Goal: Task Accomplishment & Management: Complete application form

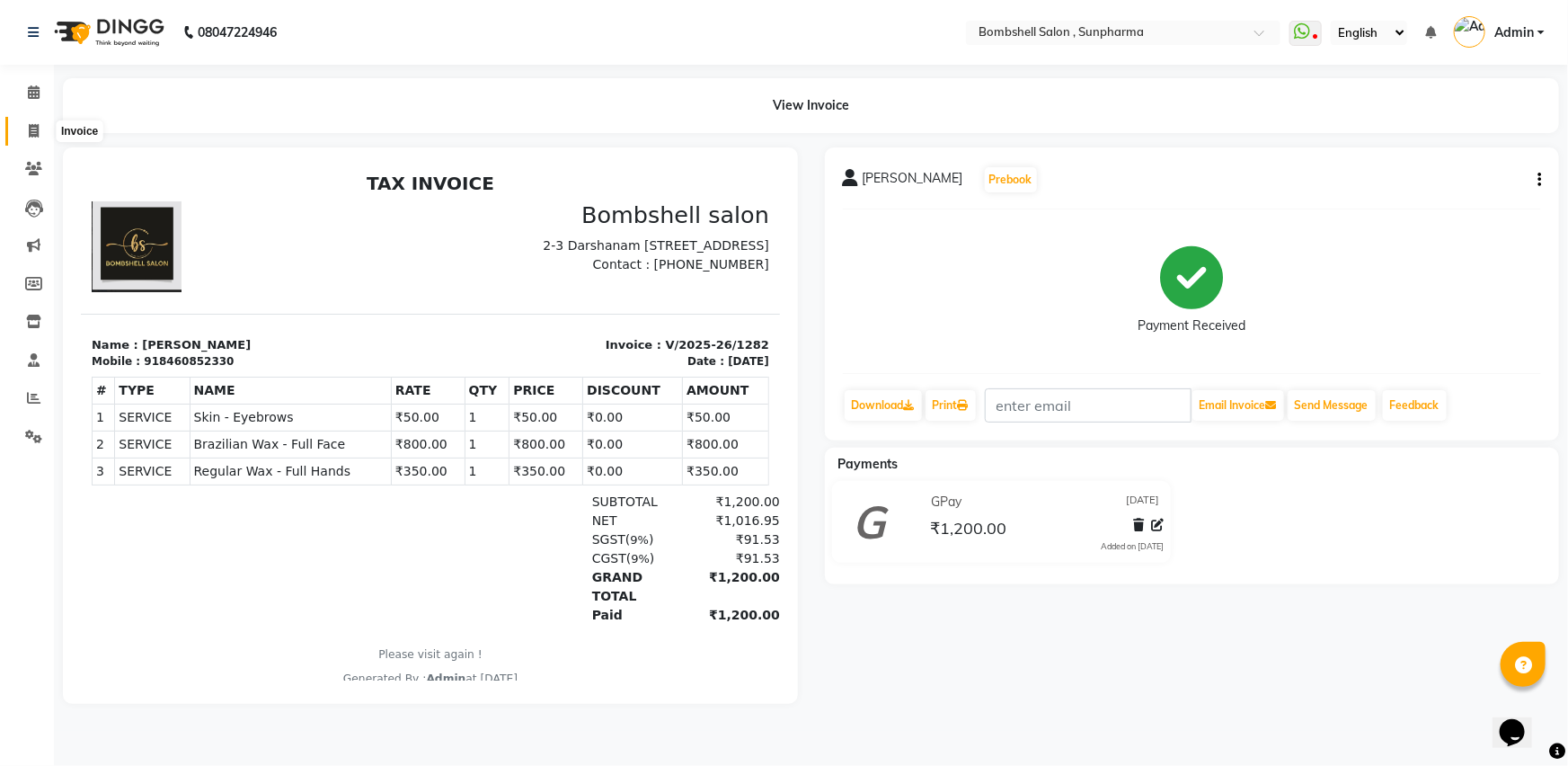
click at [28, 121] on span at bounding box center [34, 131] width 32 height 21
select select "4965"
select select "service"
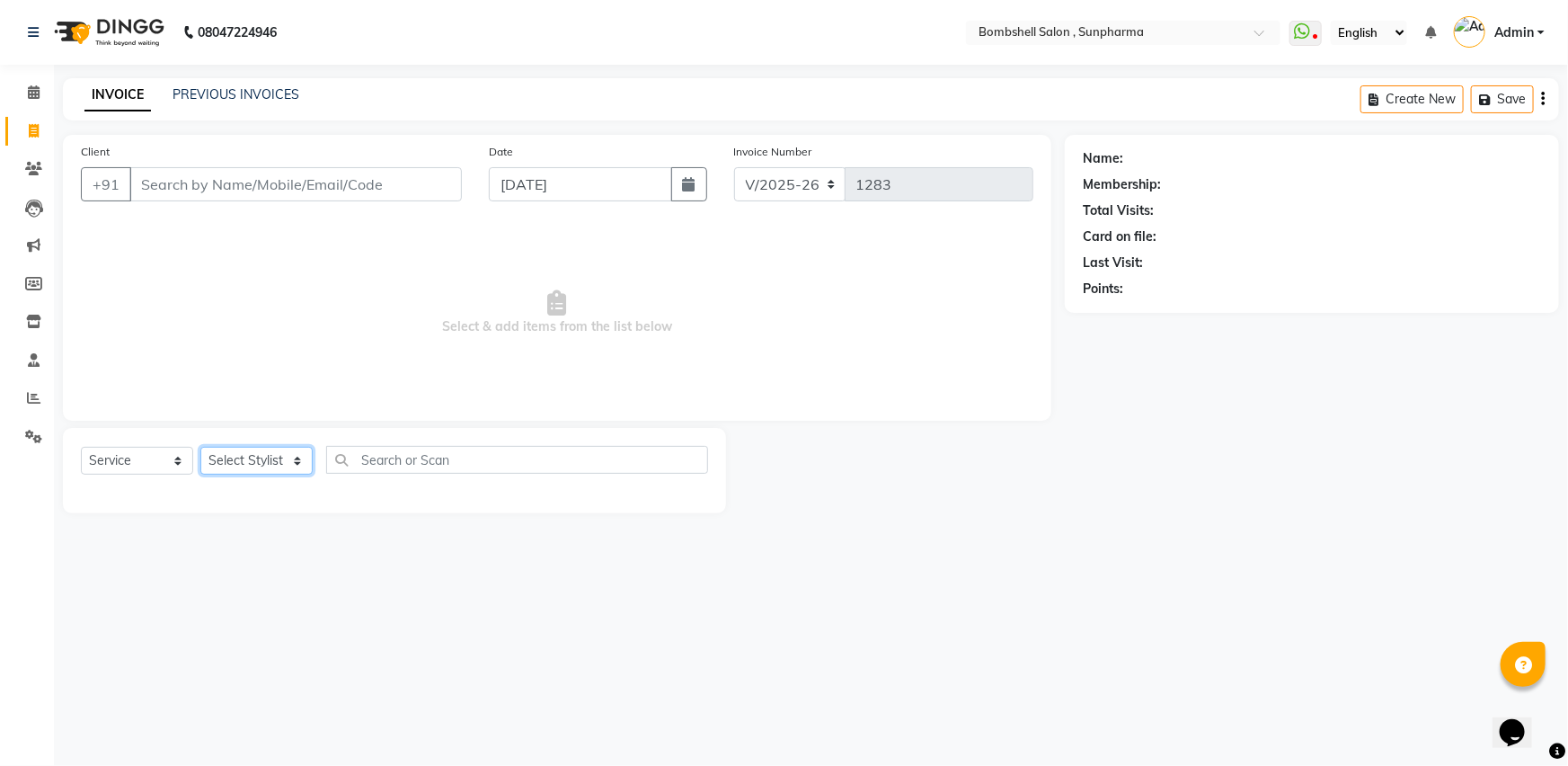
click at [276, 461] on select "Select Stylist [PERSON_NAME] Ananta [PERSON_NAME] [PERSON_NAME] dhanlaxmi poona…" at bounding box center [257, 461] width 112 height 28
select select "86696"
click at [201, 447] on select "Select Stylist [PERSON_NAME] Ananta [PERSON_NAME] [PERSON_NAME] dhanlaxmi poona…" at bounding box center [257, 461] width 112 height 28
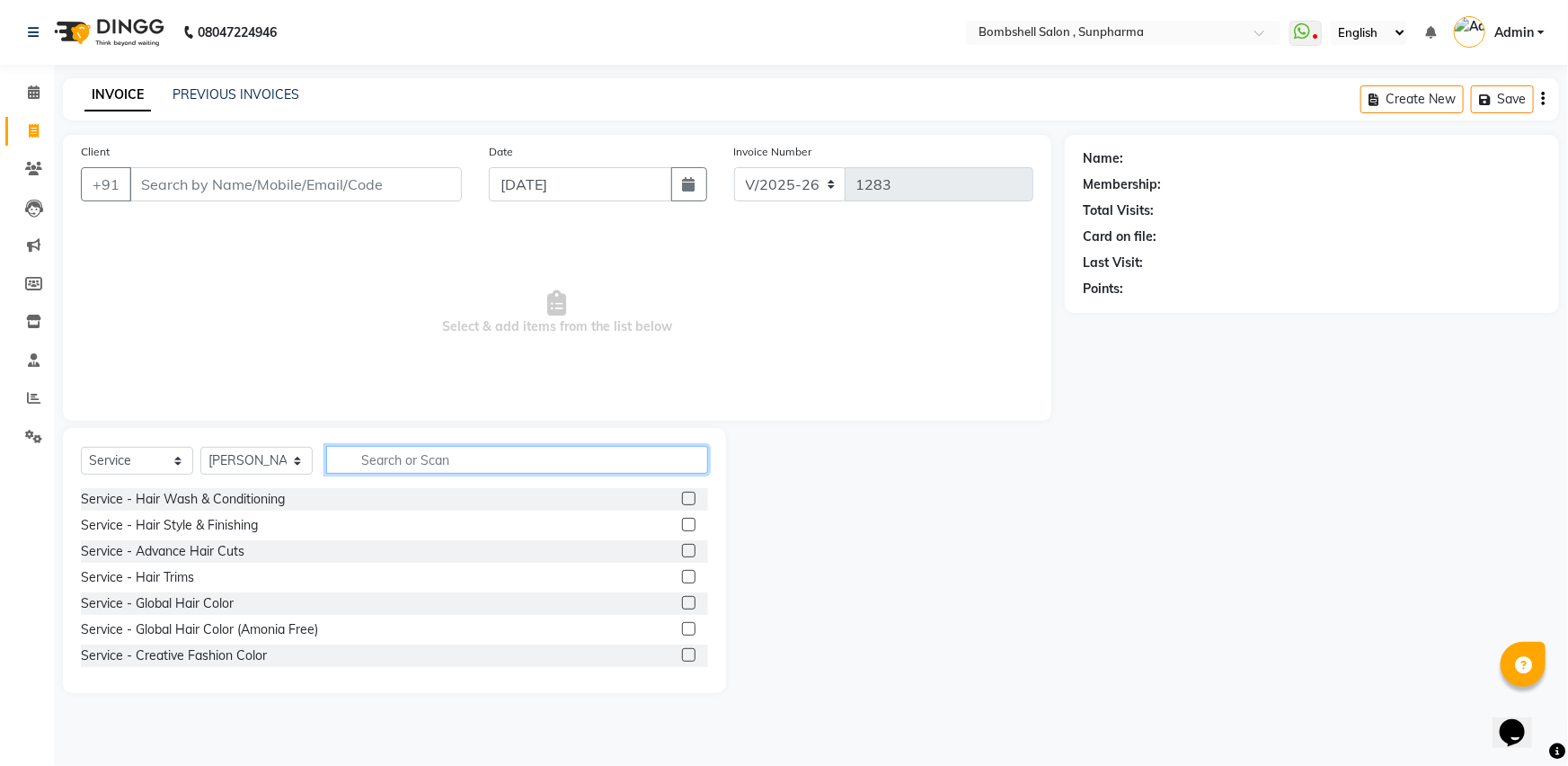
click at [395, 468] on input "text" at bounding box center [517, 460] width 382 height 28
type input "fac"
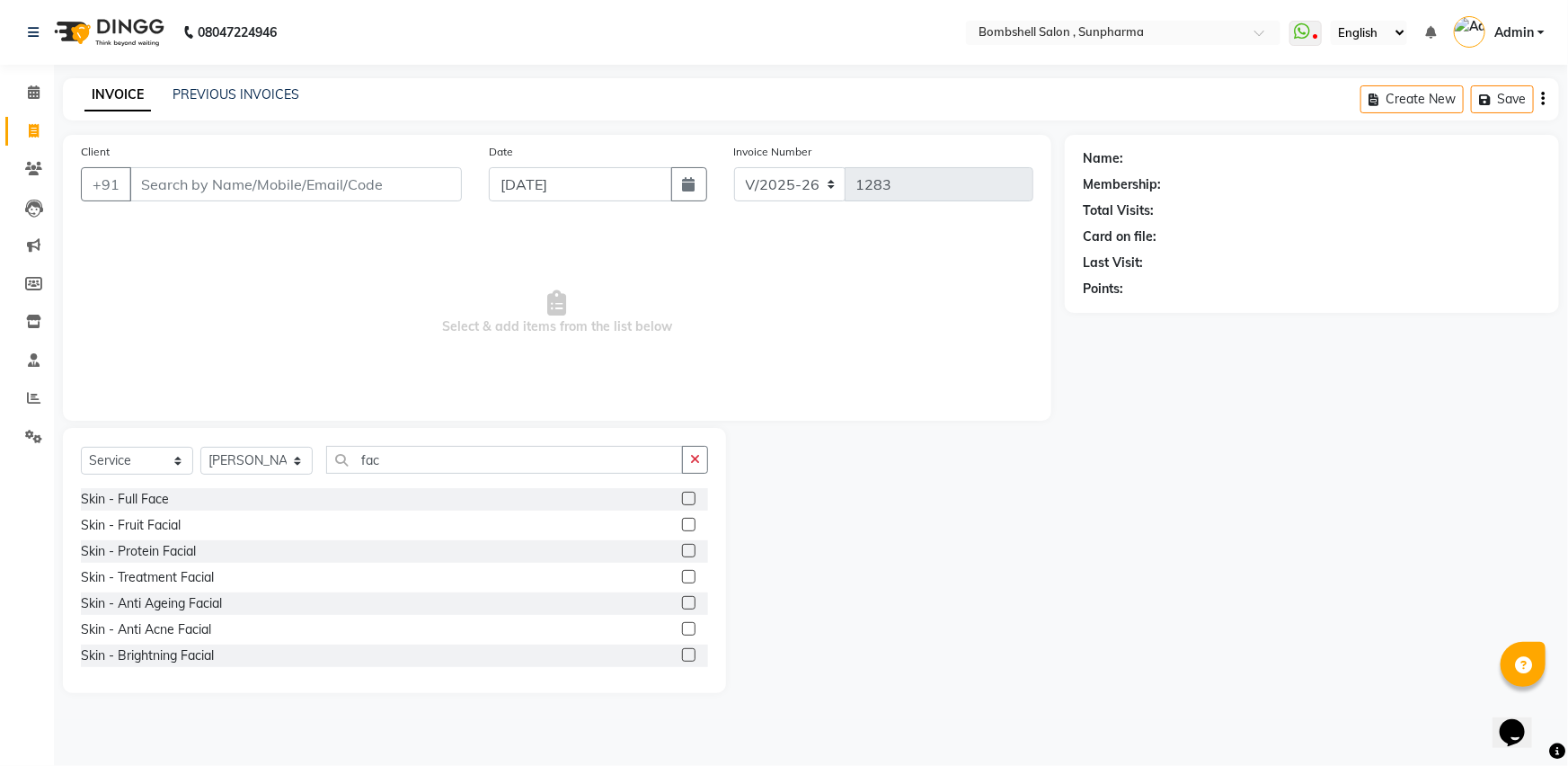
click at [682, 659] on label at bounding box center [689, 654] width 13 height 13
click at [682, 659] on input "checkbox" at bounding box center [688, 655] width 11 height 11
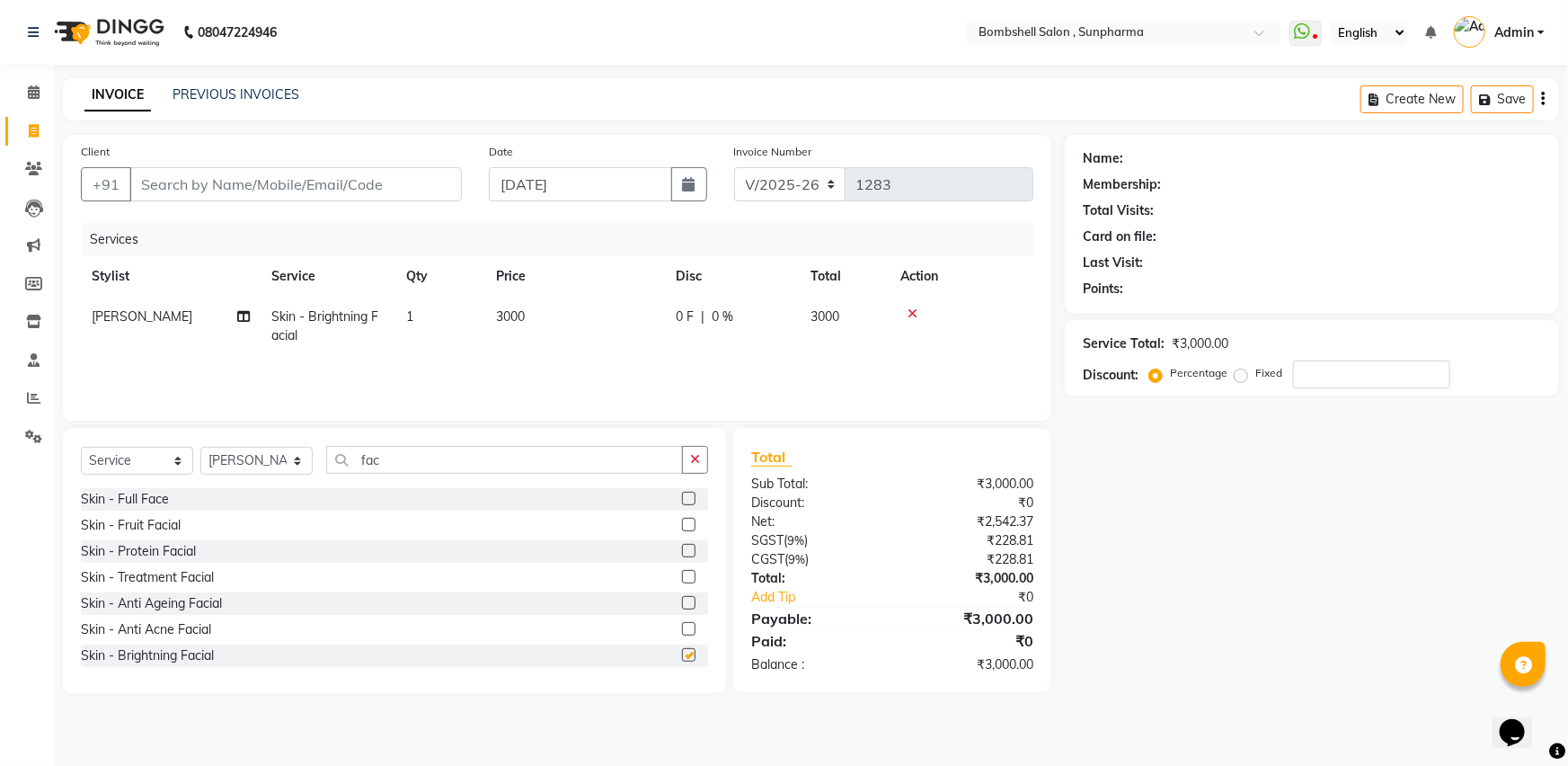
checkbox input "false"
click at [696, 458] on icon "button" at bounding box center [694, 458] width 10 height 12
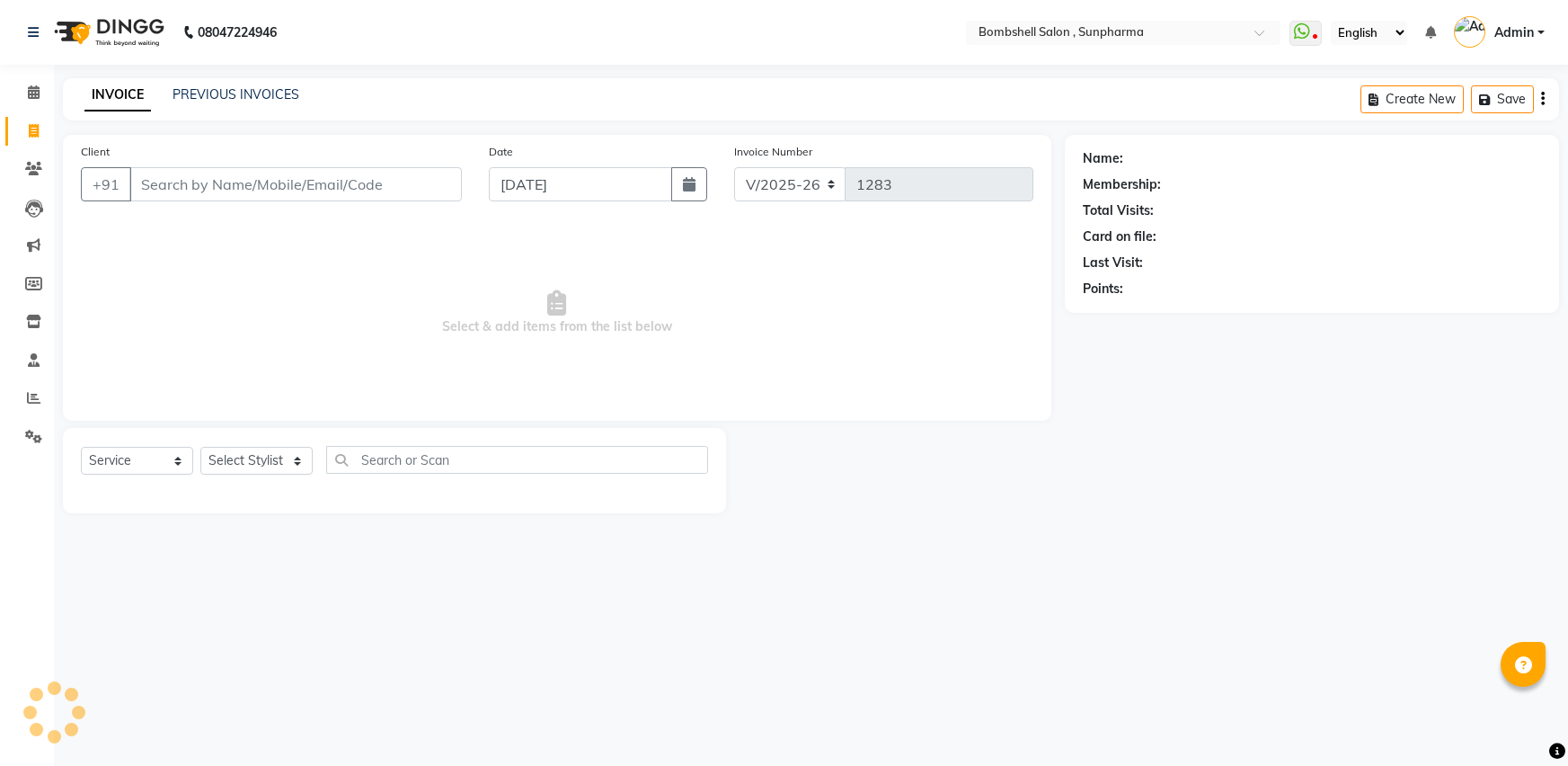
select select "4965"
select select "service"
click at [591, 179] on input "[DATE]" at bounding box center [580, 184] width 183 height 34
select select "9"
select select "2025"
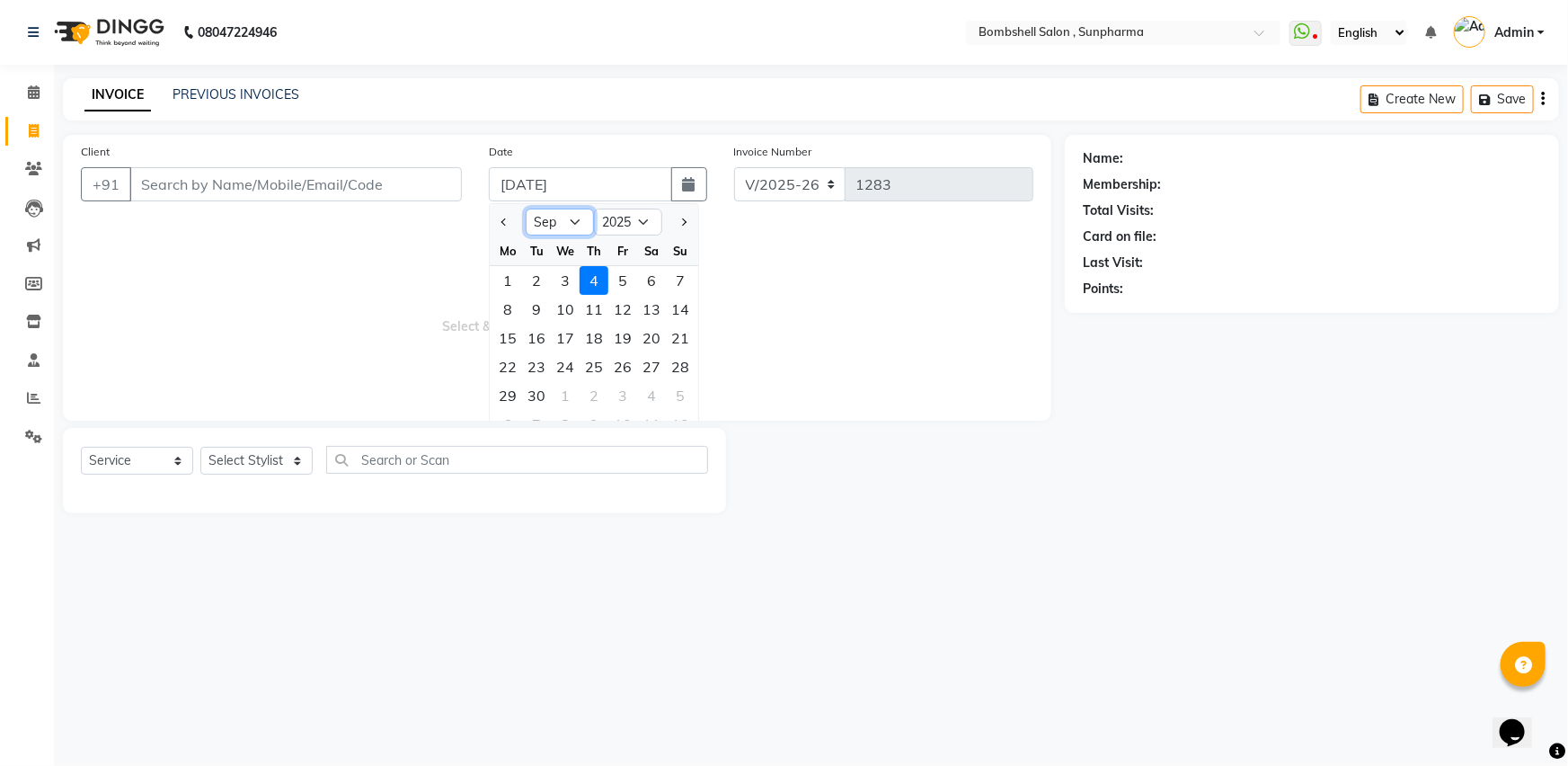
click at [555, 222] on select "Jan Feb Mar Apr May Jun Jul Aug Sep Oct Nov Dec" at bounding box center [560, 221] width 68 height 27
select select "8"
click at [526, 208] on select "Jan Feb Mar Apr May Jun Jul Aug Sep Oct Nov Dec" at bounding box center [560, 221] width 68 height 27
click at [566, 383] on div "27" at bounding box center [565, 396] width 29 height 29
type input "27-08-2025"
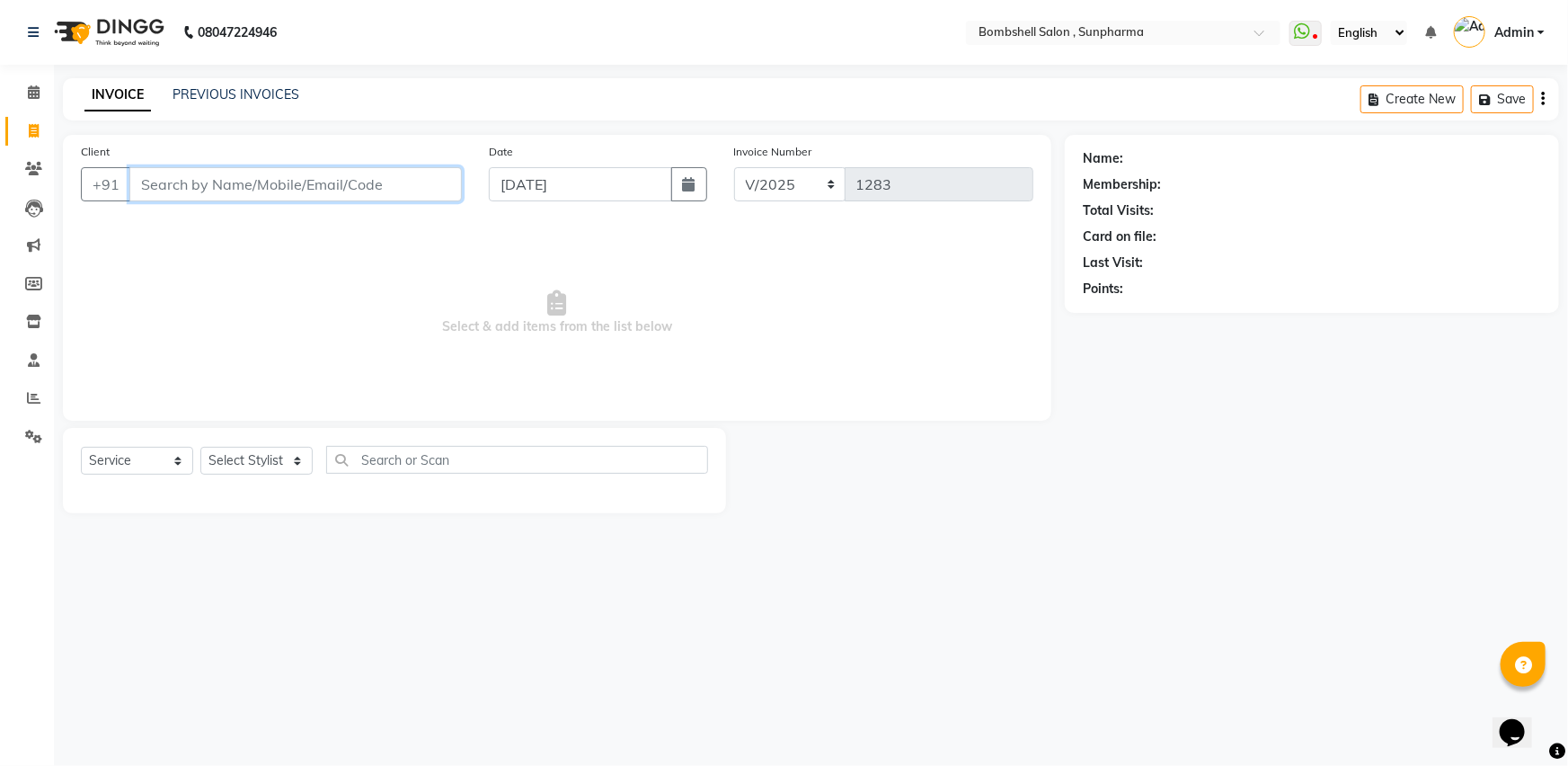
drag, startPoint x: 366, startPoint y: 177, endPoint x: 360, endPoint y: 193, distance: 17.1
click at [361, 189] on input "Client" at bounding box center [295, 184] width 333 height 34
type input "="
type input "+17809647316"
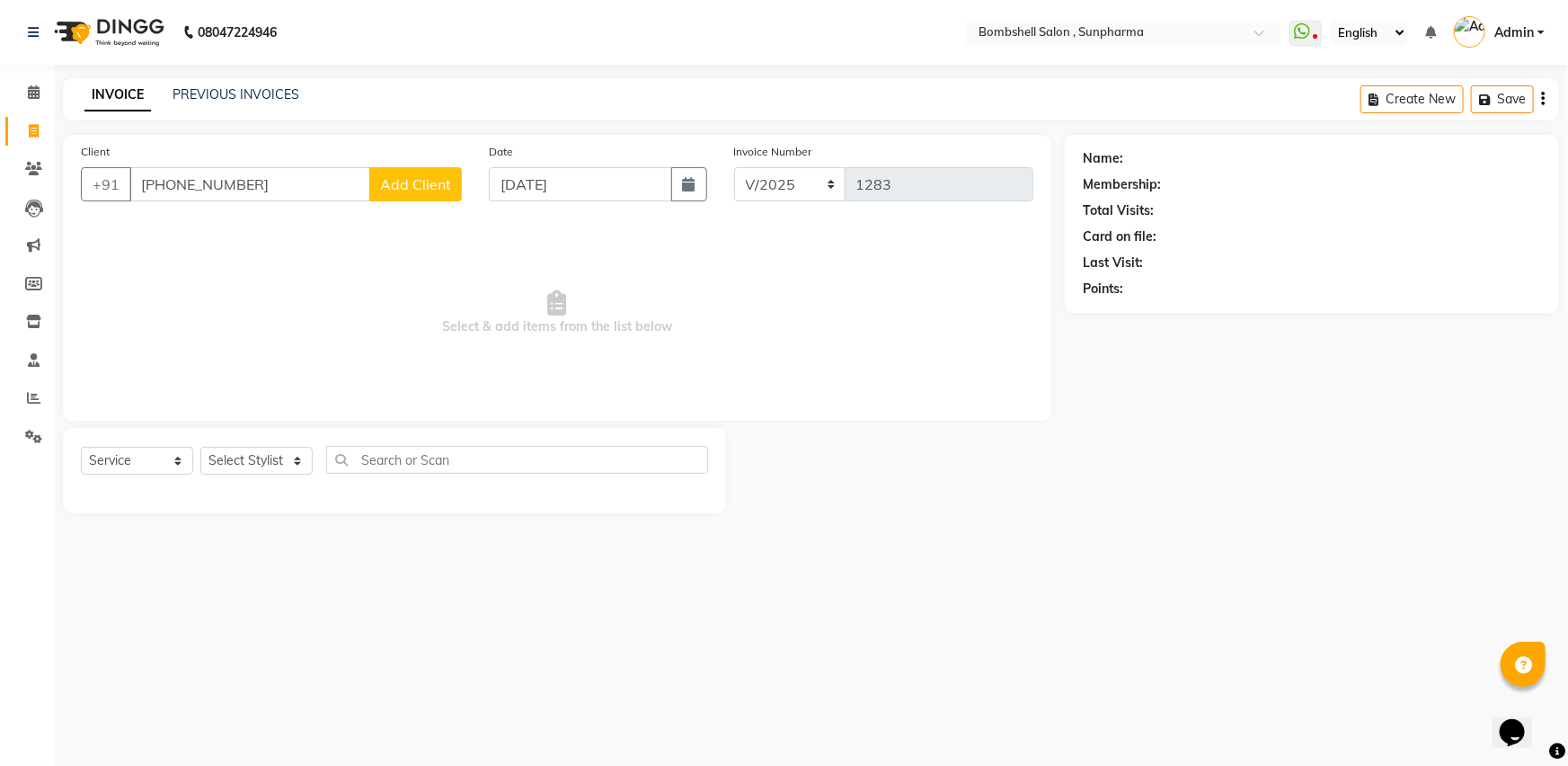
click at [401, 190] on span "Add Client" at bounding box center [416, 184] width 71 height 18
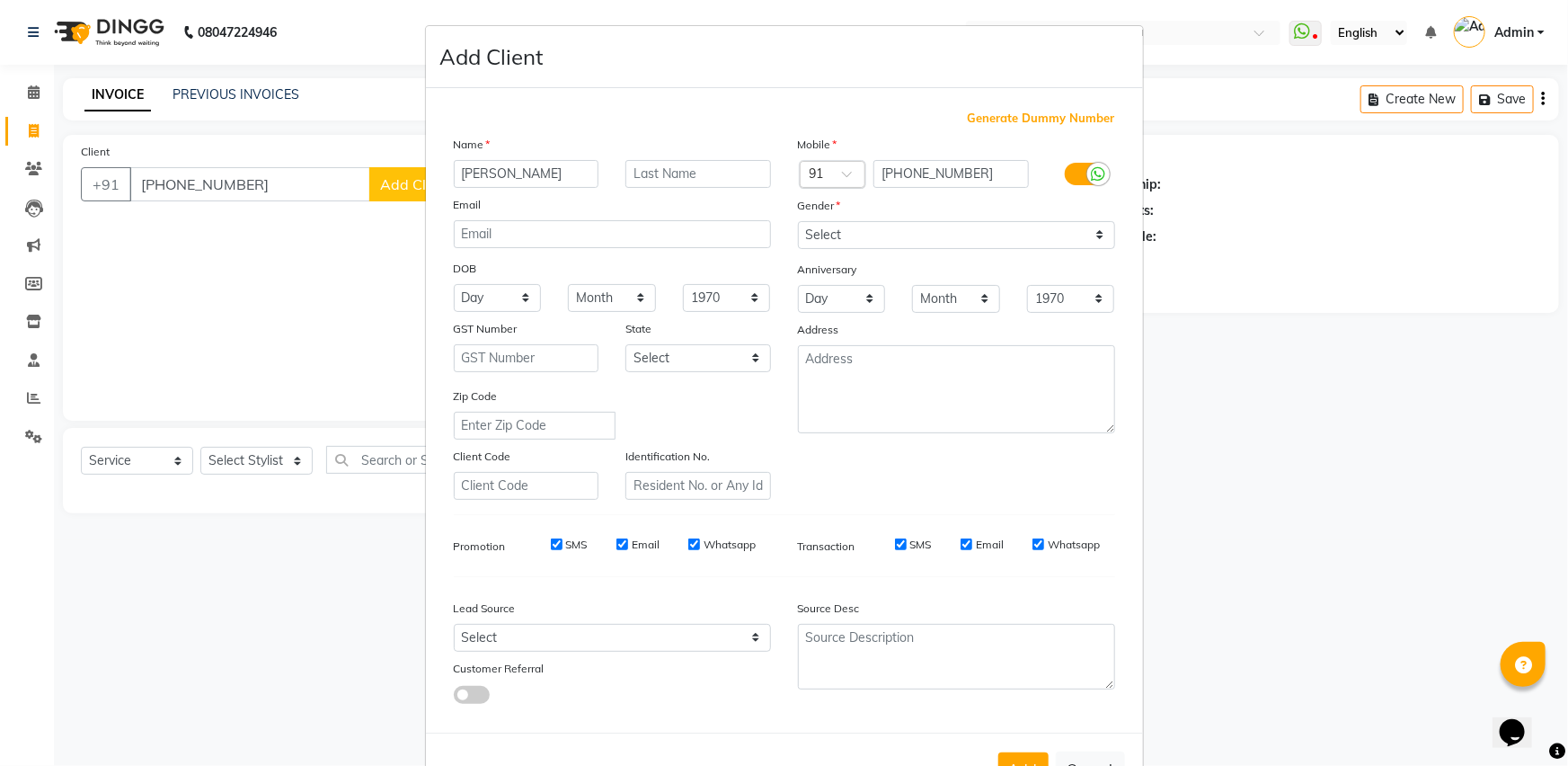
type input "janki"
click at [842, 173] on span at bounding box center [853, 179] width 22 height 19
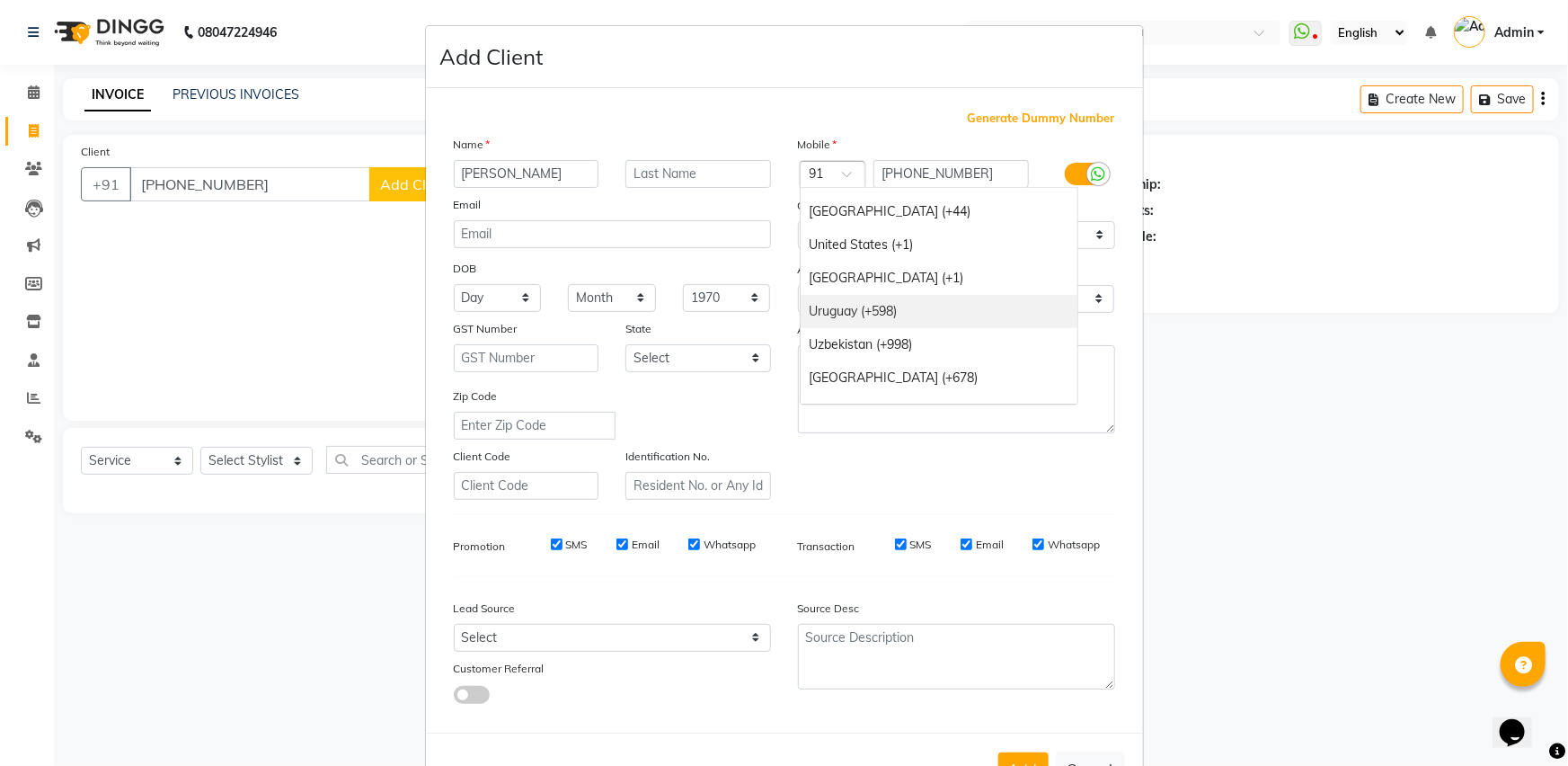
scroll to position [7407, 0]
click at [892, 288] on div "United States (+1)" at bounding box center [938, 281] width 276 height 33
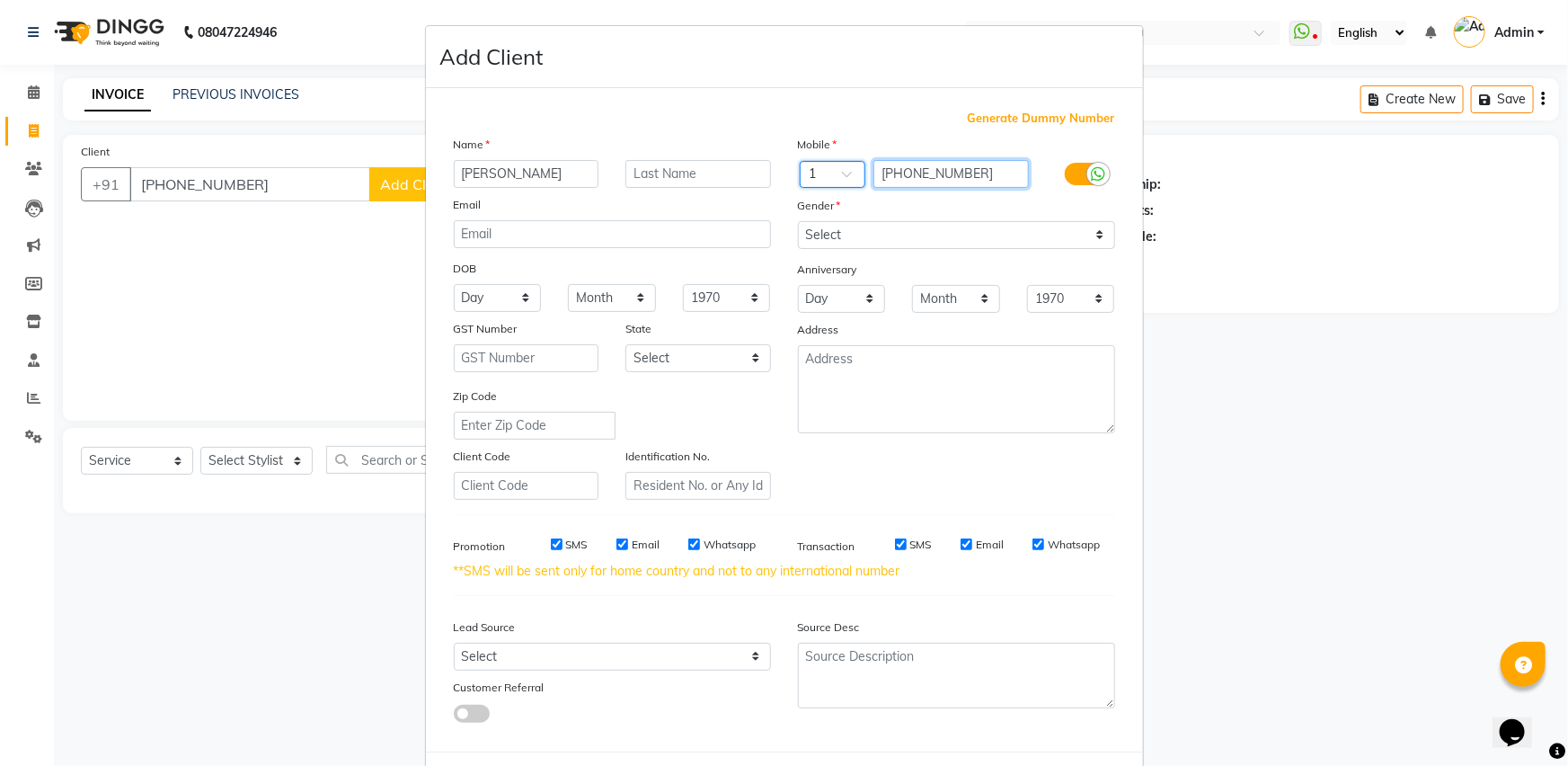
click at [888, 174] on input "+17809647316" at bounding box center [951, 174] width 156 height 28
type input "7809647316"
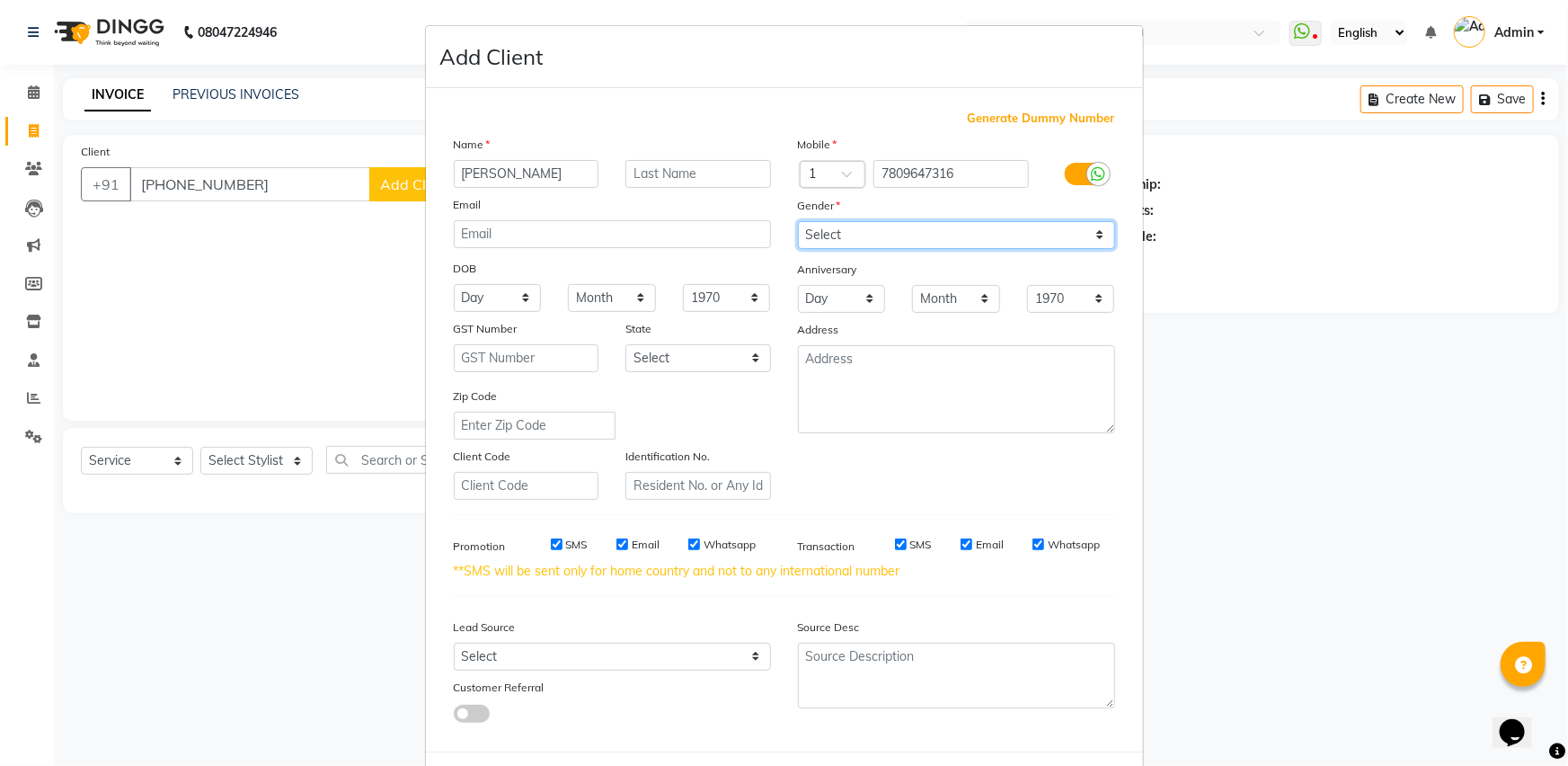
click at [933, 230] on select "Select Male Female Other Prefer Not To Say" at bounding box center [956, 235] width 317 height 28
select select "female"
click at [798, 221] on select "Select Male Female Other Prefer Not To Say" at bounding box center [956, 235] width 317 height 28
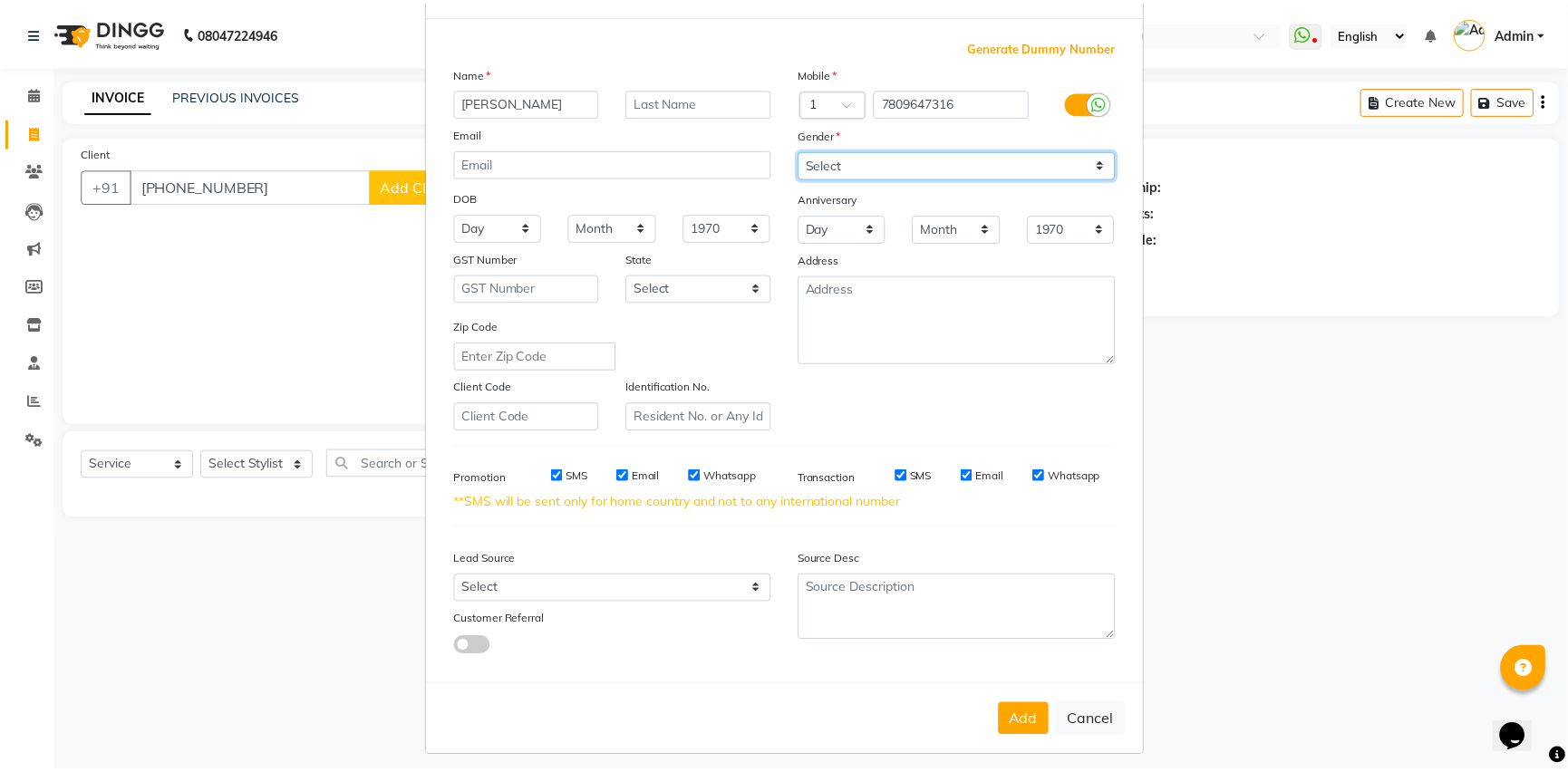
scroll to position [89, 0]
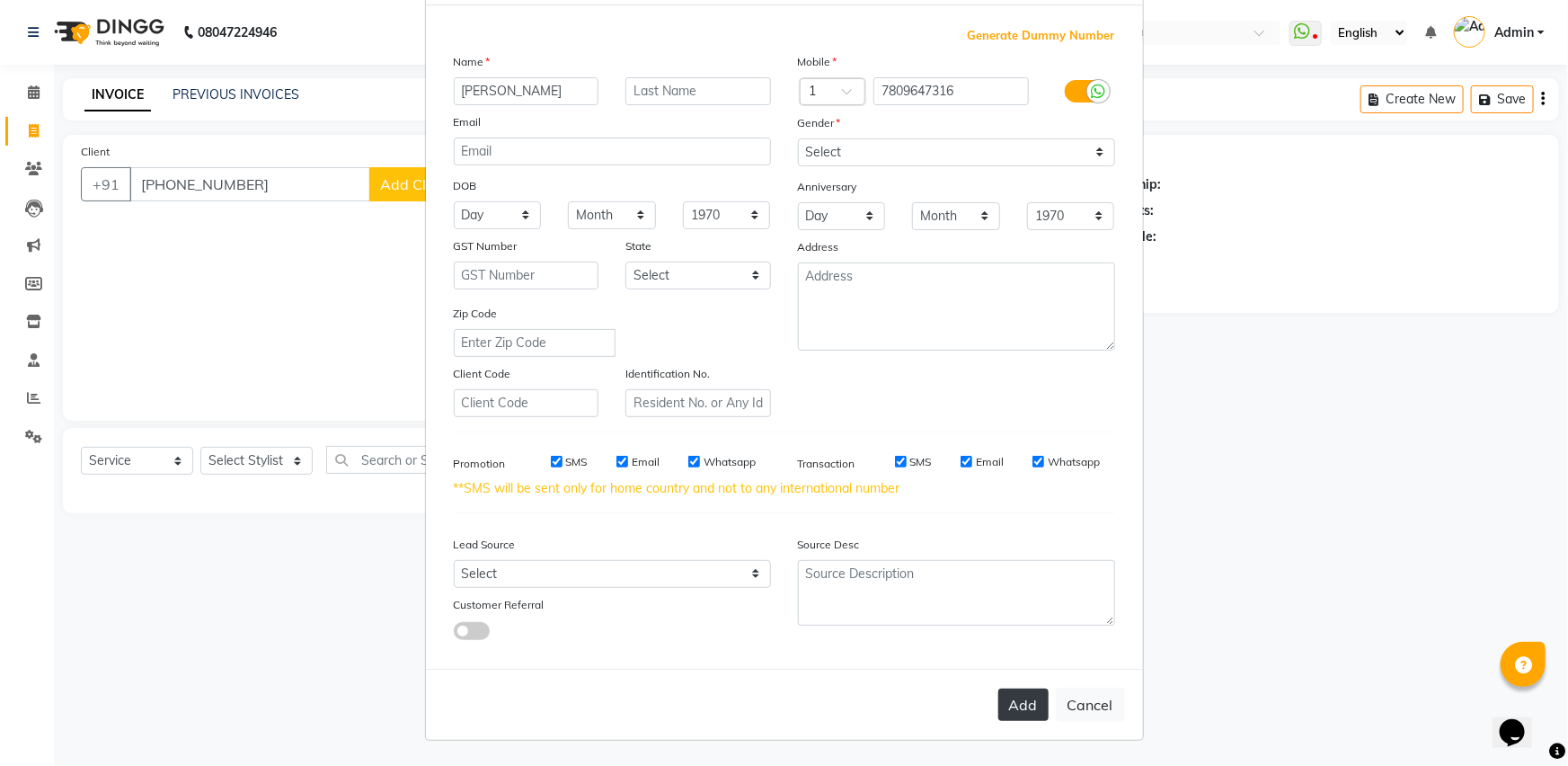
click at [1008, 699] on button "Add" at bounding box center [1023, 705] width 51 height 33
type input "7809647316"
select select
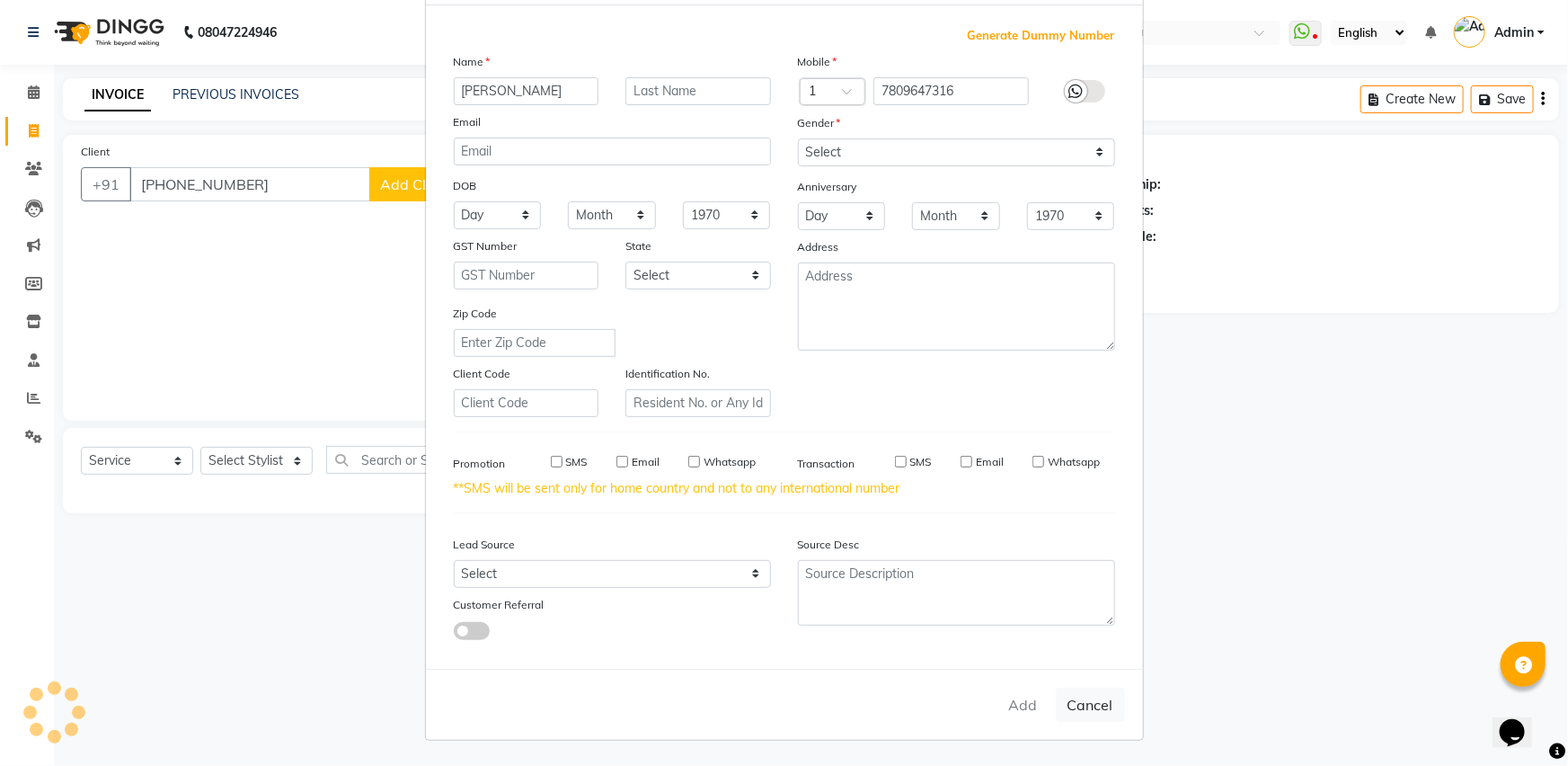
select select
checkbox input "false"
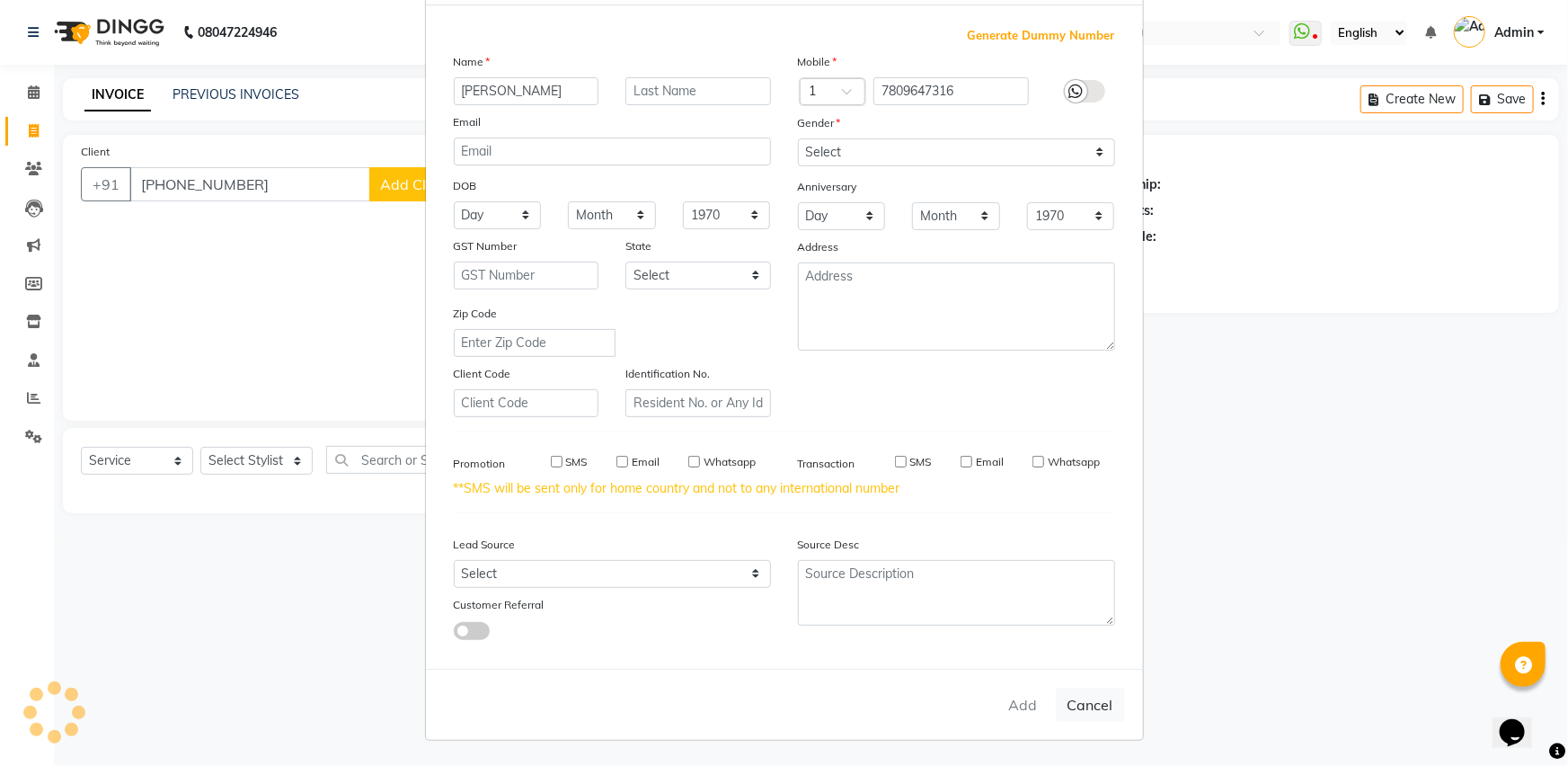
checkbox input "false"
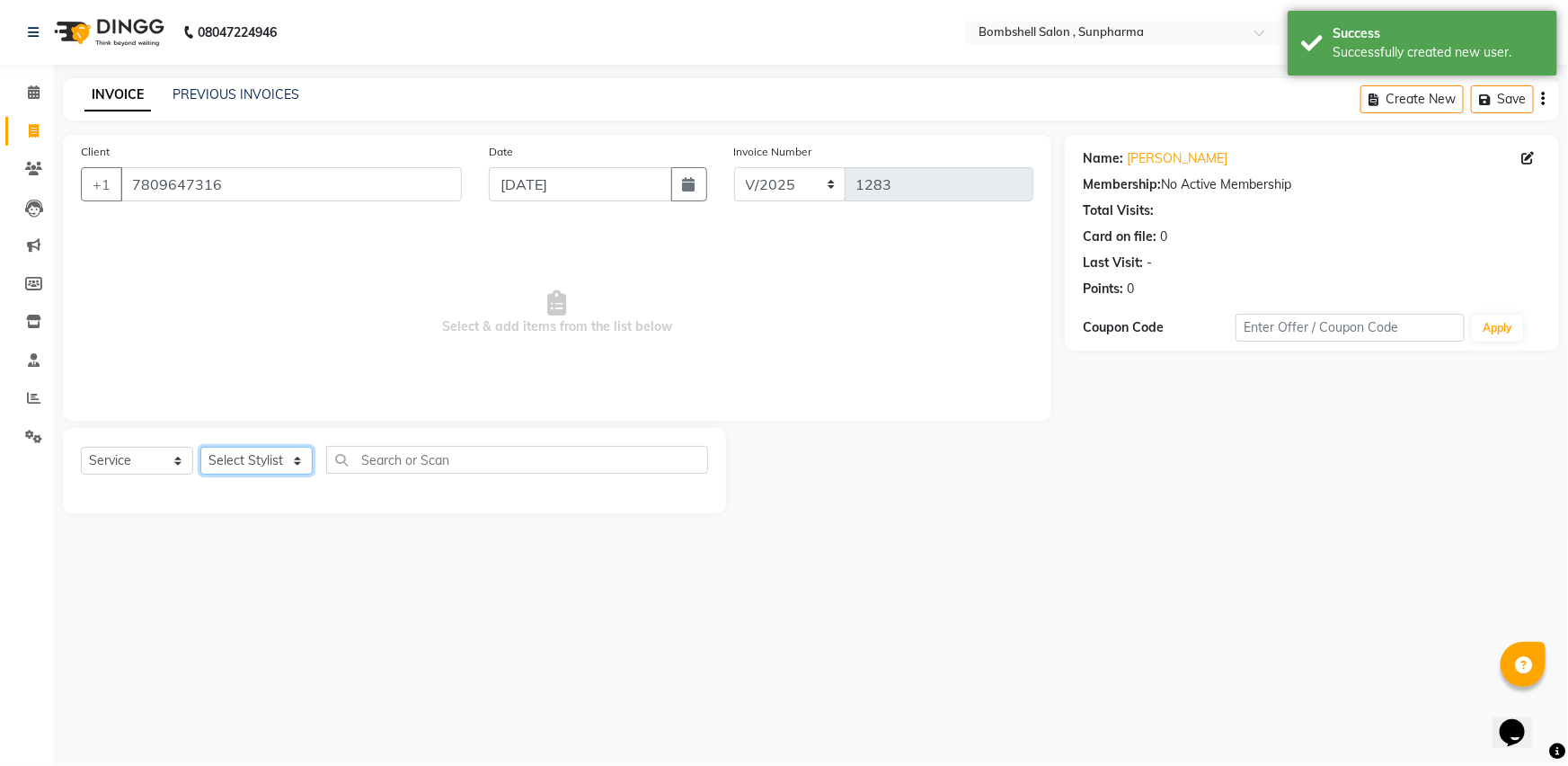
click at [261, 460] on select "Select Stylist [PERSON_NAME] Ananta [PERSON_NAME] [PERSON_NAME] dhanlaxmi poona…" at bounding box center [257, 461] width 112 height 28
select select "33525"
click at [201, 447] on select "Select Stylist [PERSON_NAME] Ananta [PERSON_NAME] [PERSON_NAME] dhanlaxmi poona…" at bounding box center [257, 461] width 112 height 28
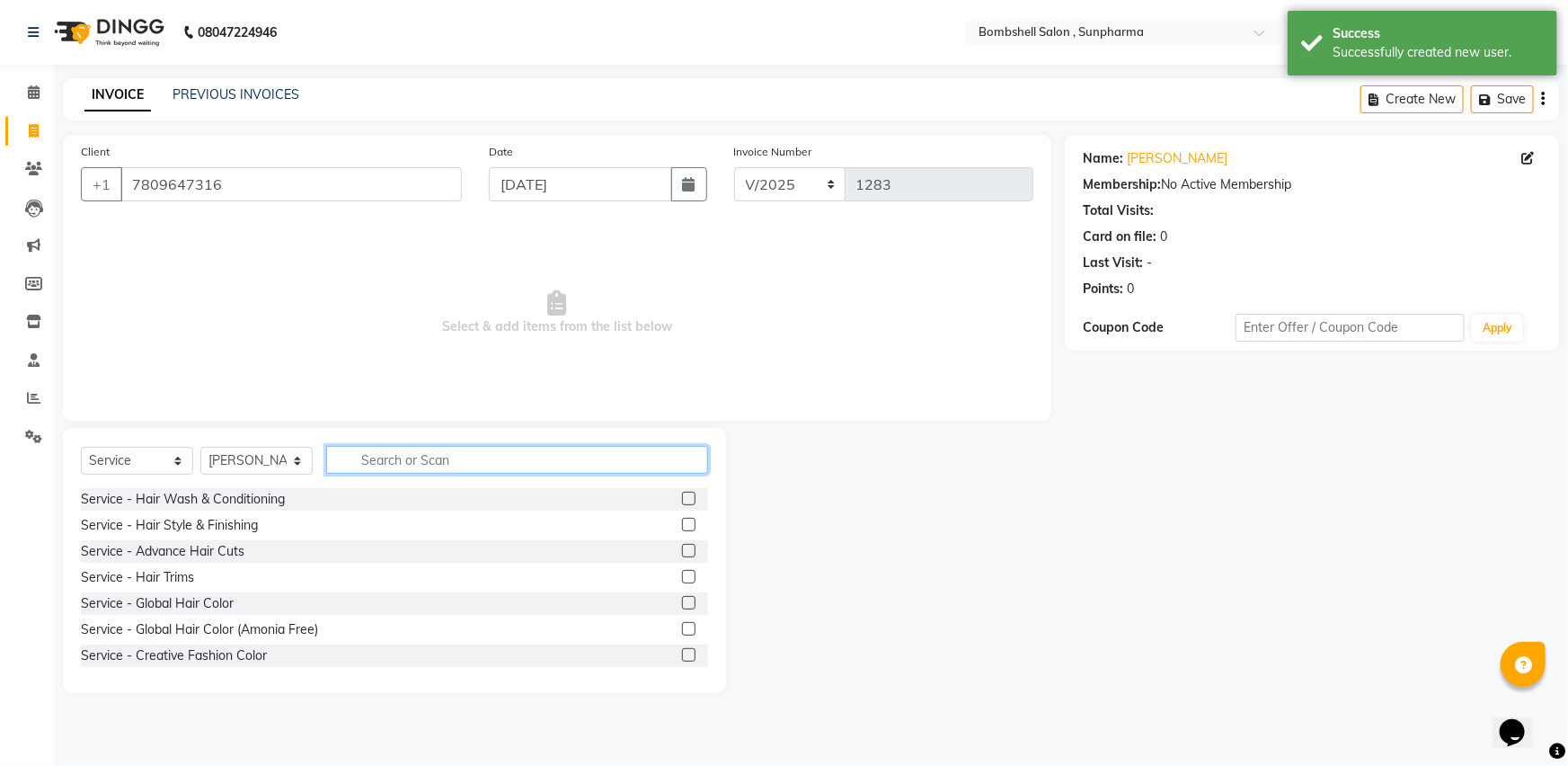
click at [377, 458] on input "text" at bounding box center [517, 460] width 382 height 28
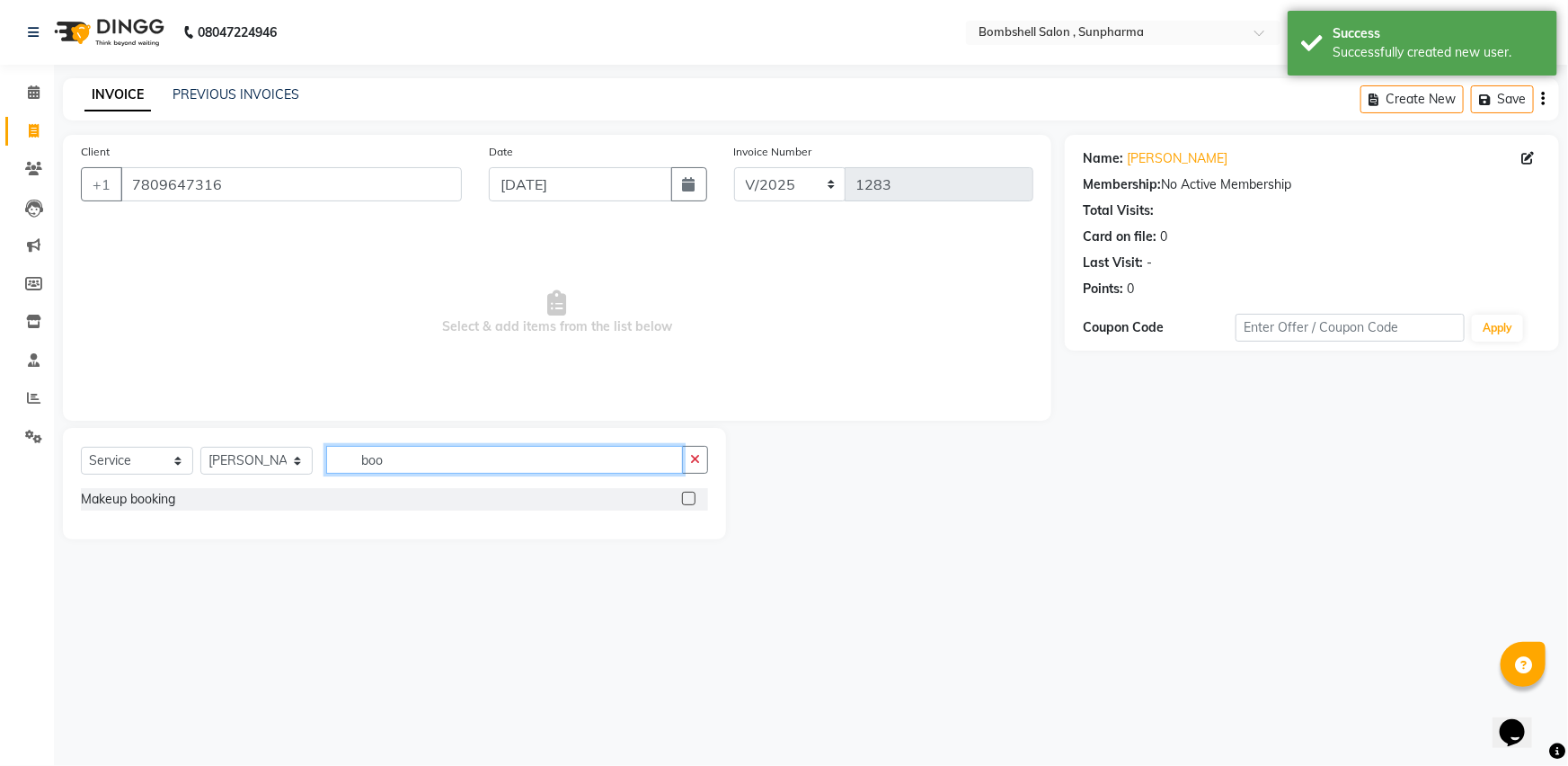
type input "boo"
click at [683, 494] on label at bounding box center [689, 499] width 13 height 13
click at [683, 494] on input "checkbox" at bounding box center [688, 499] width 11 height 11
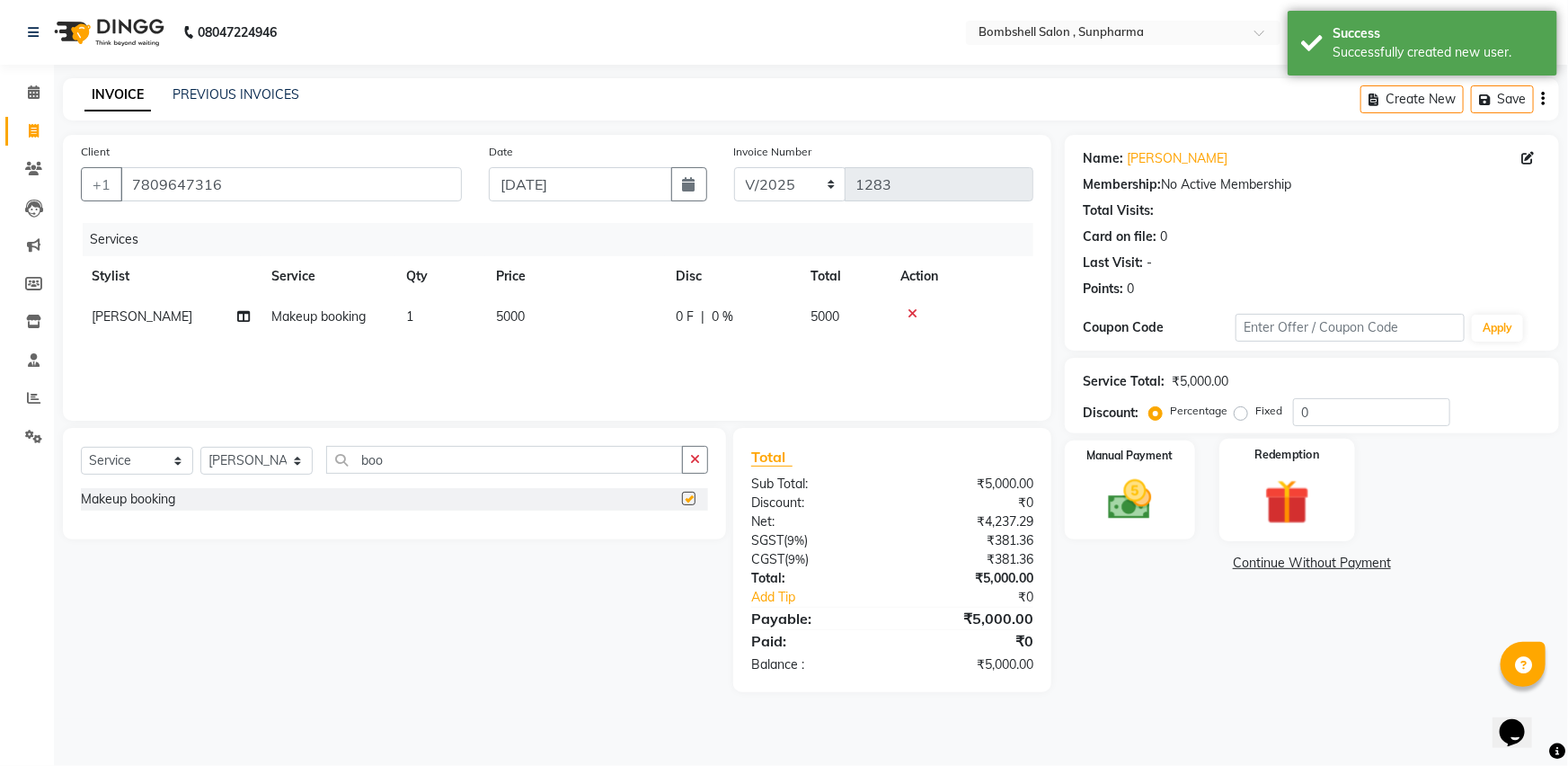
checkbox input "false"
click at [1122, 505] on img at bounding box center [1130, 500] width 74 height 53
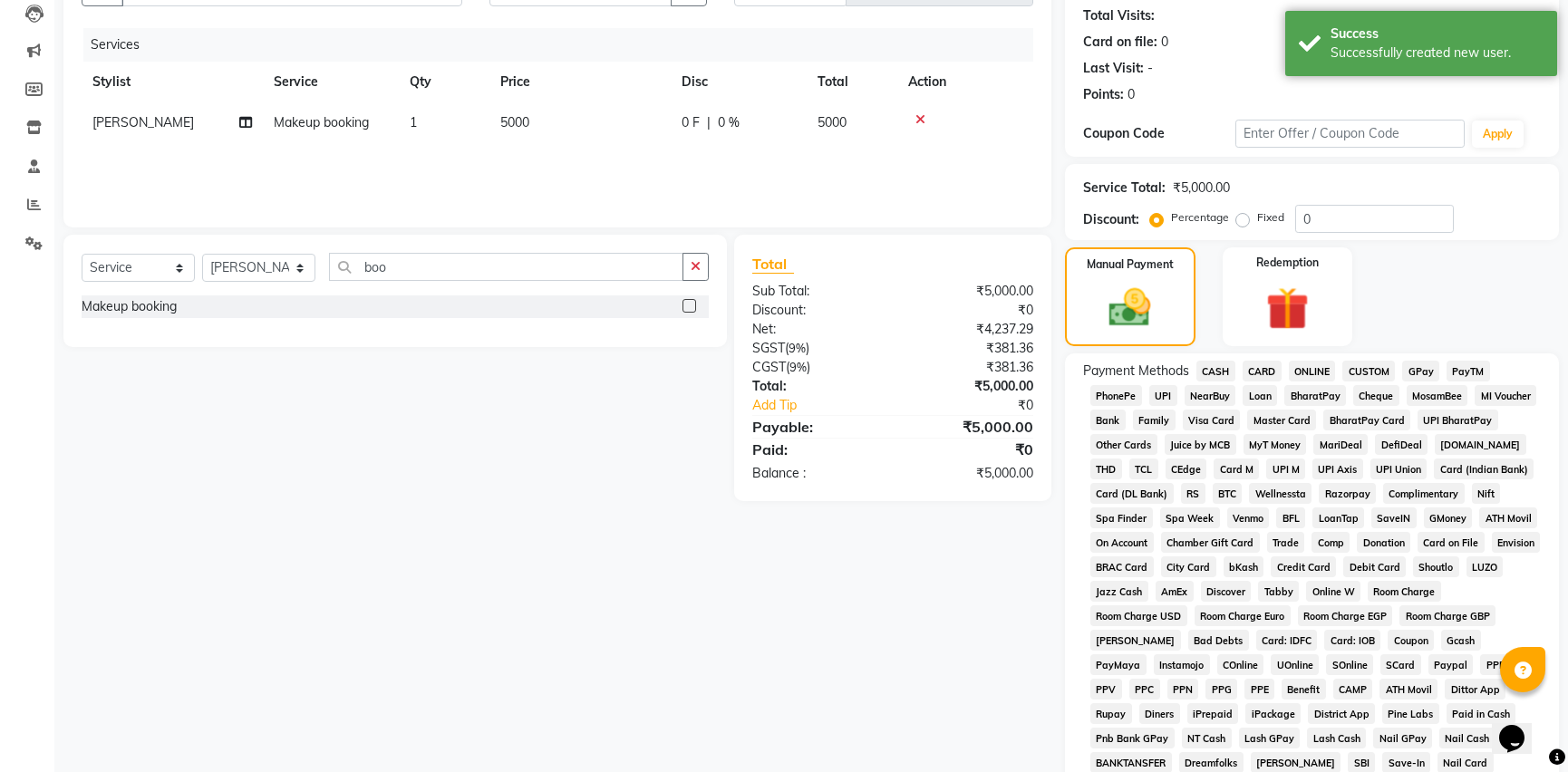
scroll to position [247, 0]
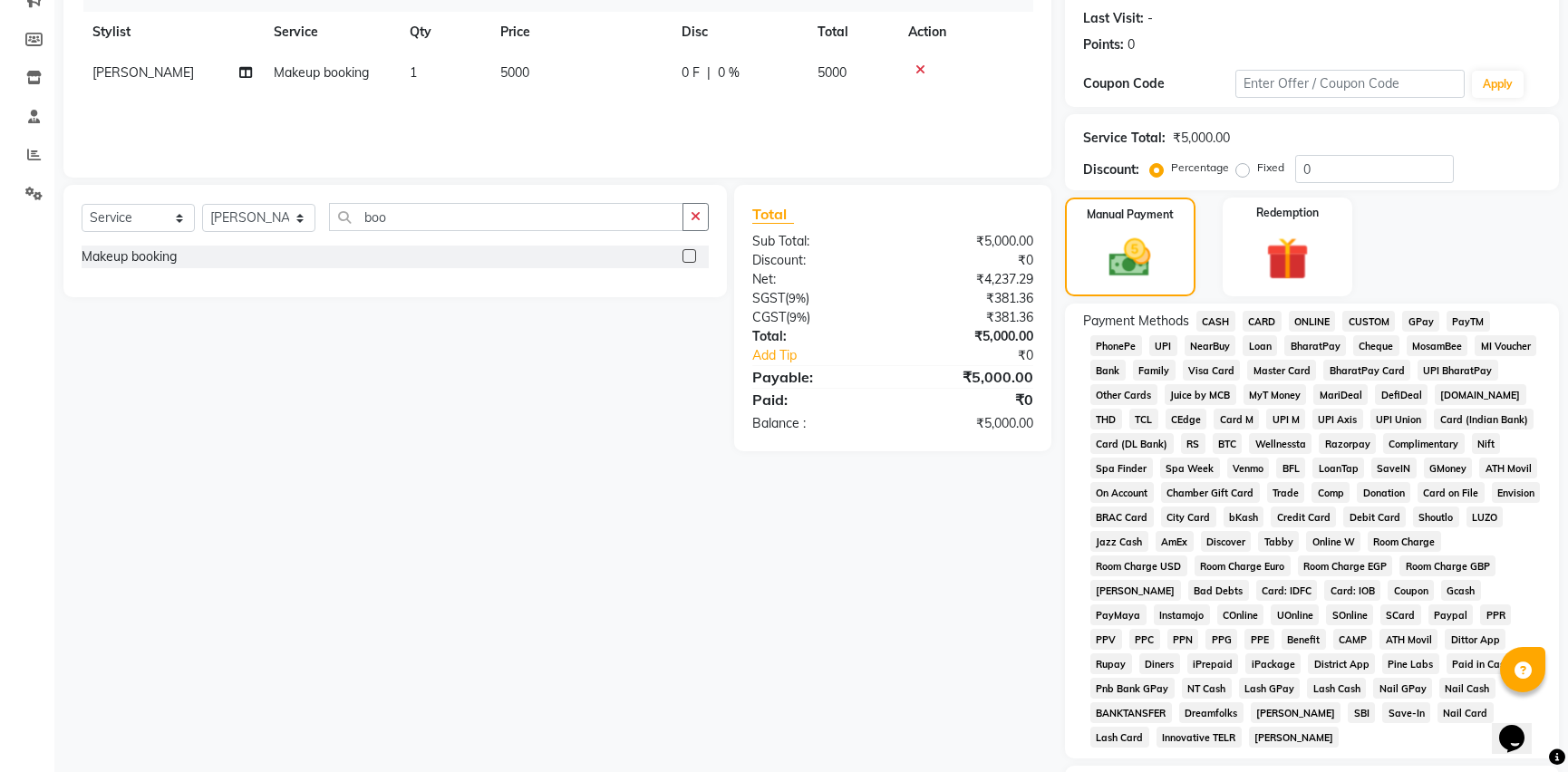
click at [1416, 317] on span "GPay" at bounding box center [1420, 321] width 37 height 21
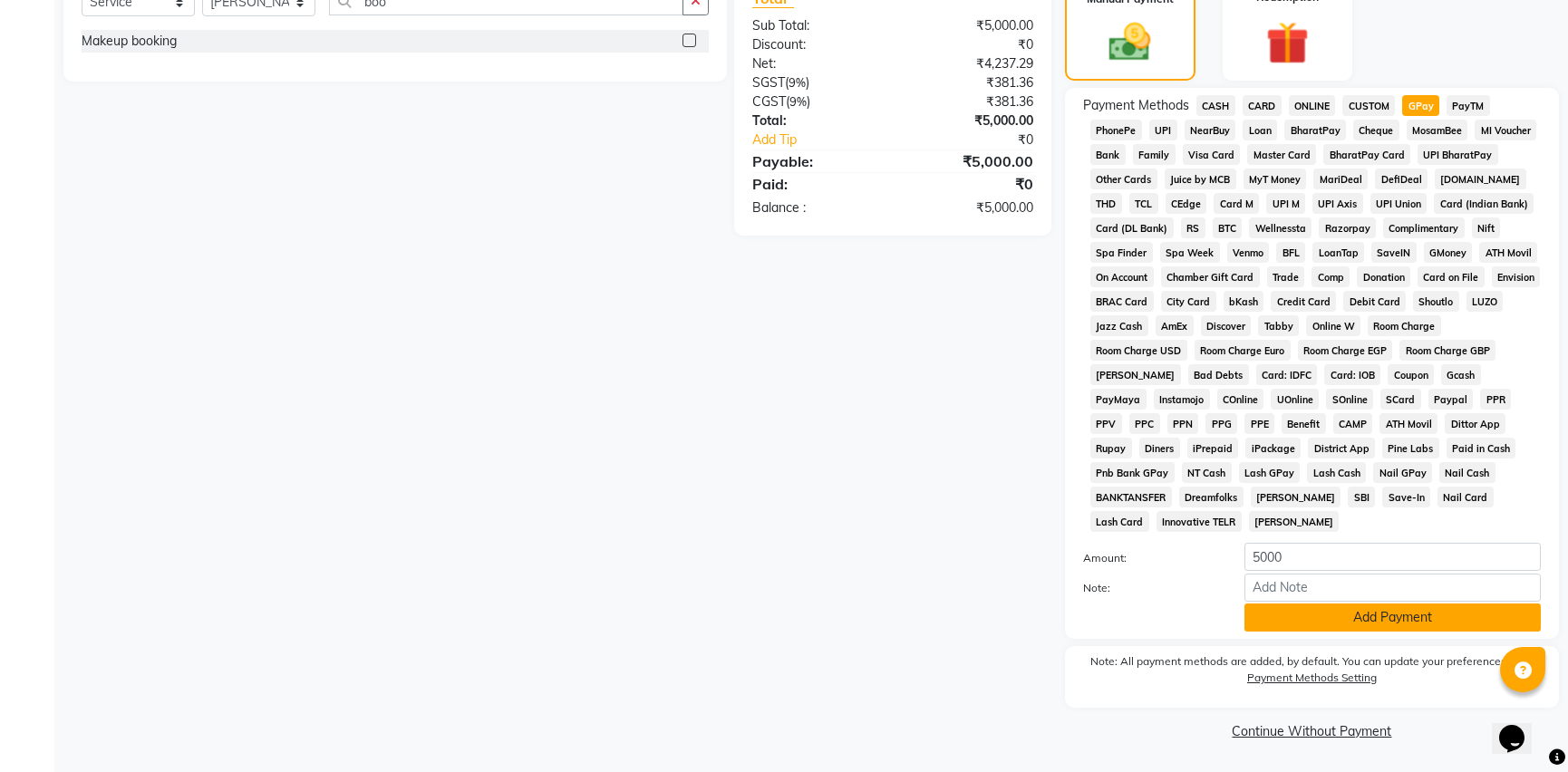
click at [1350, 626] on button "Add Payment" at bounding box center [1393, 618] width 297 height 28
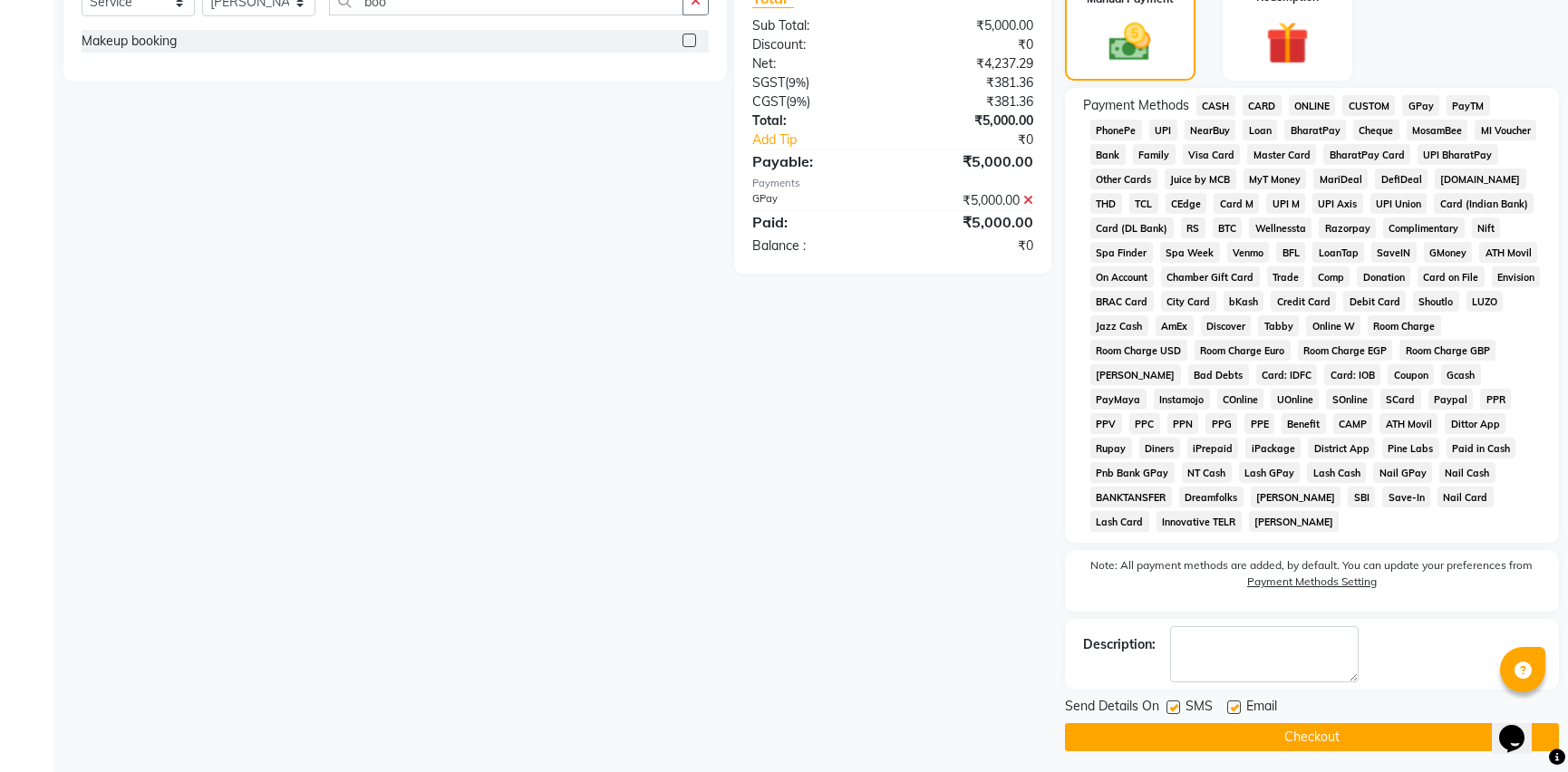
click at [1122, 745] on button "Checkout" at bounding box center [1312, 737] width 494 height 28
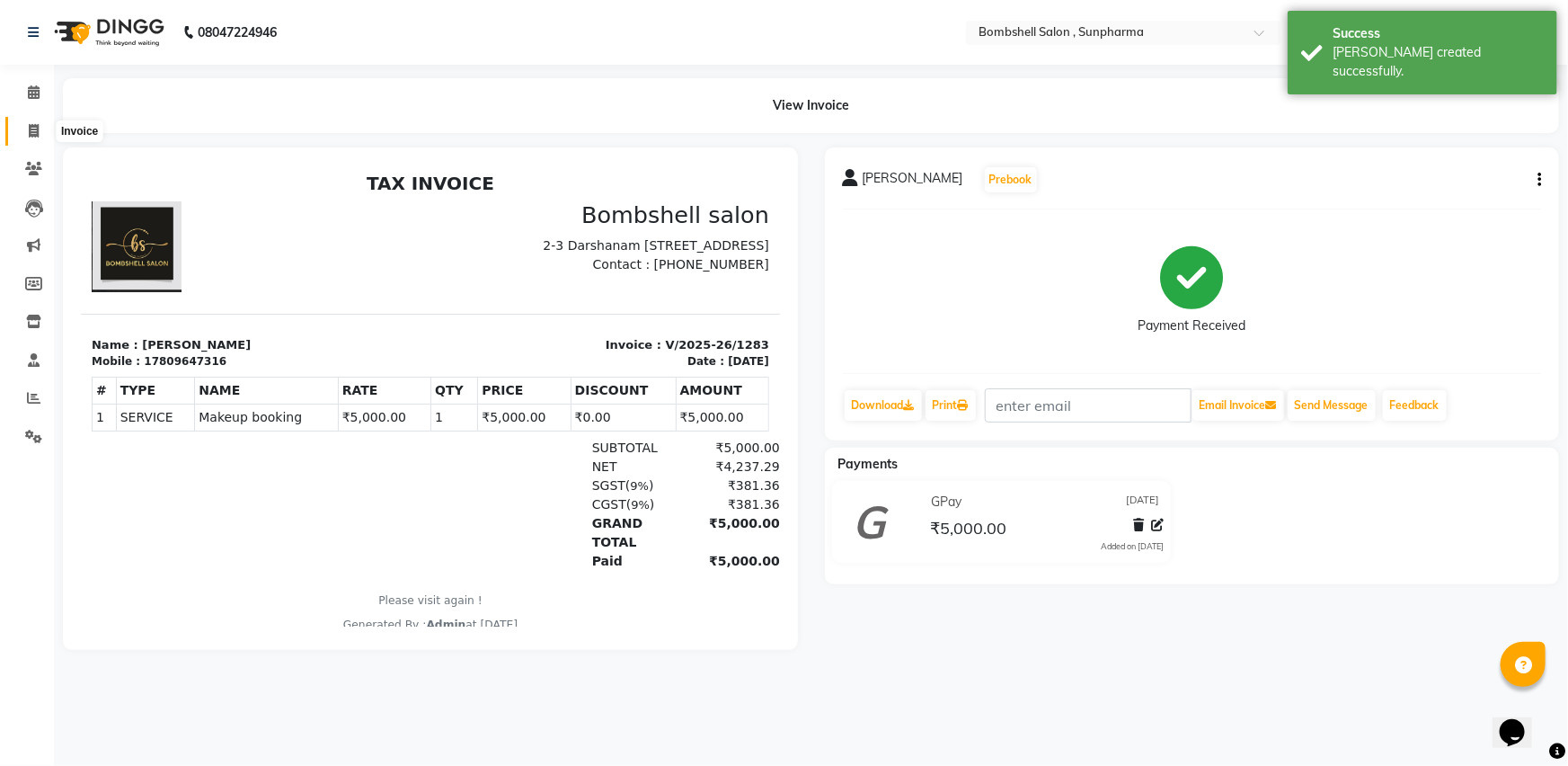
click at [32, 124] on icon at bounding box center [34, 130] width 10 height 13
select select "service"
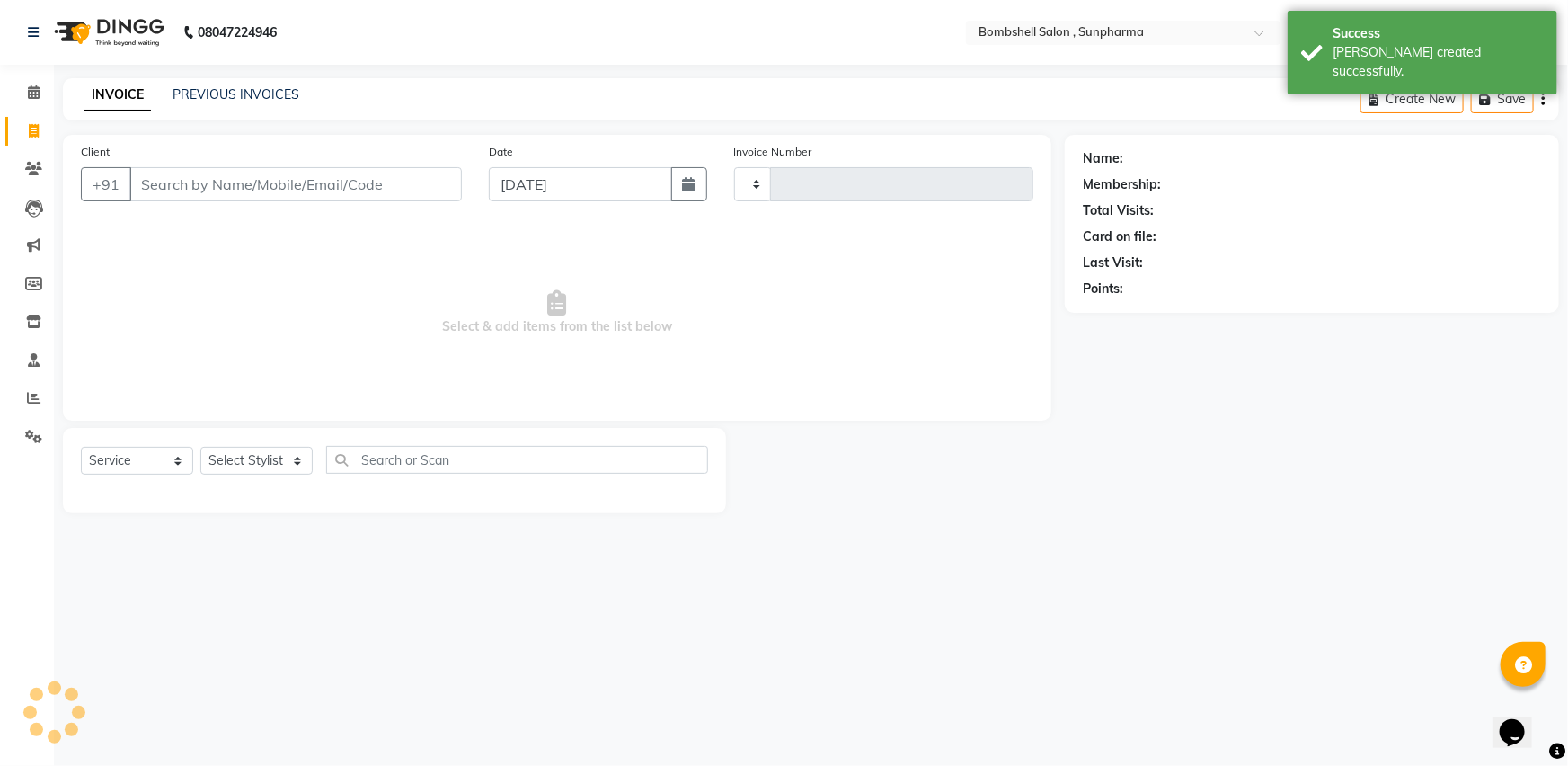
type input "1284"
select select "4965"
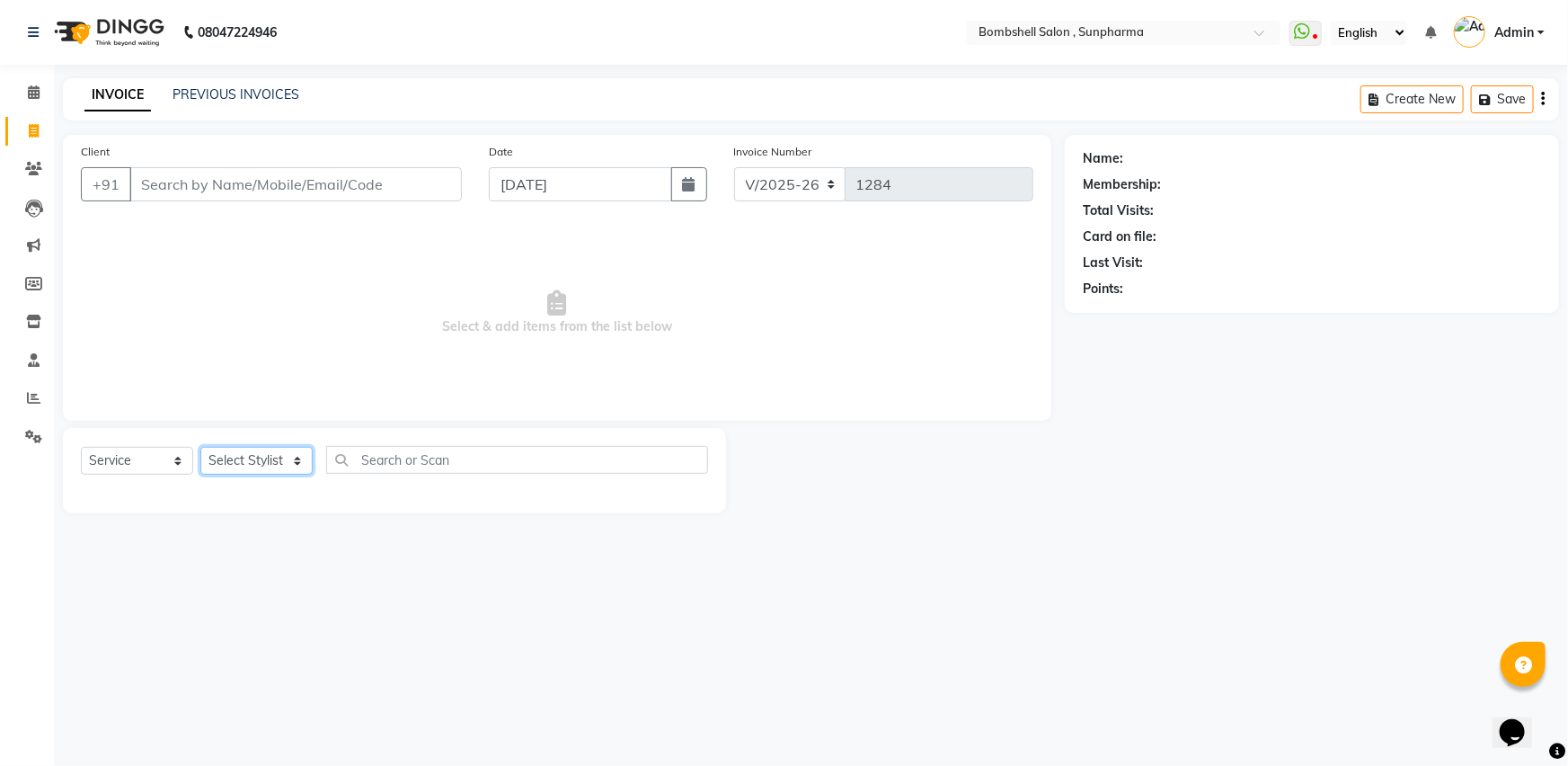
click at [249, 468] on select "Select Stylist [PERSON_NAME] Ananta [PERSON_NAME] [PERSON_NAME] dhanlaxmi poona…" at bounding box center [257, 461] width 112 height 28
select select "59017"
click at [201, 447] on select "Select Stylist [PERSON_NAME] Ananta [PERSON_NAME] [PERSON_NAME] dhanlaxmi poona…" at bounding box center [257, 461] width 112 height 28
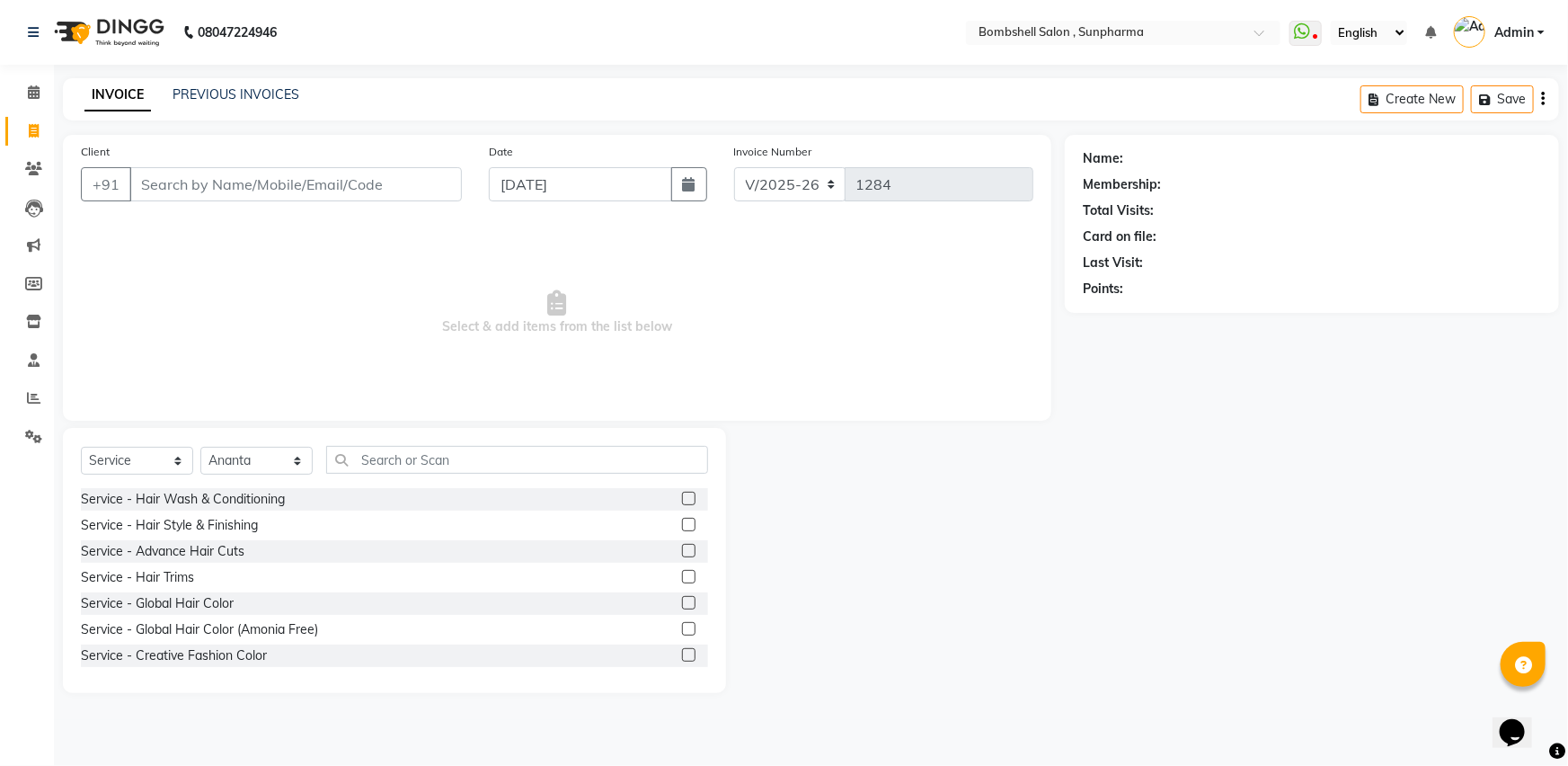
click at [682, 552] on label at bounding box center [689, 550] width 13 height 13
click at [682, 552] on input "checkbox" at bounding box center [688, 551] width 11 height 11
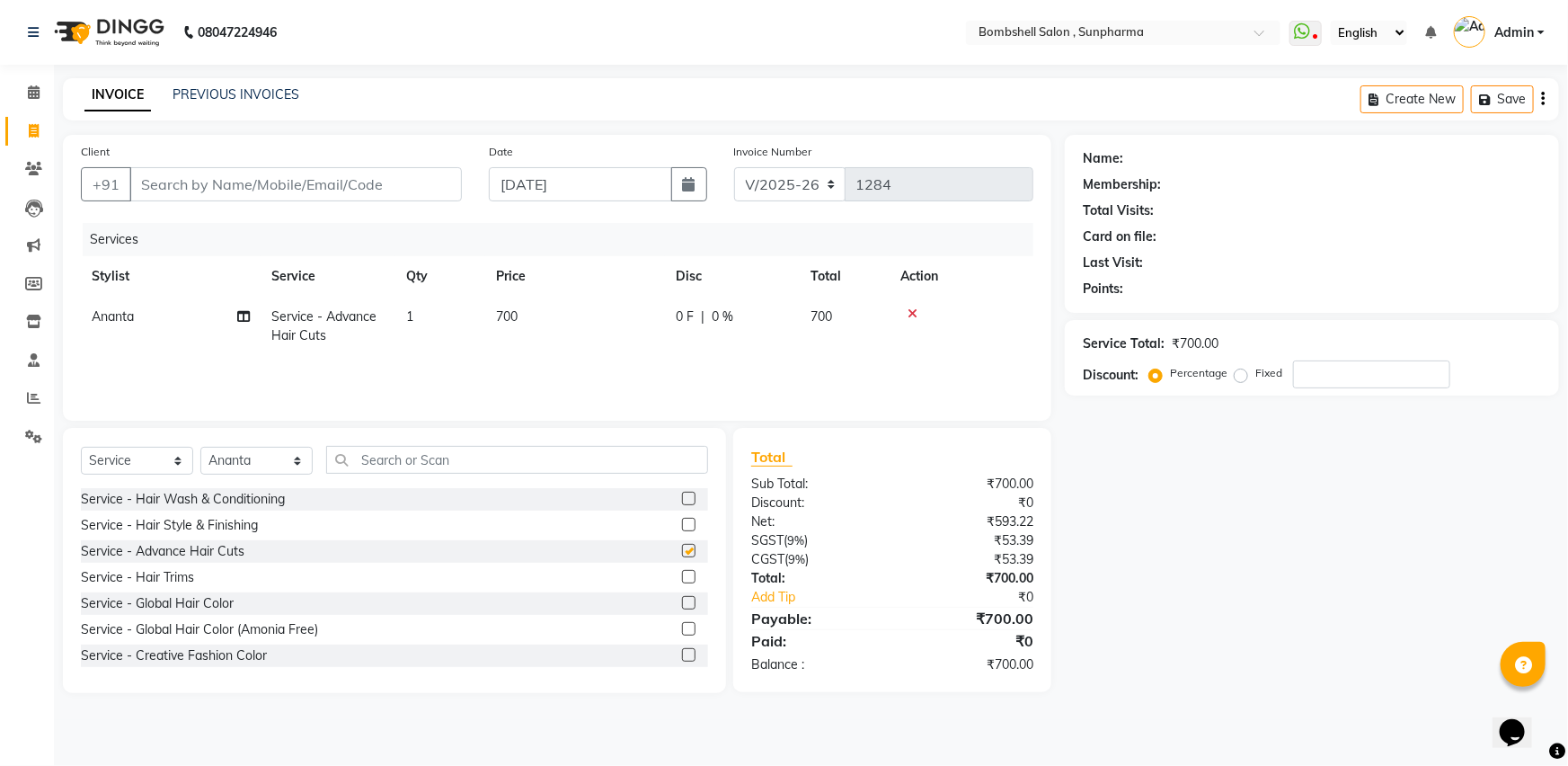
checkbox input "false"
click at [232, 455] on select "Select Stylist [PERSON_NAME] Ananta [PERSON_NAME] [PERSON_NAME] dhanlaxmi poona…" at bounding box center [257, 461] width 112 height 28
select select "74825"
click at [201, 447] on select "Select Stylist [PERSON_NAME] Ananta [PERSON_NAME] [PERSON_NAME] dhanlaxmi poona…" at bounding box center [257, 461] width 112 height 28
click at [405, 465] on input "text" at bounding box center [517, 460] width 382 height 28
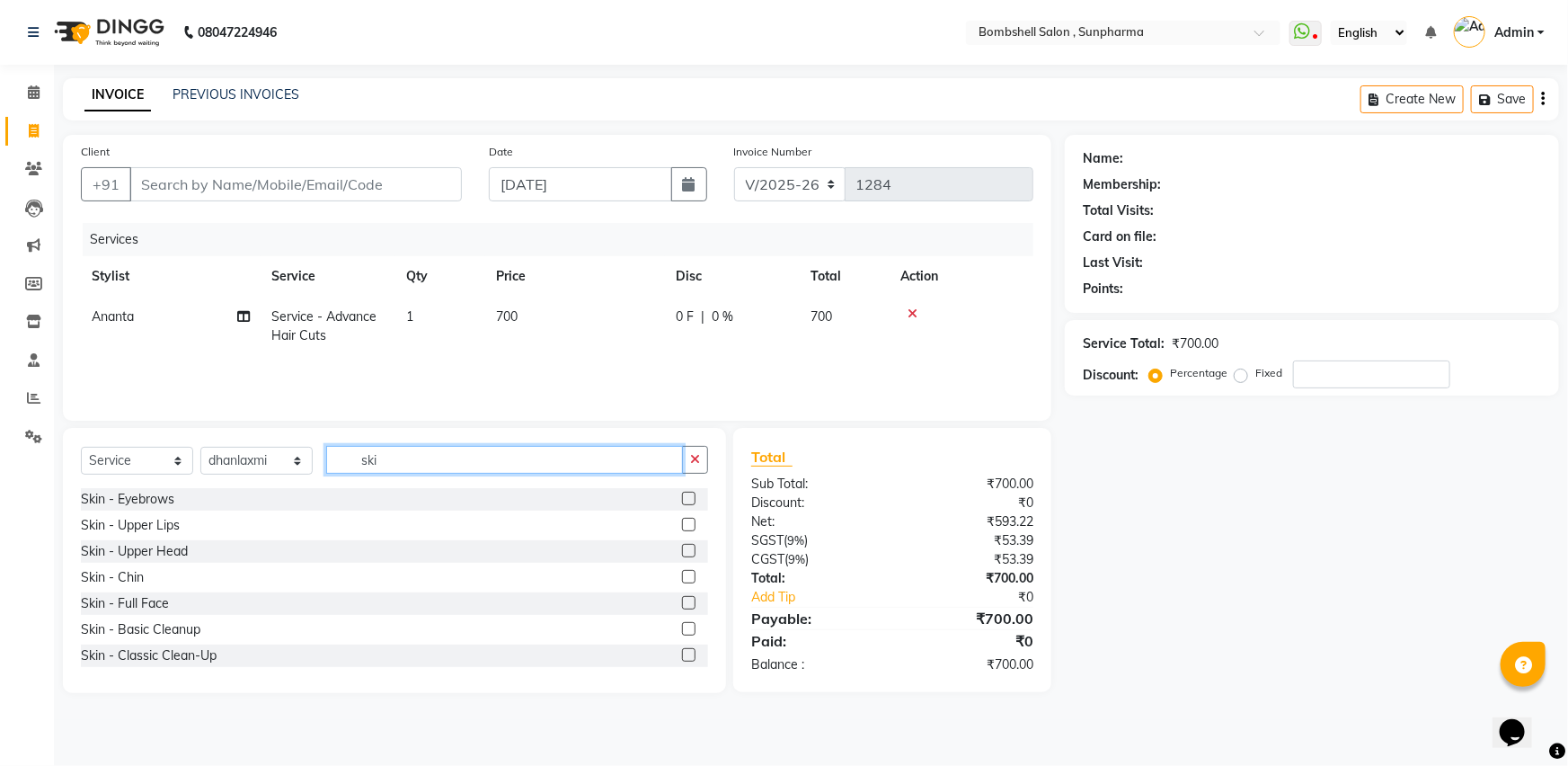
type input "ski"
click at [682, 498] on label at bounding box center [689, 499] width 13 height 13
click at [682, 498] on input "checkbox" at bounding box center [688, 499] width 11 height 11
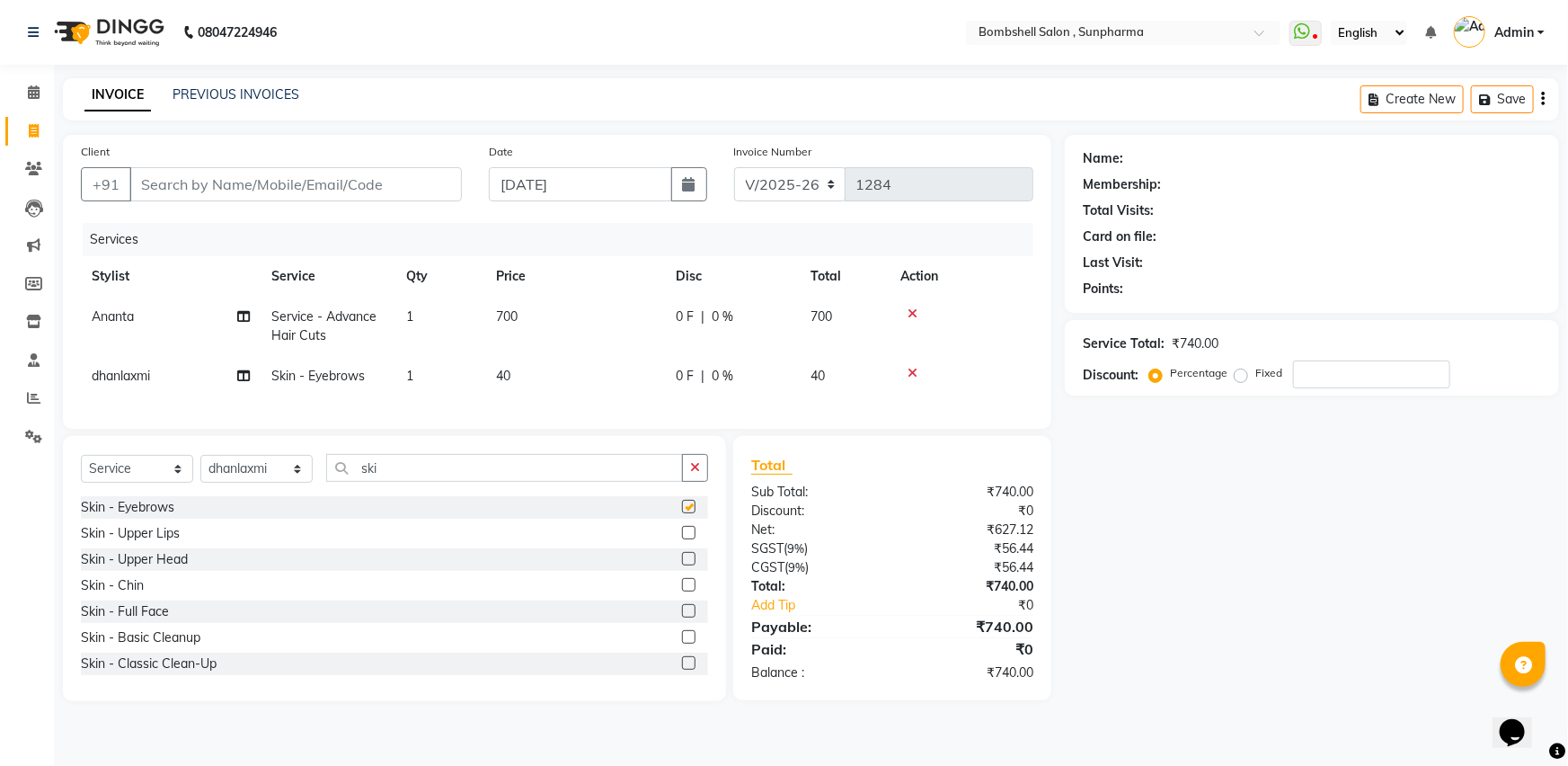
checkbox input "false"
click at [682, 539] on label at bounding box center [689, 533] width 13 height 13
click at [682, 539] on input "checkbox" at bounding box center [688, 533] width 11 height 11
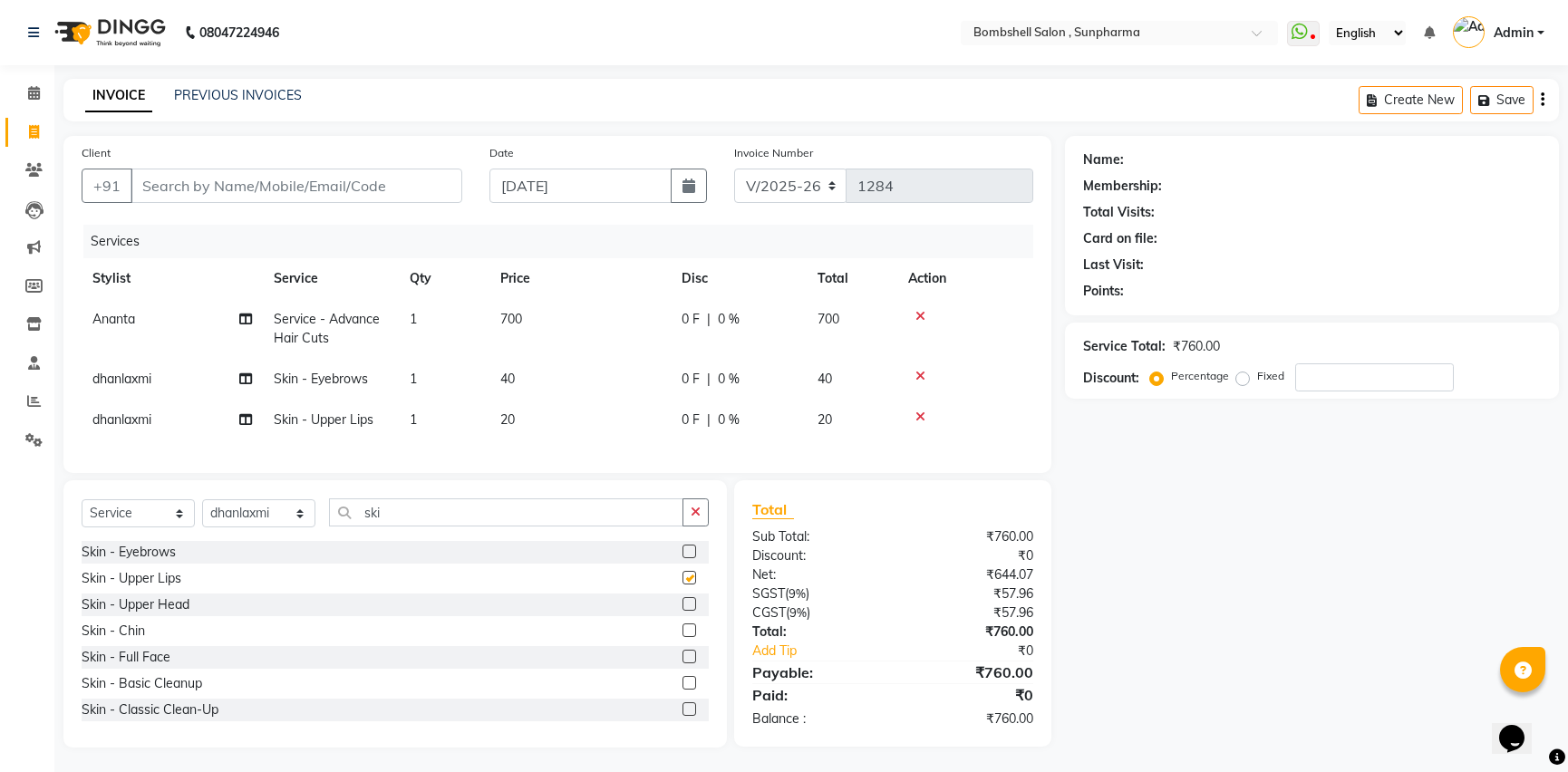
checkbox input "false"
click at [921, 412] on icon at bounding box center [920, 416] width 10 height 12
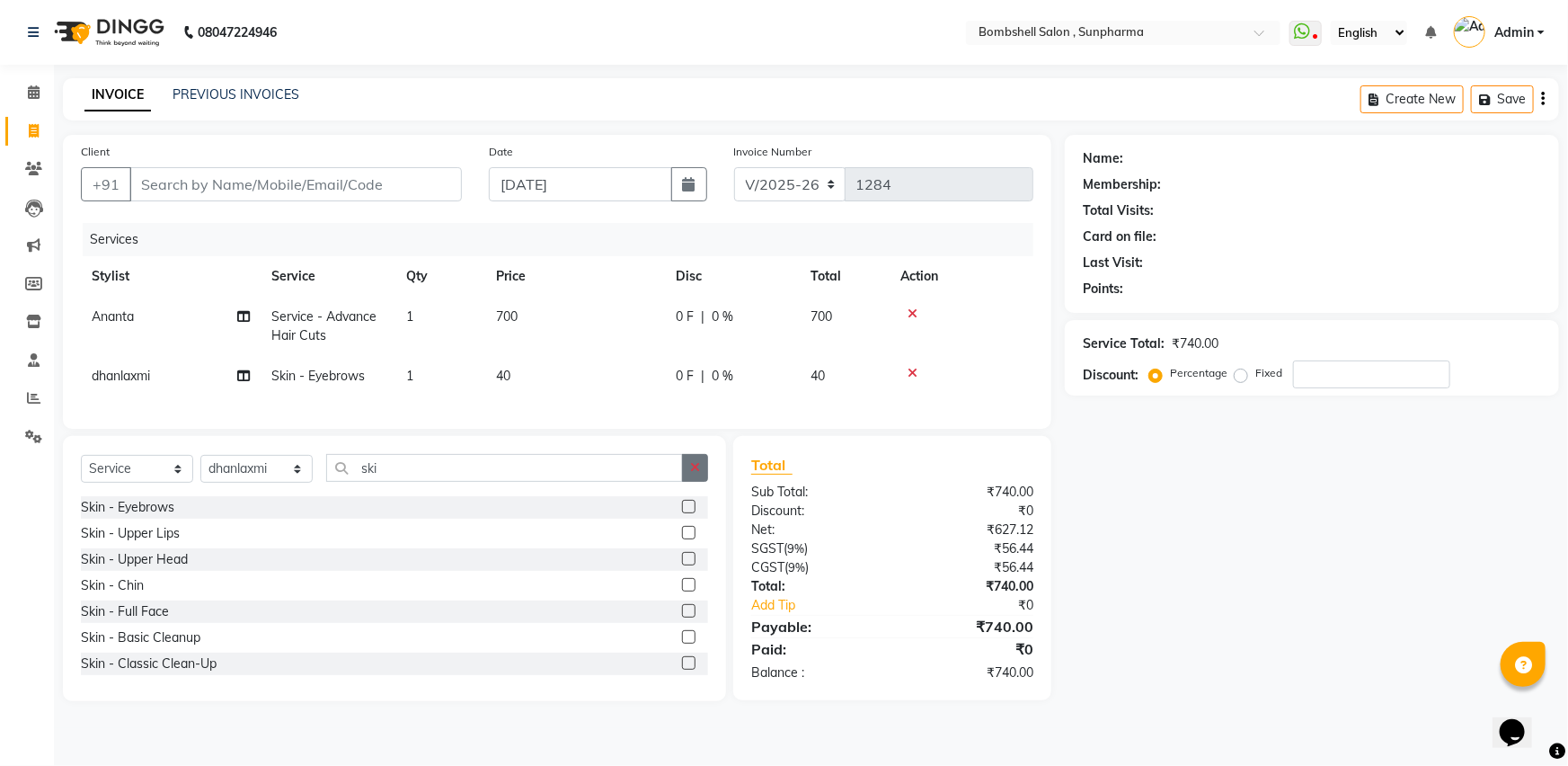
click at [694, 473] on icon "button" at bounding box center [694, 467] width 10 height 12
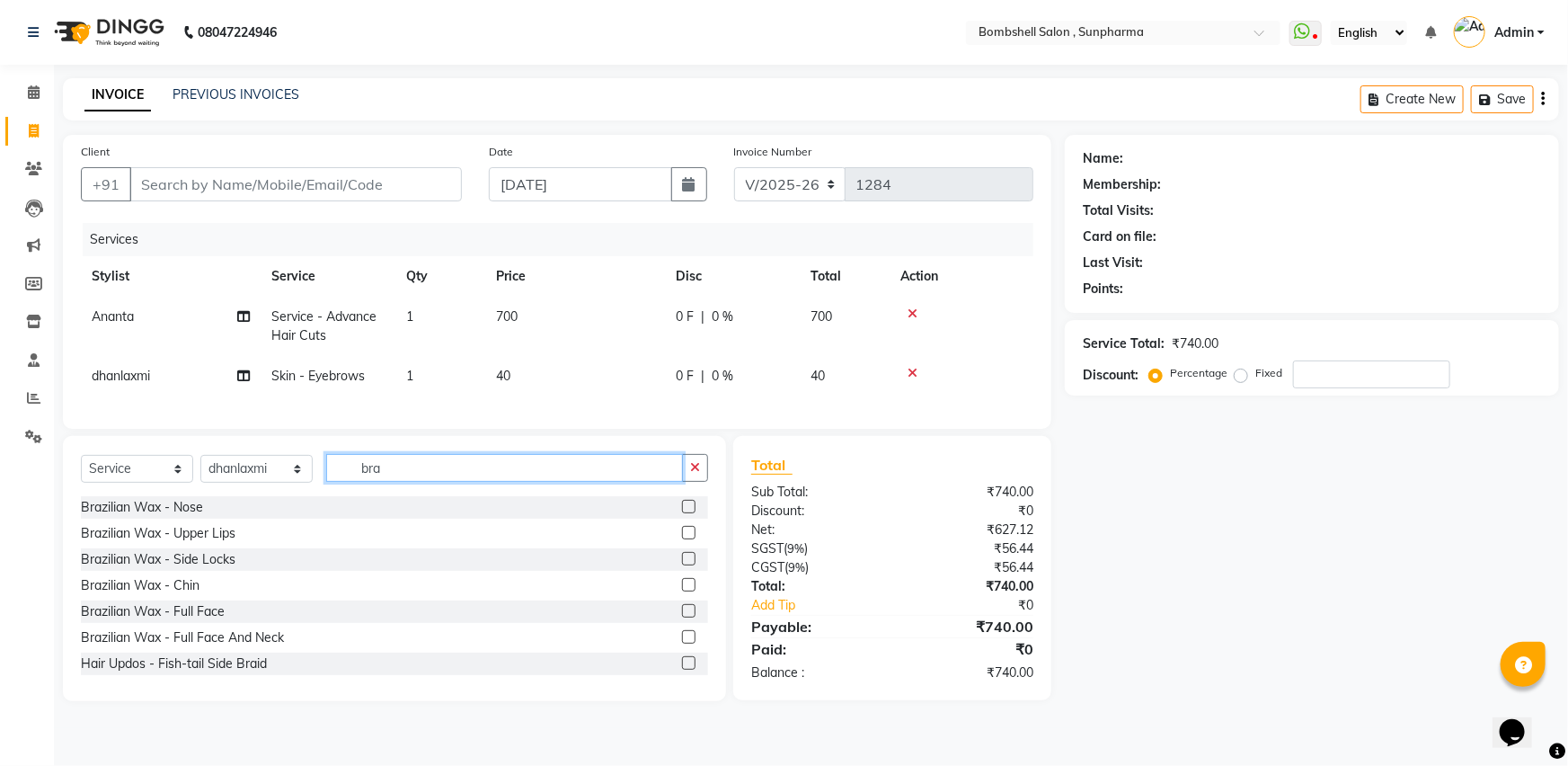
type input "bra"
click at [682, 514] on label at bounding box center [689, 506] width 13 height 13
click at [682, 514] on input "checkbox" at bounding box center [688, 507] width 11 height 11
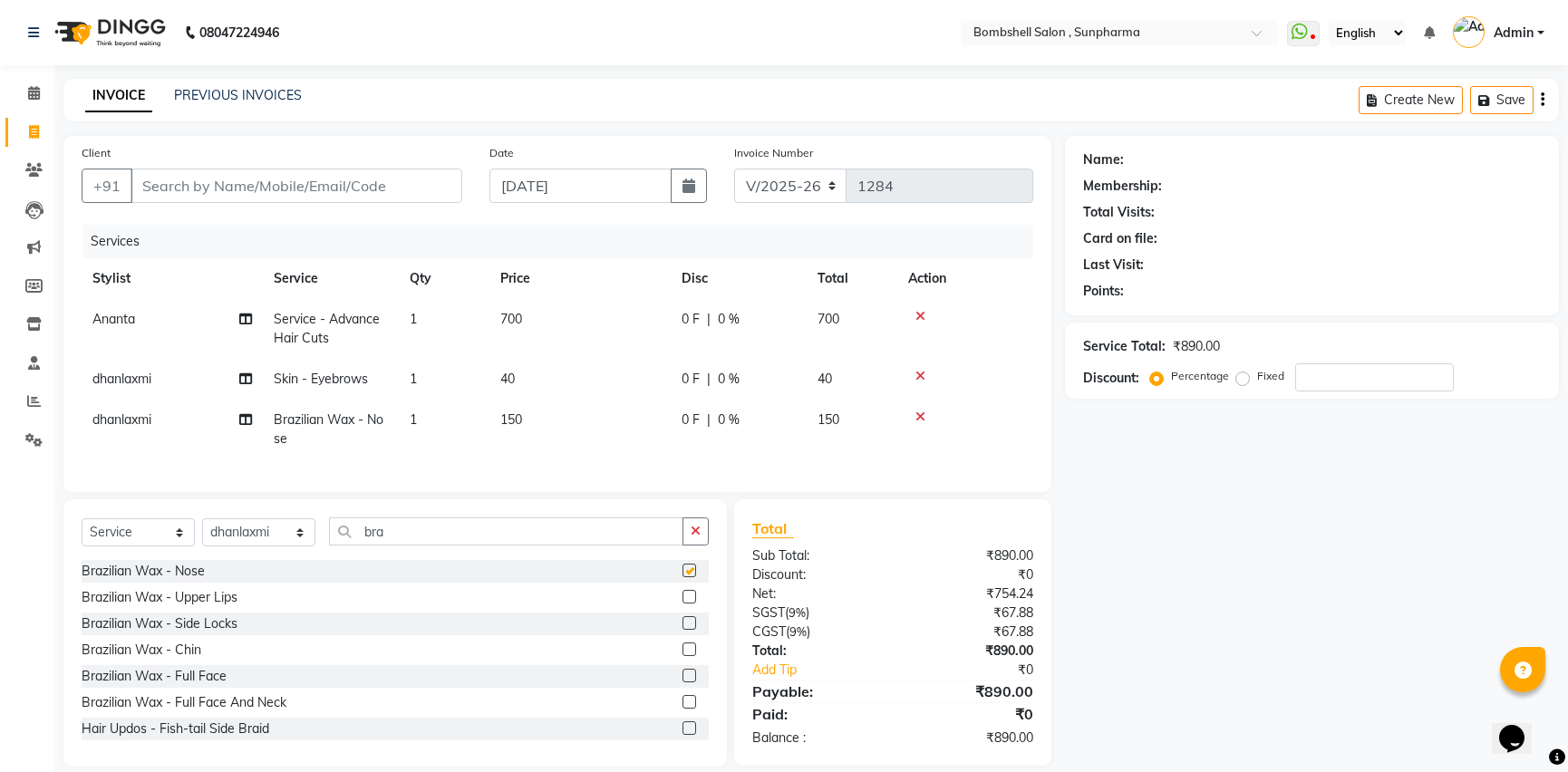
checkbox input "false"
click at [523, 384] on td "40" at bounding box center [580, 379] width 181 height 41
select select "74825"
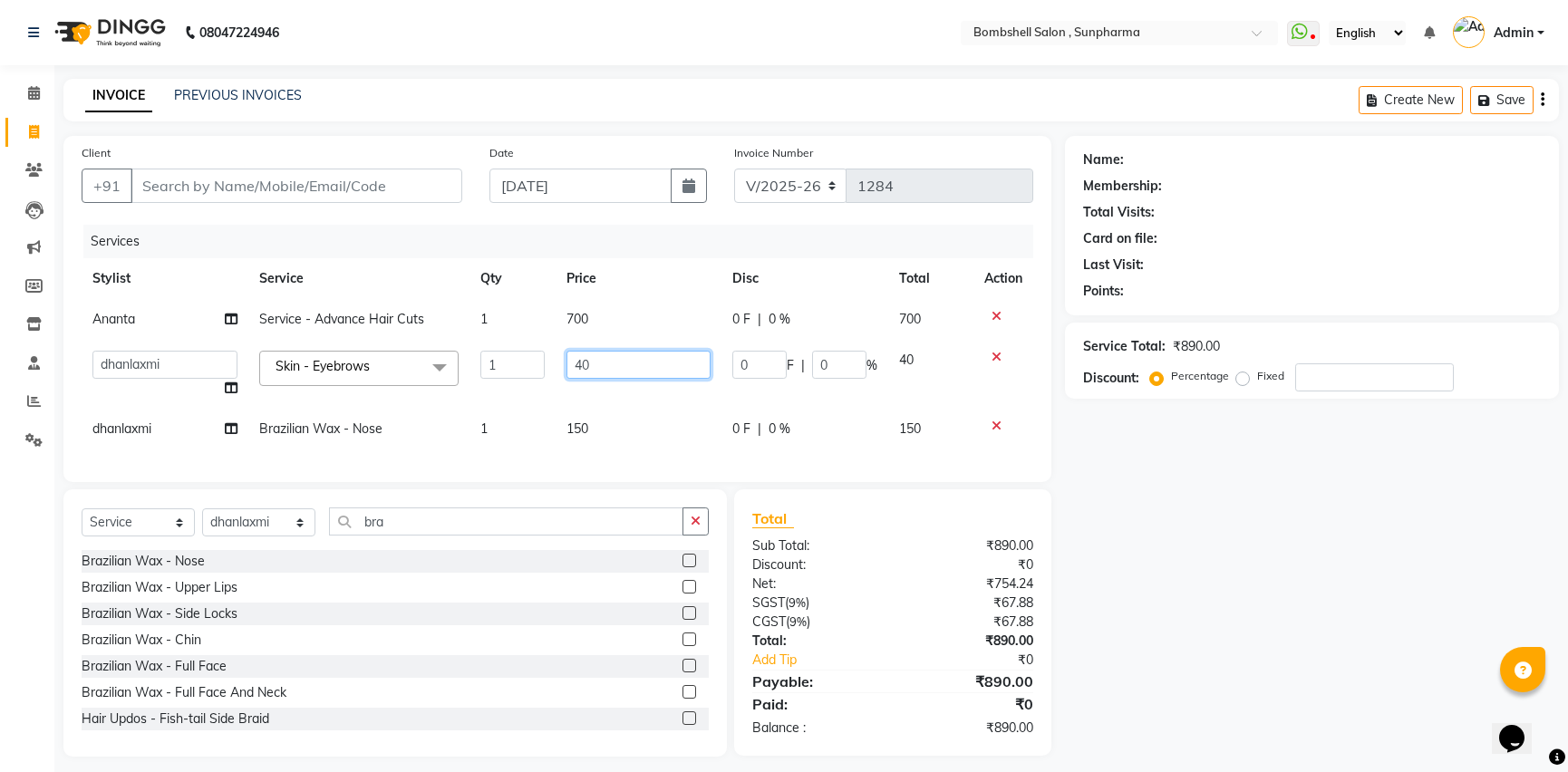
click at [587, 364] on input "40" at bounding box center [638, 365] width 144 height 28
type input "4"
type input "50"
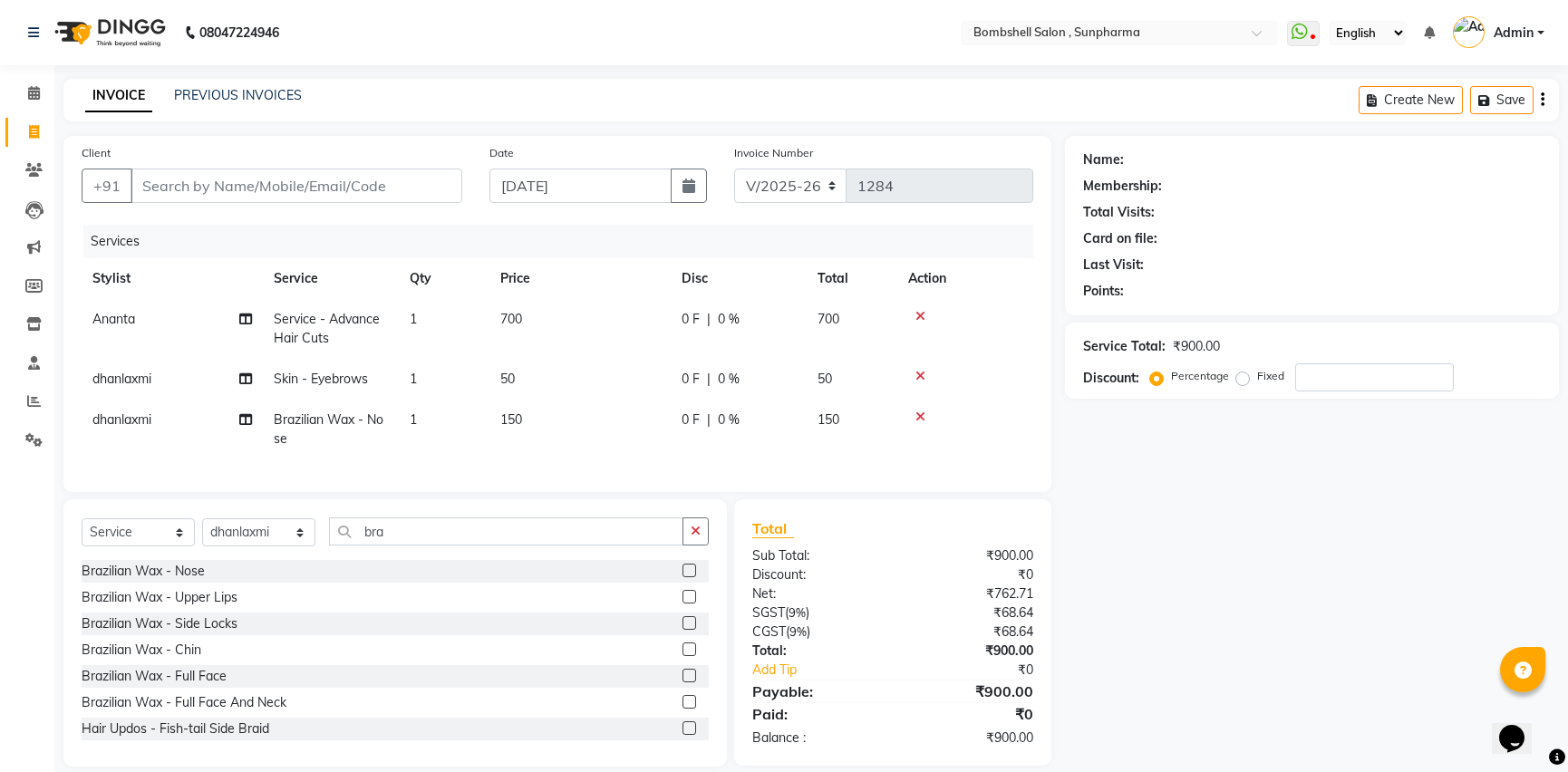
click at [1165, 432] on div "Name: Membership: Total Visits: Card on file: Last Visit: Points: Service Total…" at bounding box center [1318, 451] width 508 height 630
click at [706, 542] on button "button" at bounding box center [696, 532] width 26 height 28
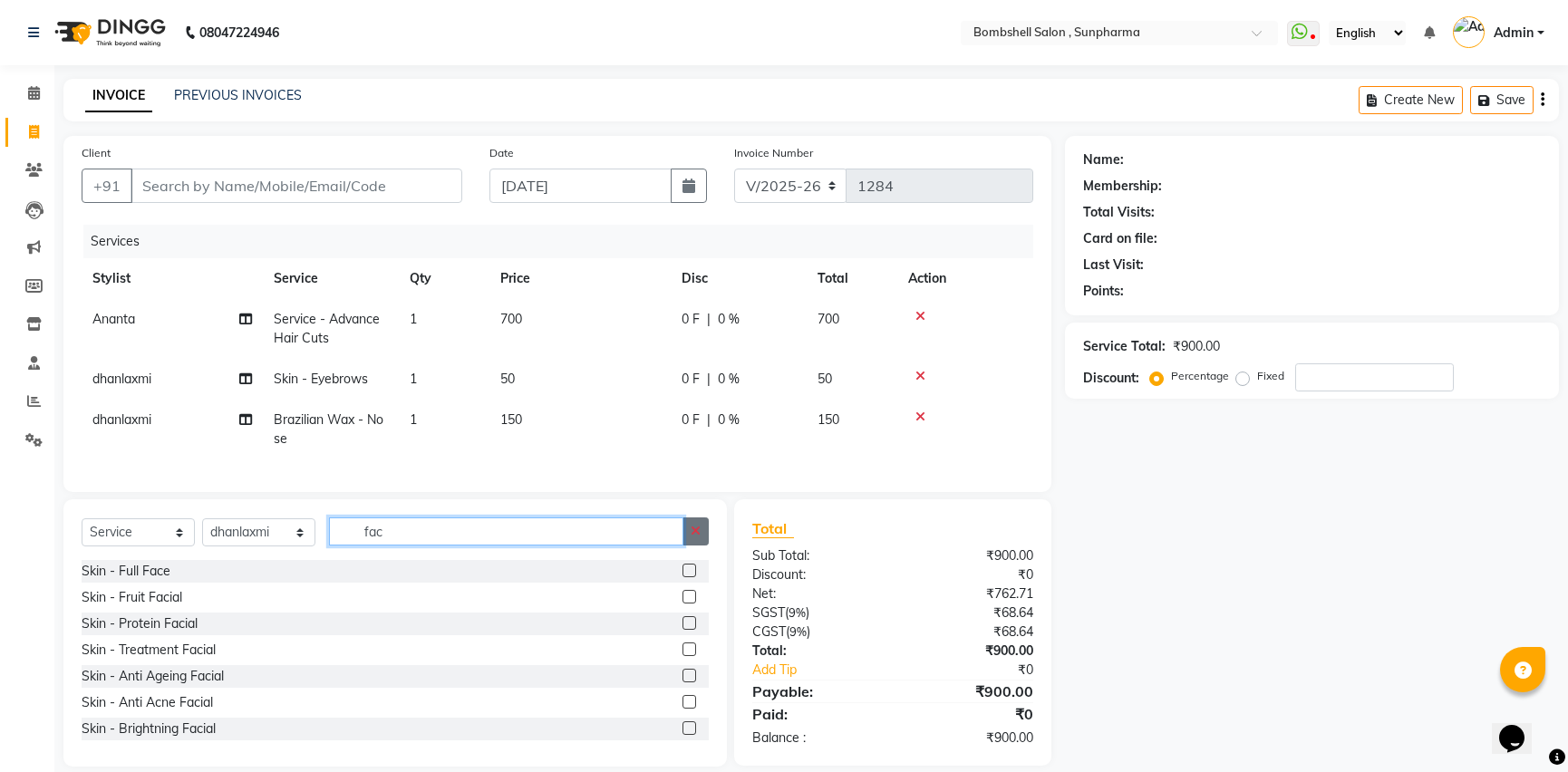
type input "fac"
click at [692, 538] on icon "button" at bounding box center [696, 530] width 10 height 12
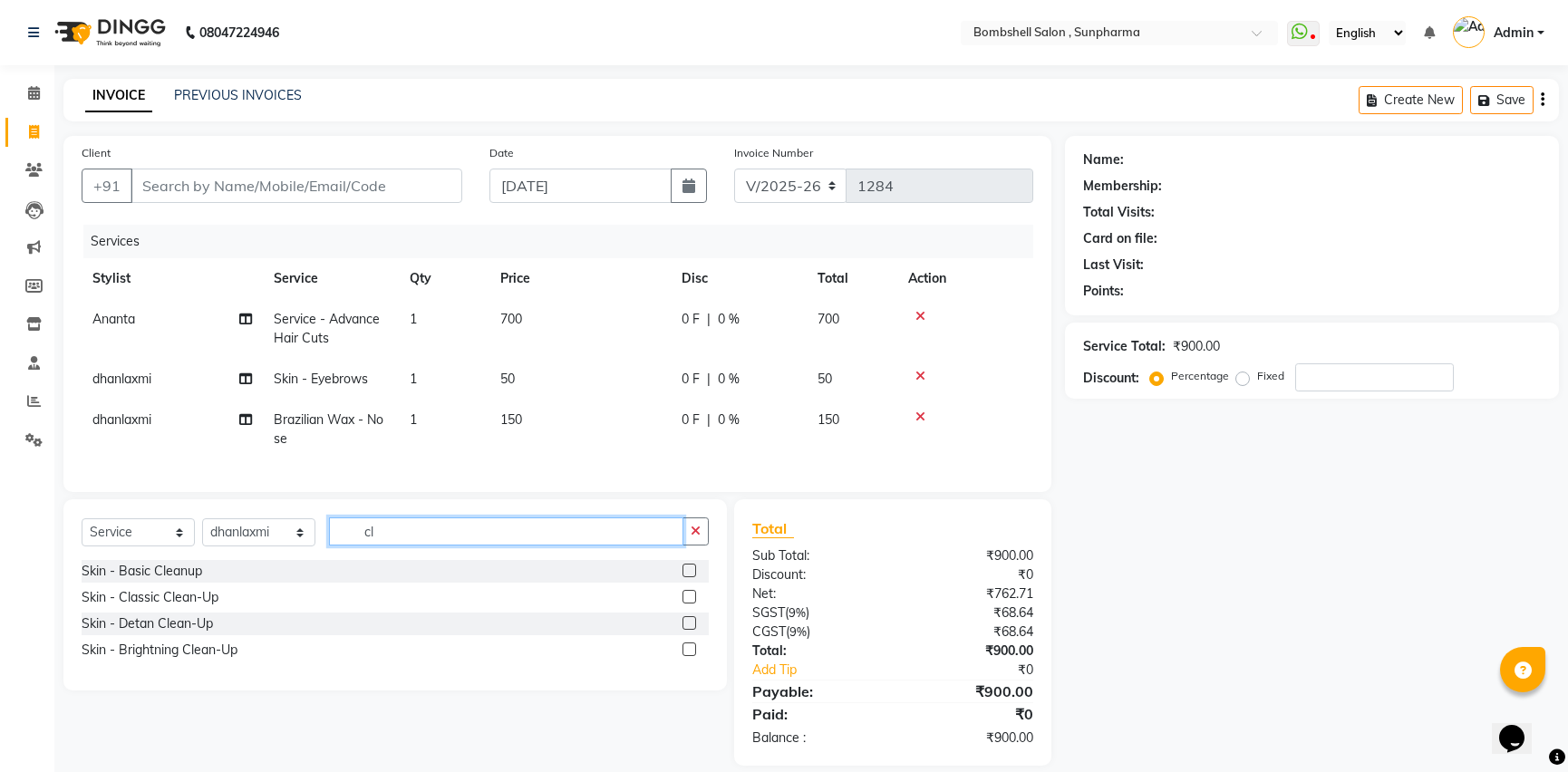
type input "cl"
click at [687, 656] on label at bounding box center [689, 649] width 13 height 13
click at [687, 656] on input "checkbox" at bounding box center [688, 650] width 11 height 11
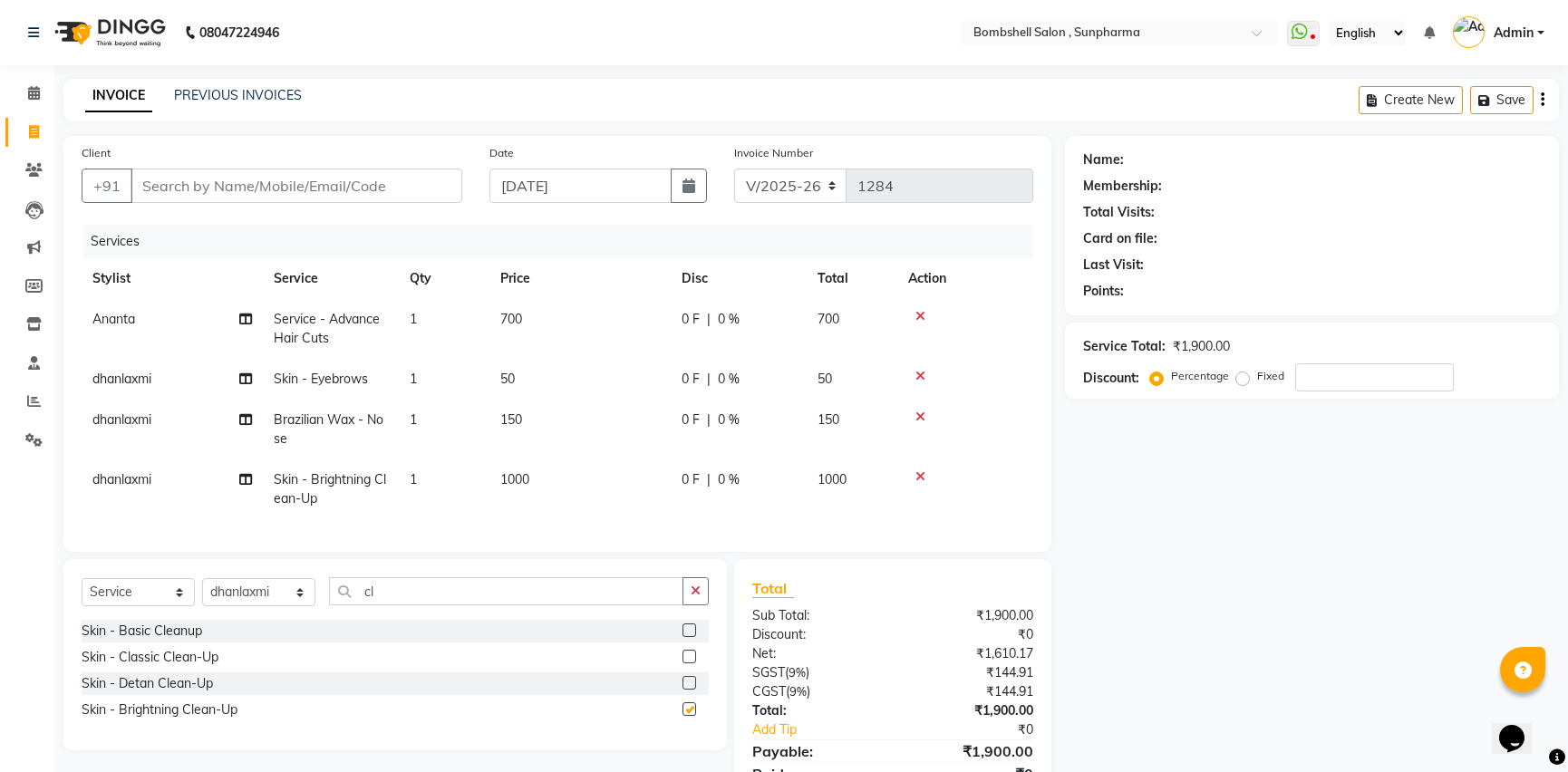
checkbox input "false"
drag, startPoint x: 919, startPoint y: 474, endPoint x: 842, endPoint y: 473, distance: 77.0
click at [850, 473] on tr "dhanlaxmi Skin - Brightning Clean-Up 1 1000 0 F | 0 % 1000" at bounding box center [557, 489] width 952 height 60
click at [920, 481] on icon at bounding box center [920, 476] width 10 height 12
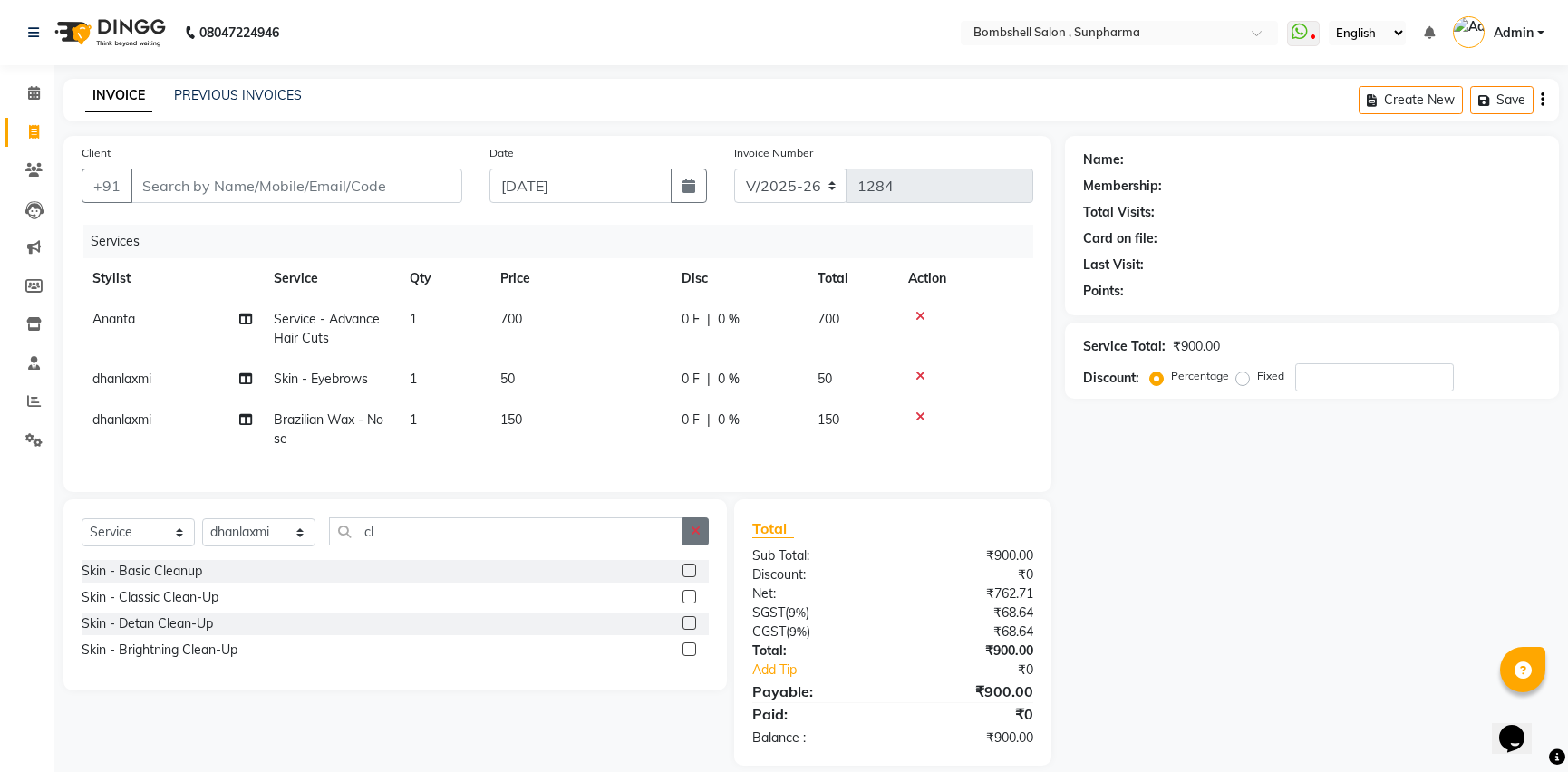
click at [693, 538] on icon "button" at bounding box center [696, 530] width 10 height 12
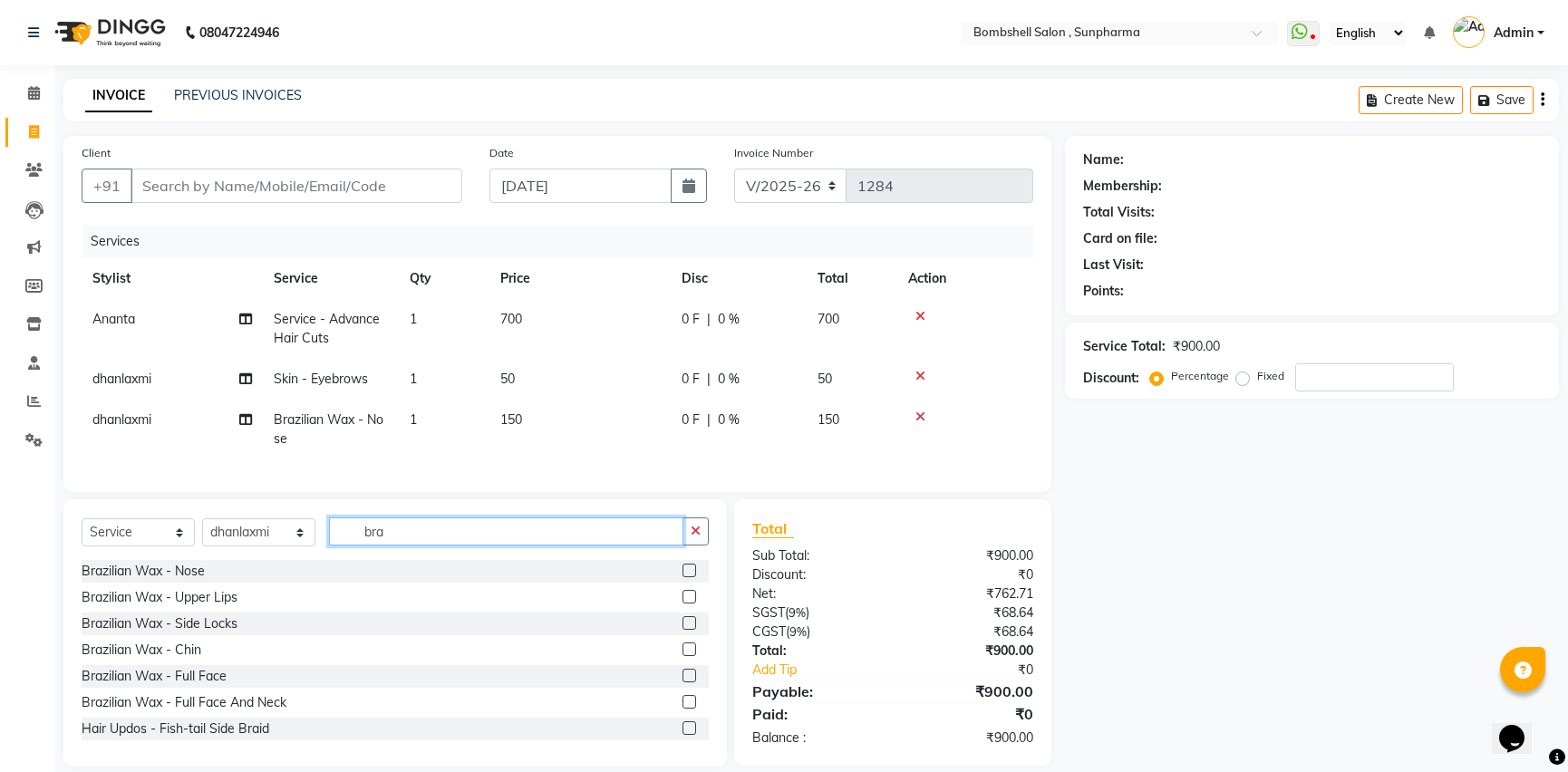
type input "bra"
click at [682, 604] on label at bounding box center [689, 596] width 13 height 13
click at [682, 604] on input "checkbox" at bounding box center [688, 597] width 11 height 11
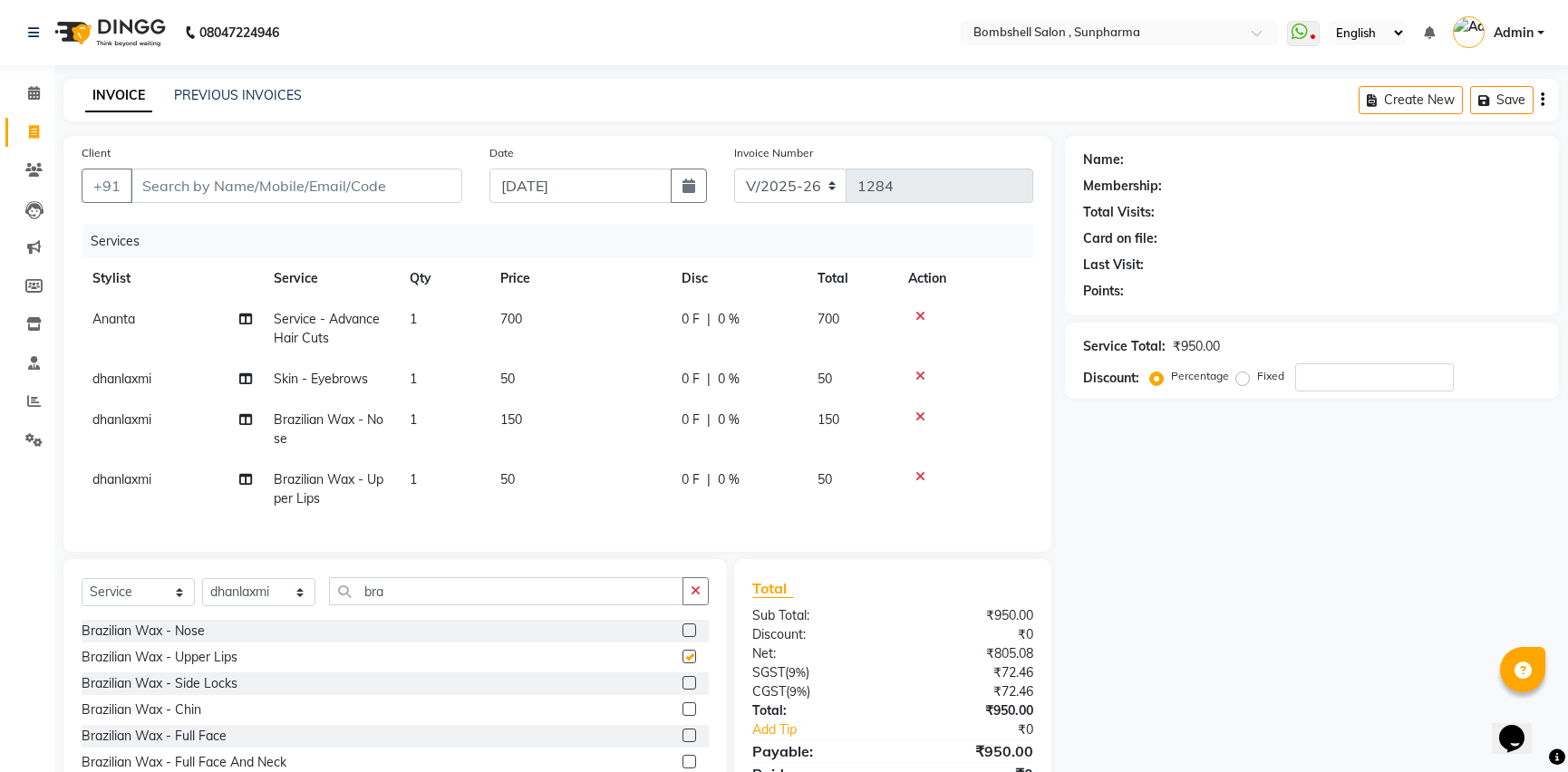
checkbox input "false"
click at [682, 716] on label at bounding box center [689, 709] width 13 height 13
click at [682, 716] on input "checkbox" at bounding box center [688, 710] width 11 height 11
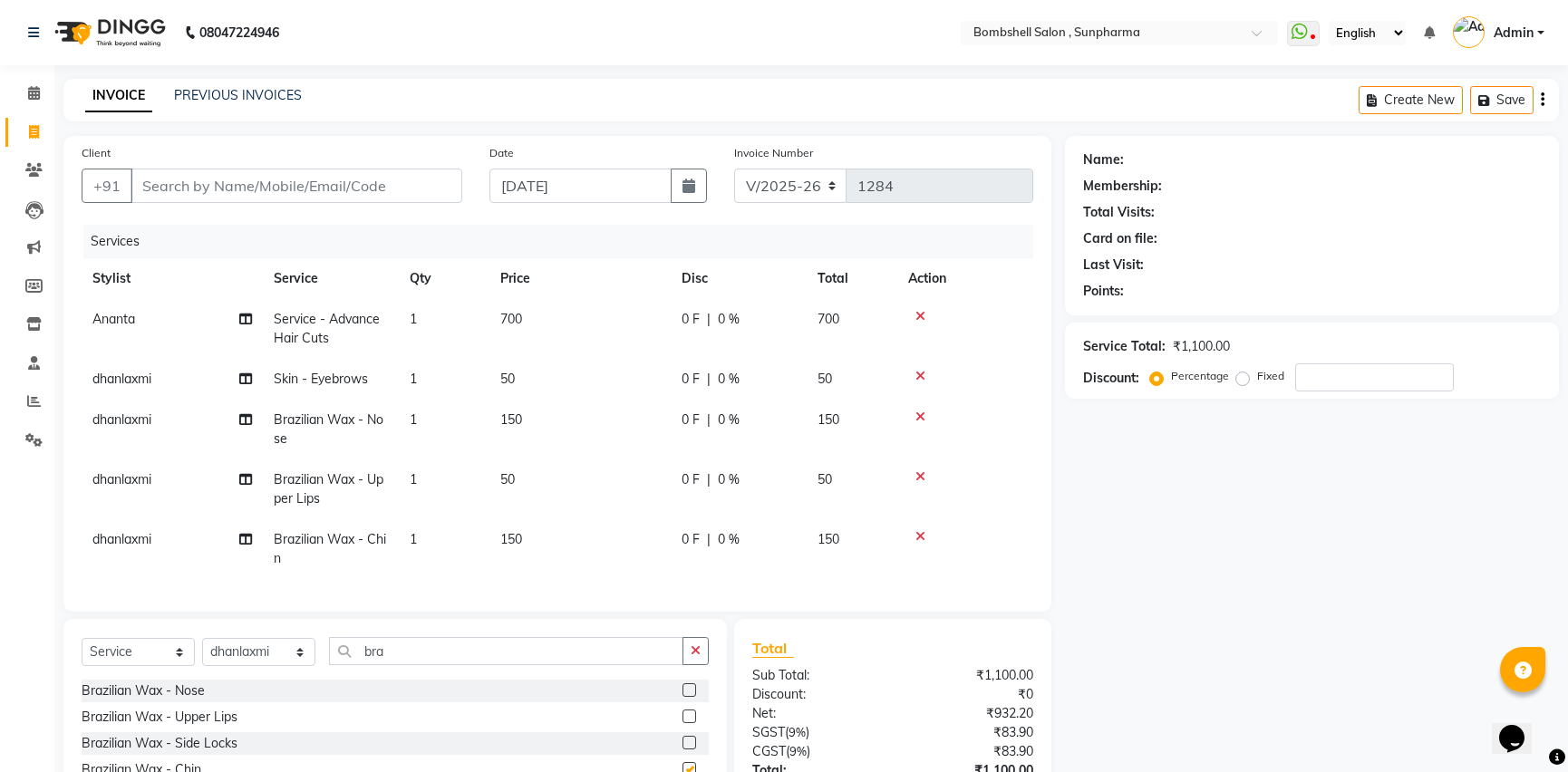
checkbox input "false"
click at [691, 657] on icon "button" at bounding box center [696, 650] width 10 height 12
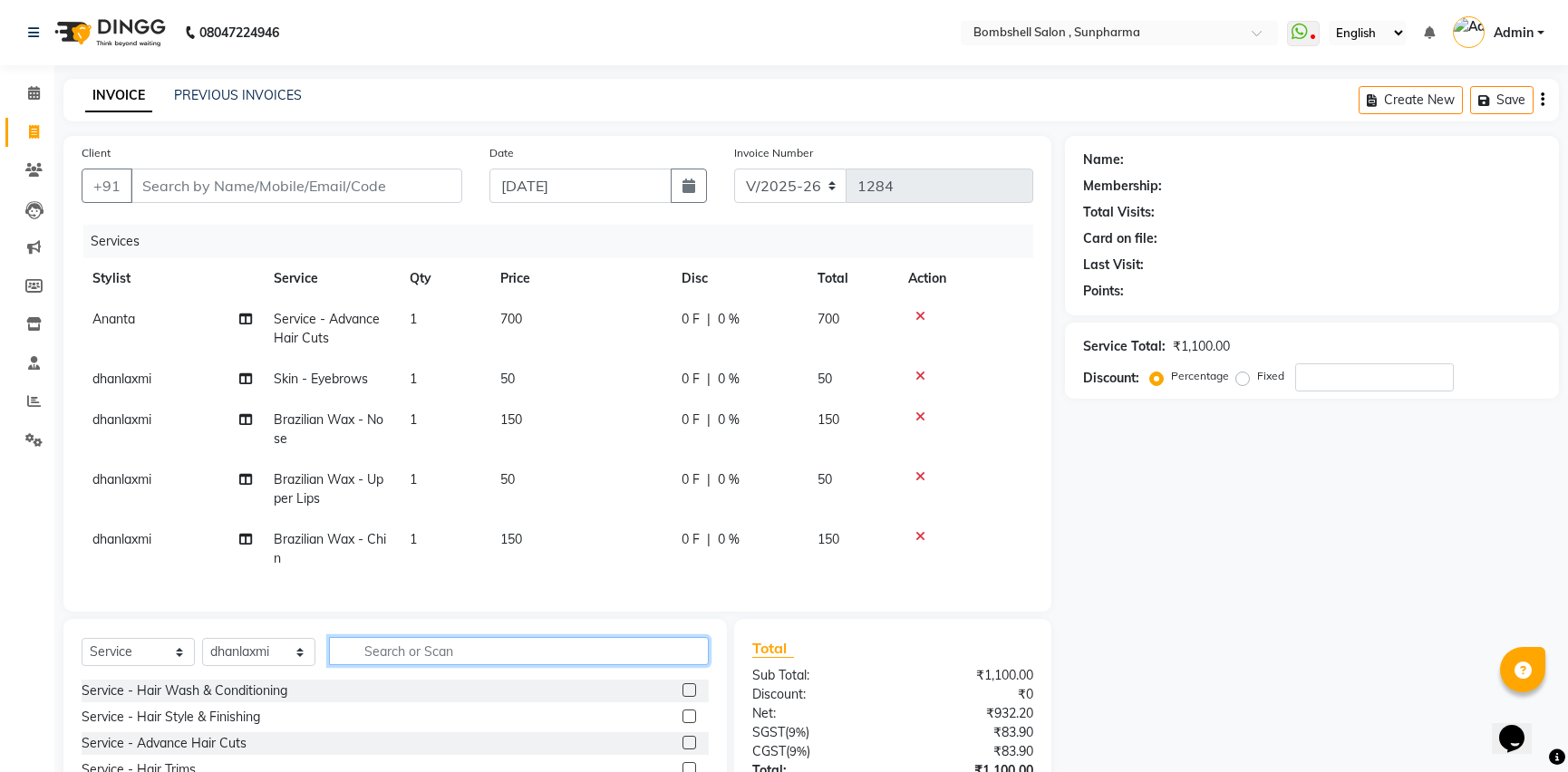
scroll to position [81, 0]
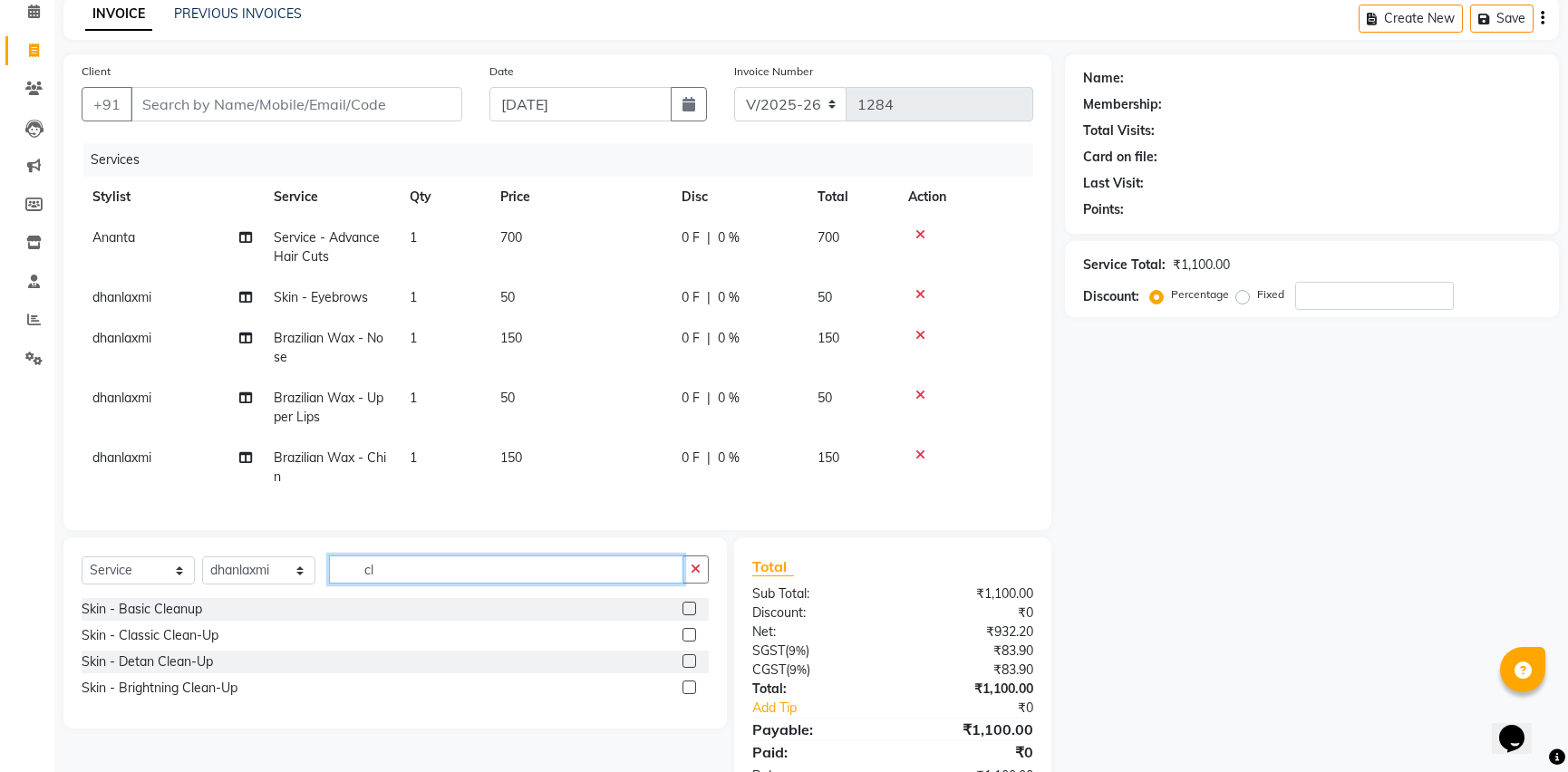
type input "cl"
click at [685, 695] on label at bounding box center [689, 687] width 13 height 13
click at [685, 695] on input "checkbox" at bounding box center [688, 688] width 11 height 11
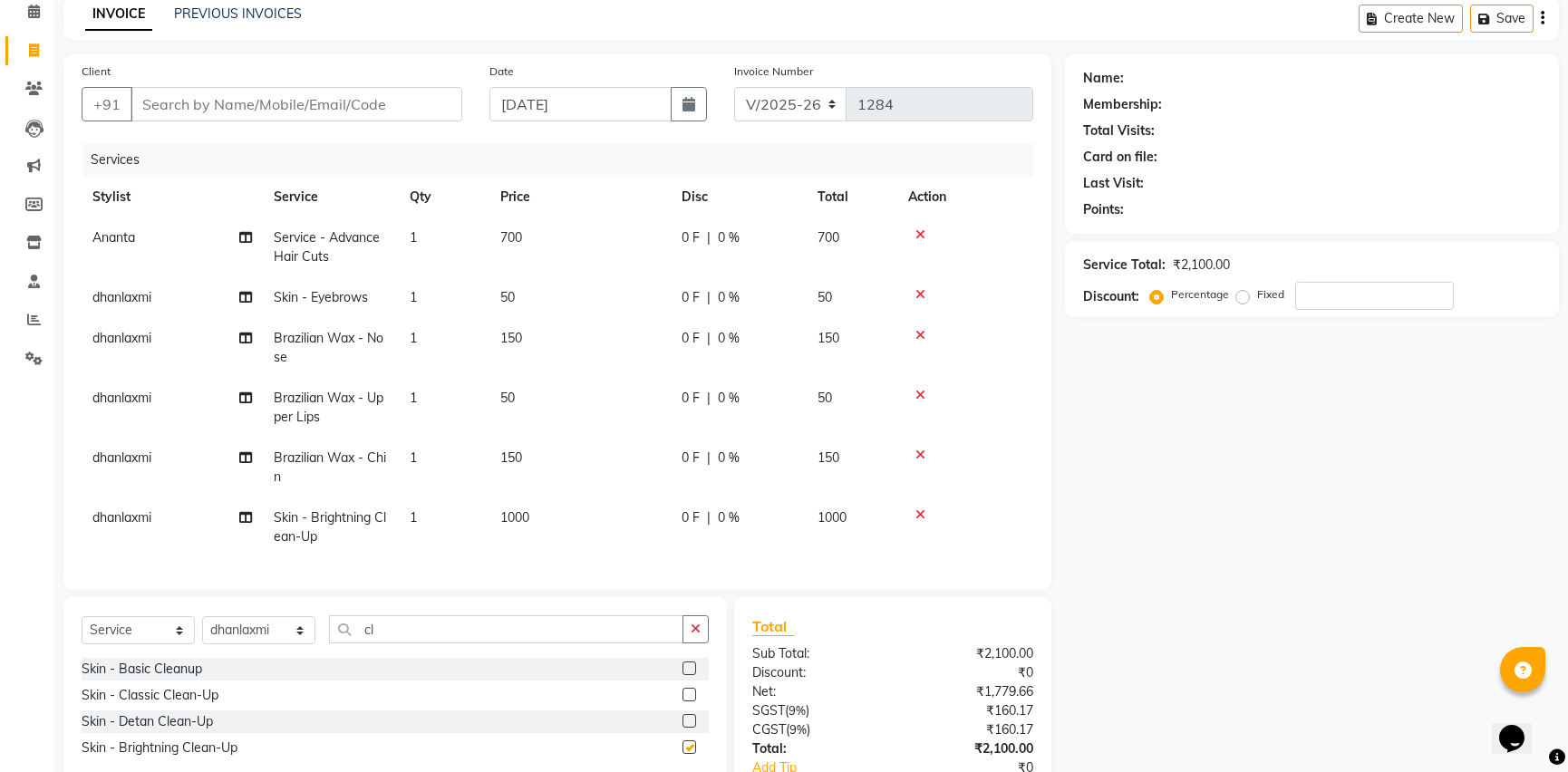
checkbox input "false"
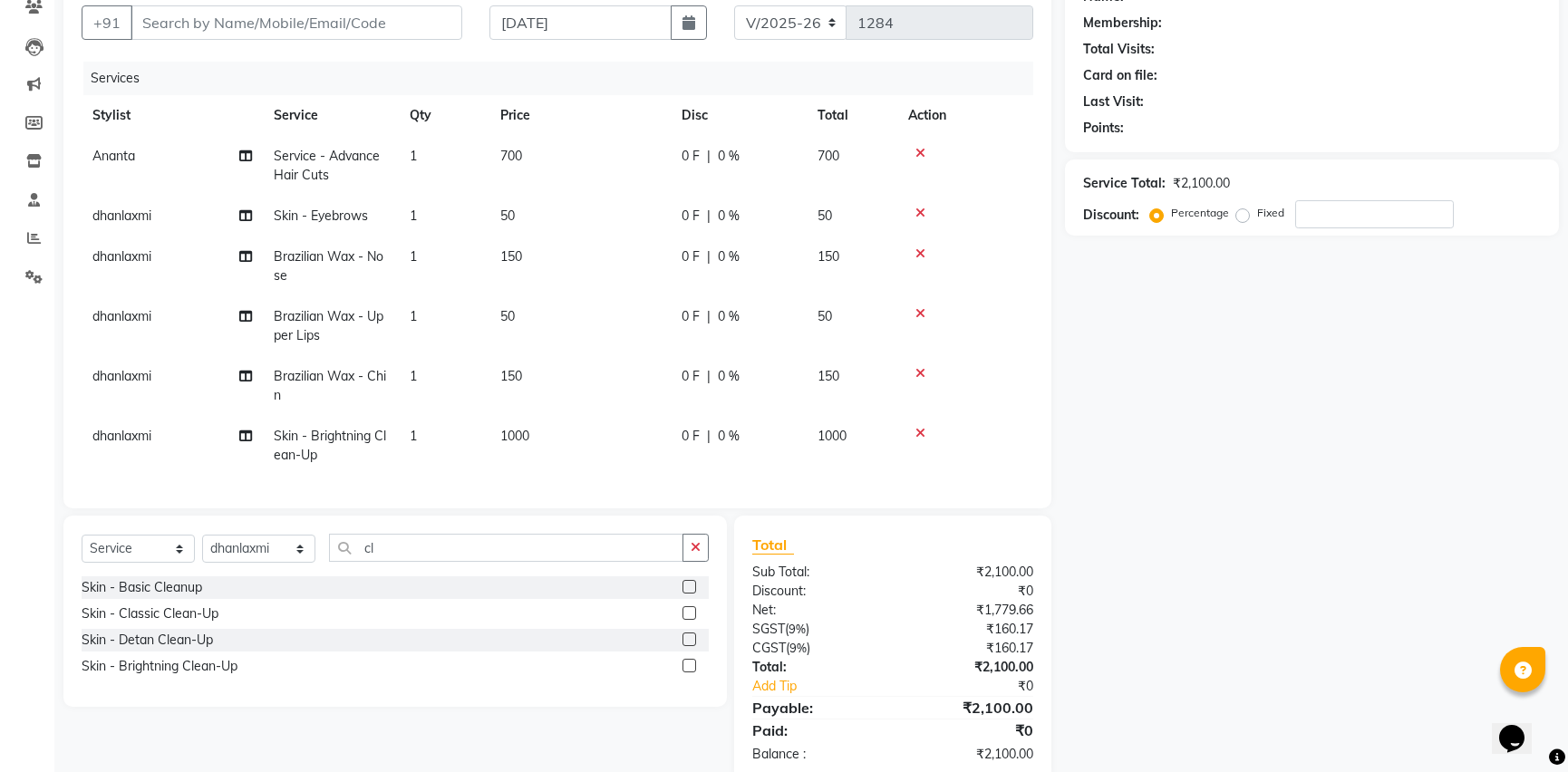
scroll to position [164, 0]
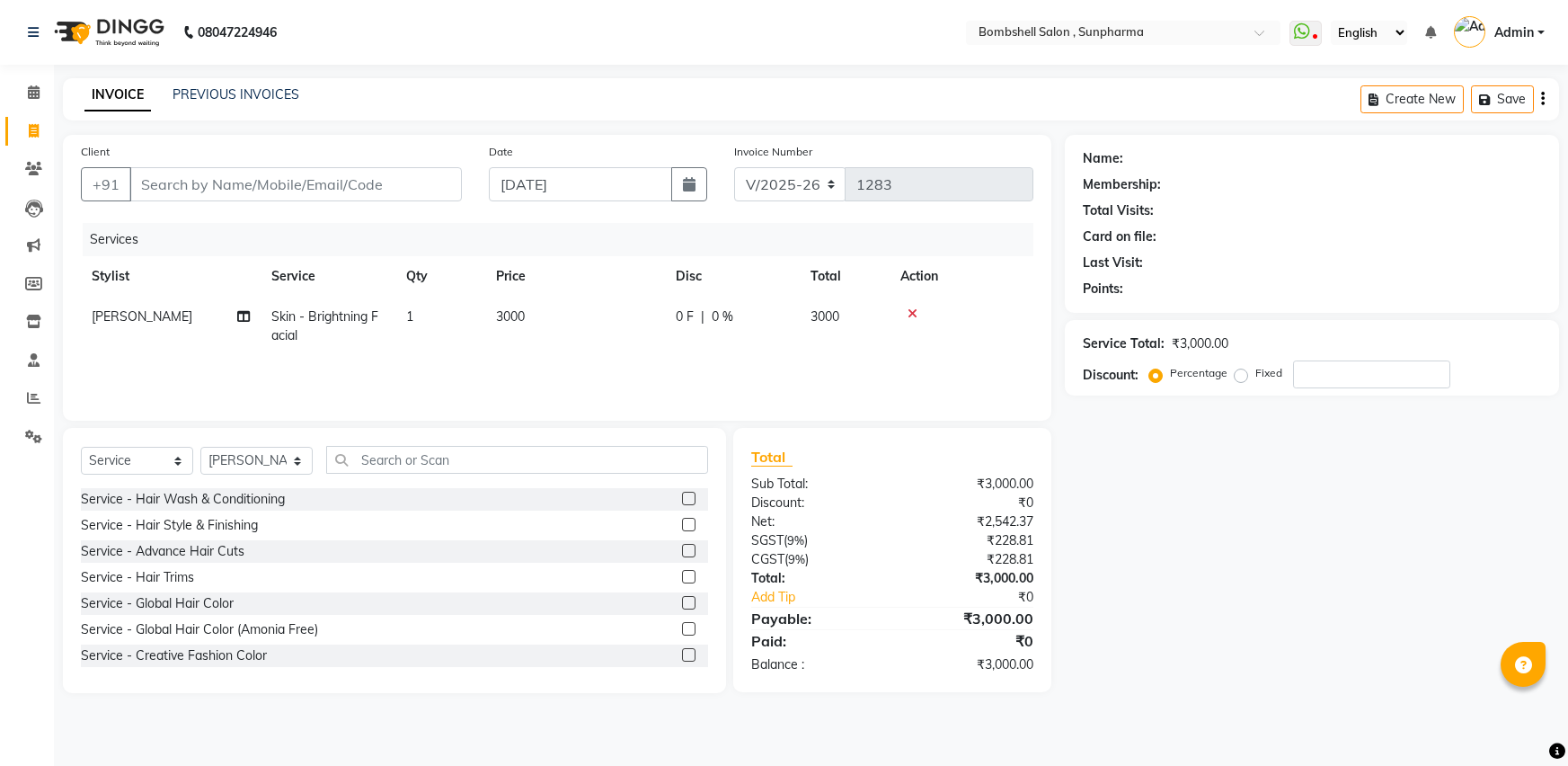
select select "4965"
select select "service"
select select "86696"
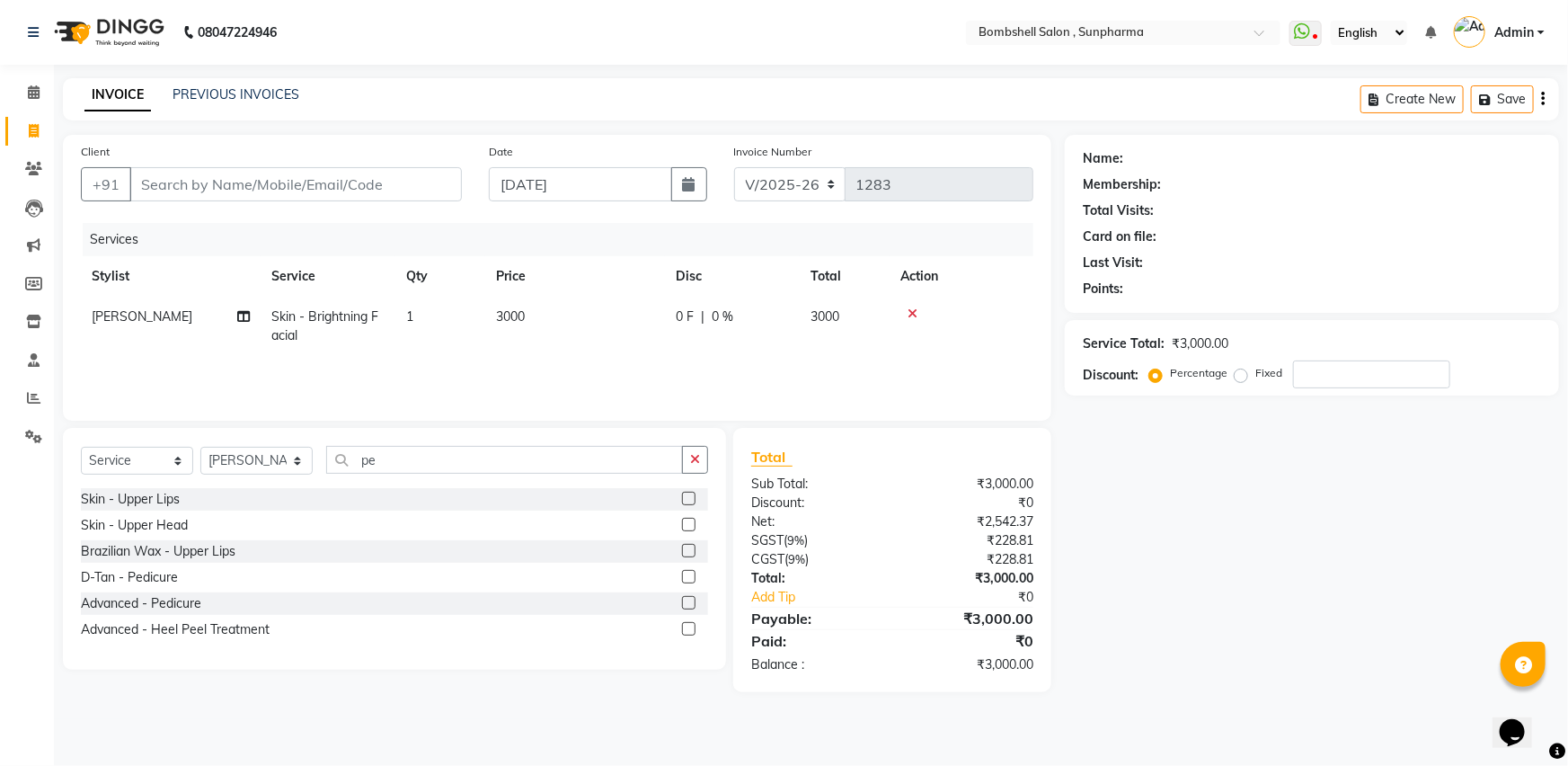
type input "p"
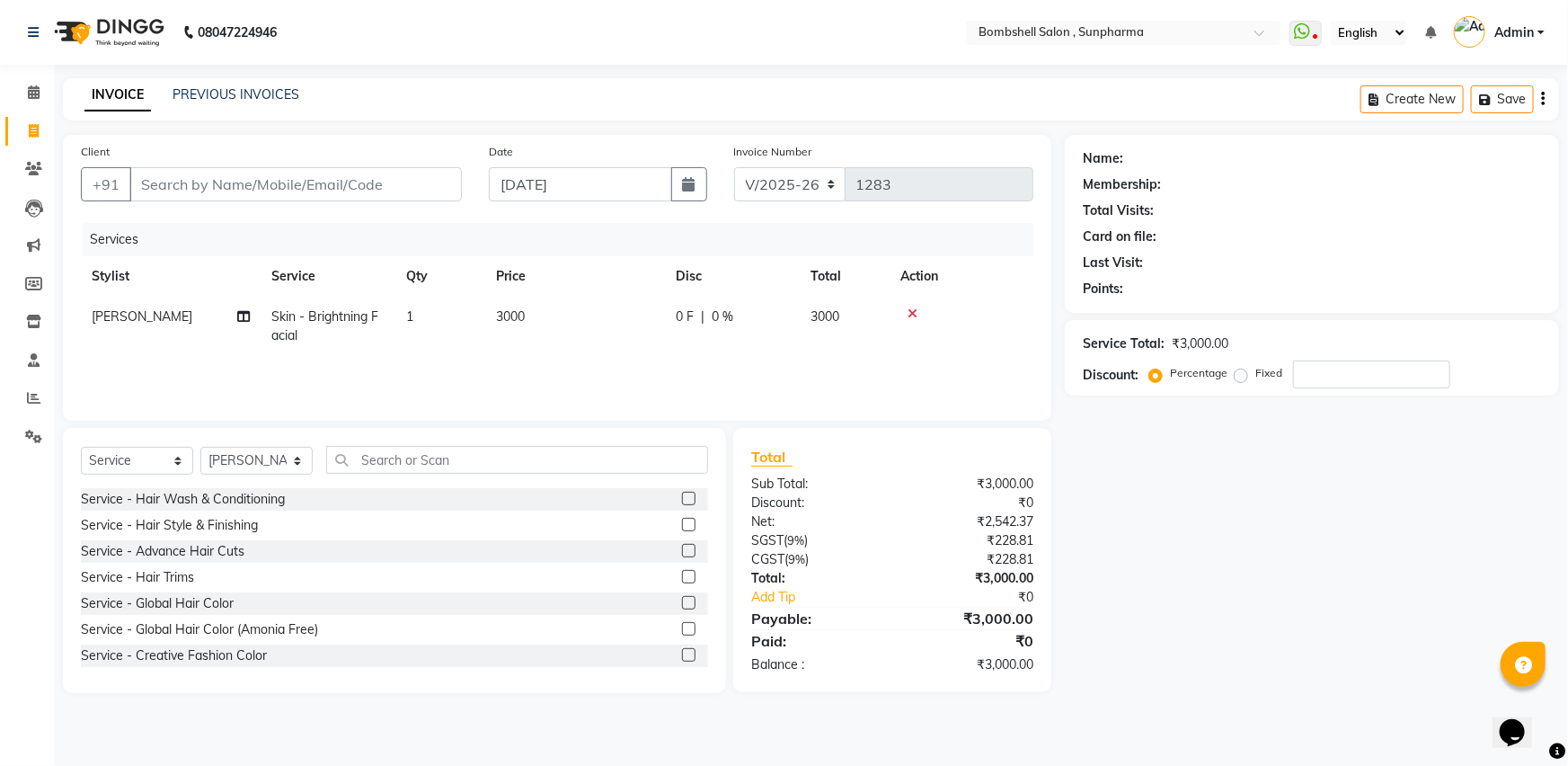
click at [682, 500] on label at bounding box center [689, 499] width 13 height 13
click at [682, 500] on input "checkbox" at bounding box center [688, 499] width 11 height 11
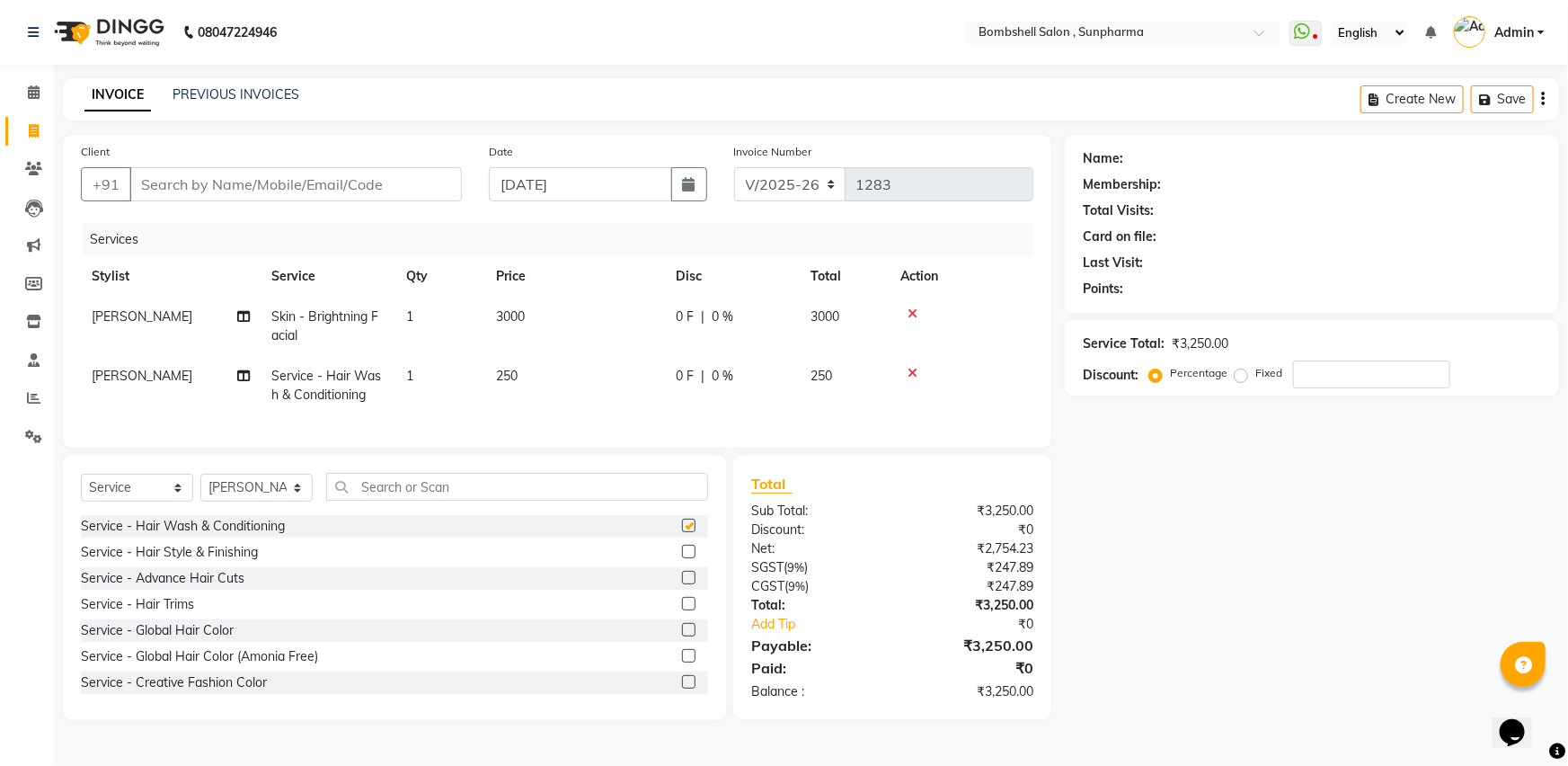
checkbox input "false"
click at [521, 365] on td "250" at bounding box center [575, 385] width 180 height 59
select select "86696"
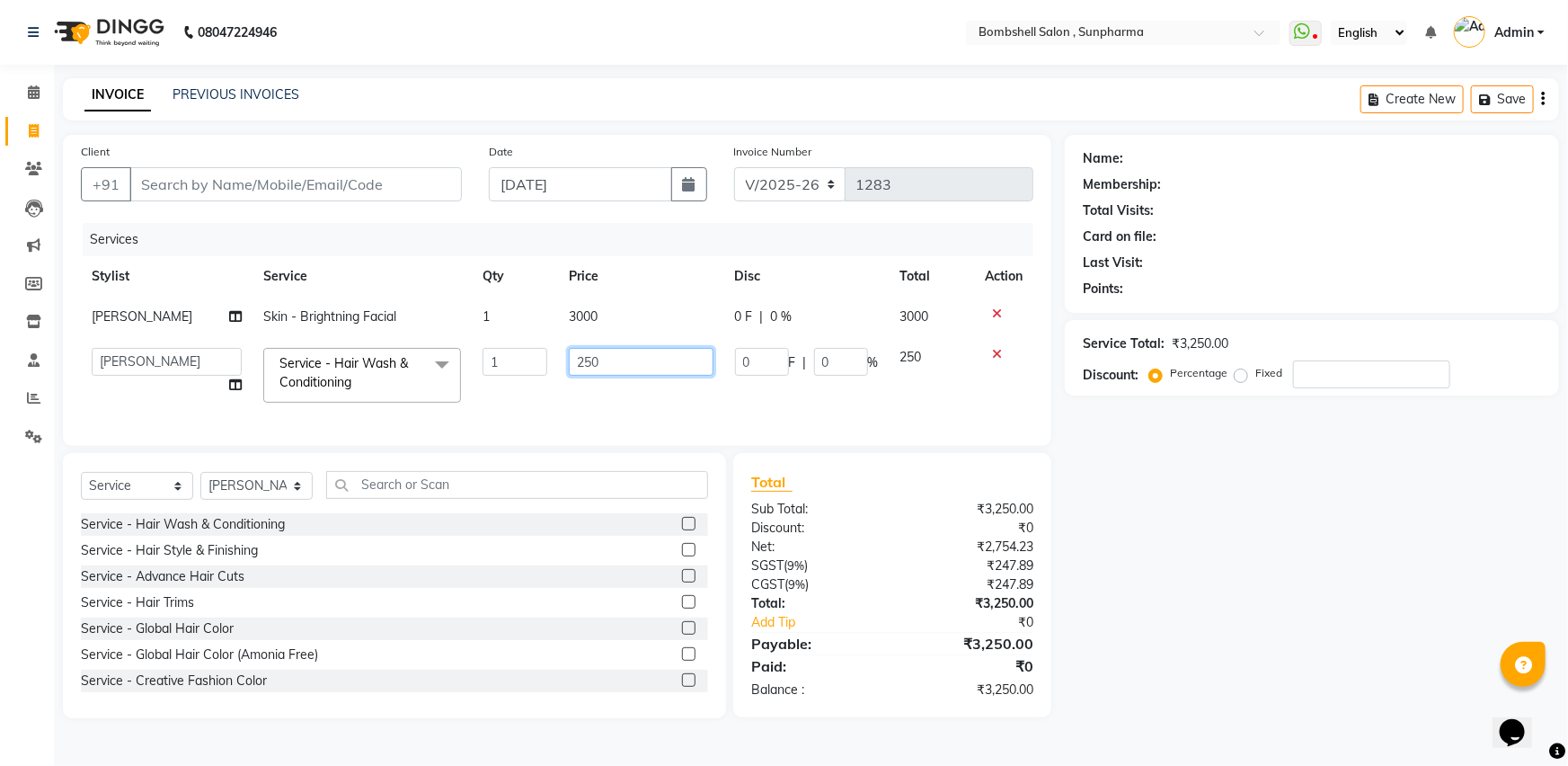
click at [620, 368] on input "250" at bounding box center [640, 362] width 143 height 28
type input "2"
type input "300"
click at [1230, 556] on div "Name: Membership: Total Visits: Card on file: Last Visit: Points: Service Total…" at bounding box center [1319, 427] width 508 height 583
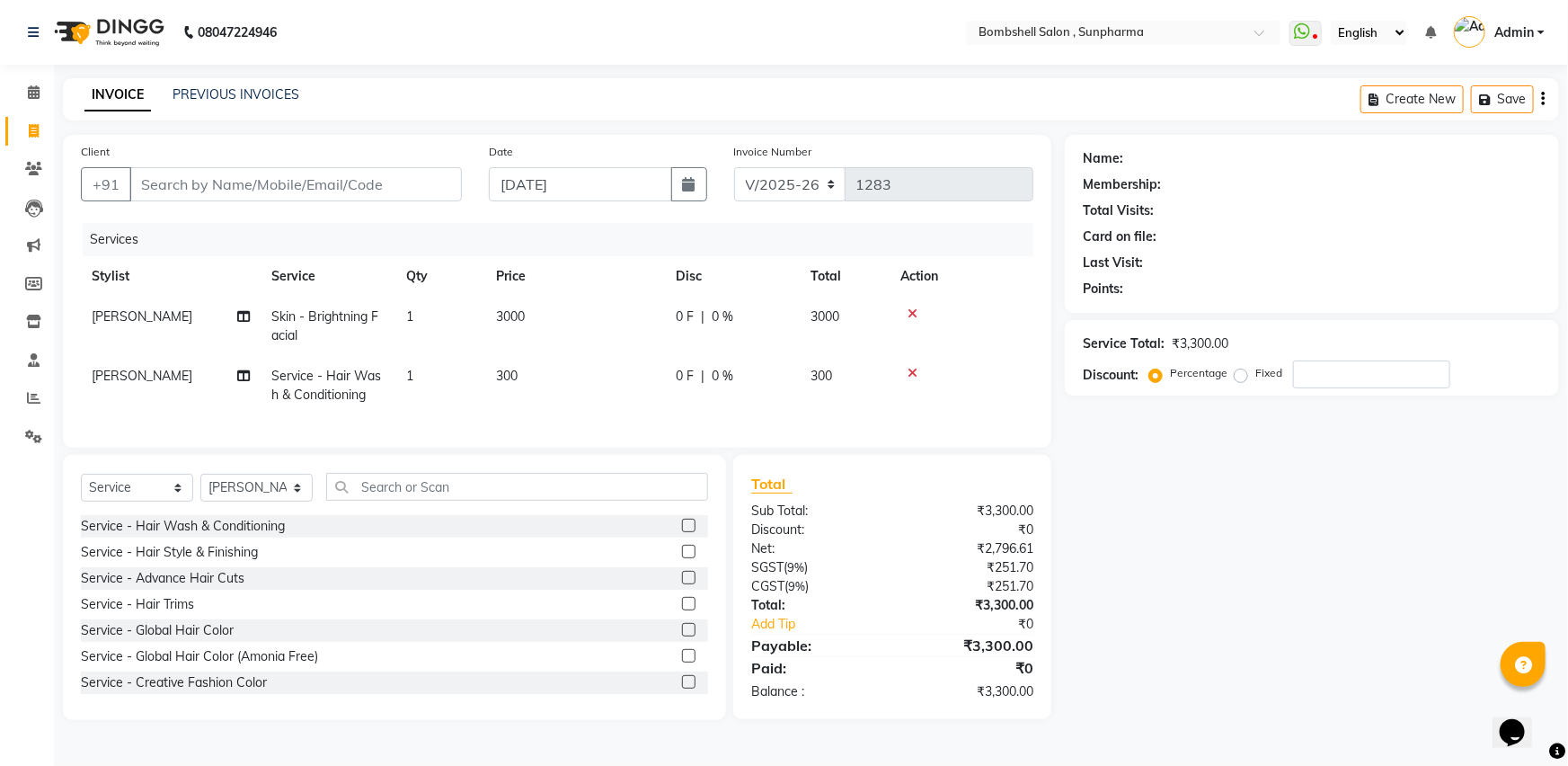
click at [907, 371] on icon at bounding box center [912, 372] width 10 height 12
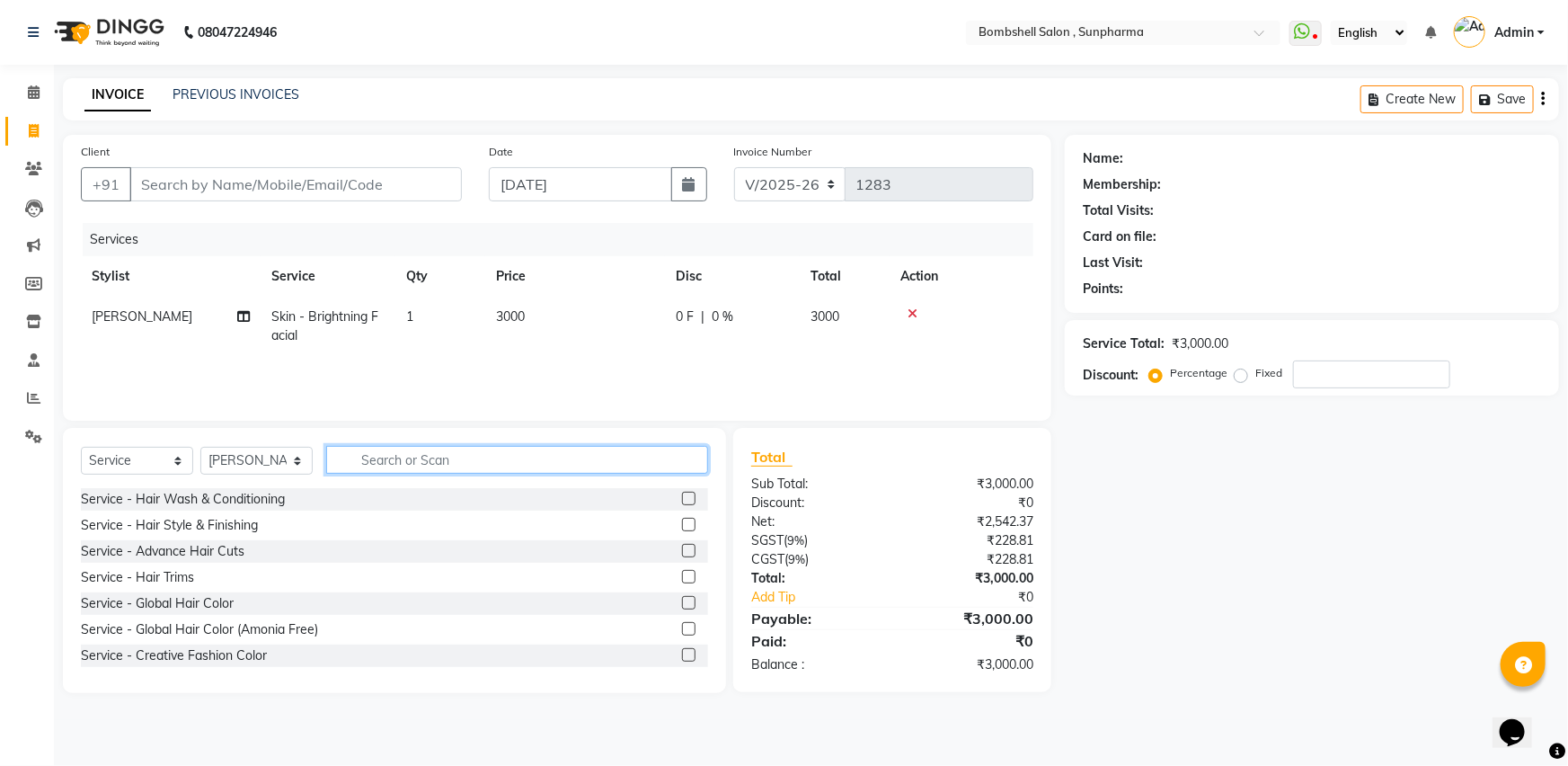
click at [395, 465] on input "text" at bounding box center [517, 460] width 382 height 28
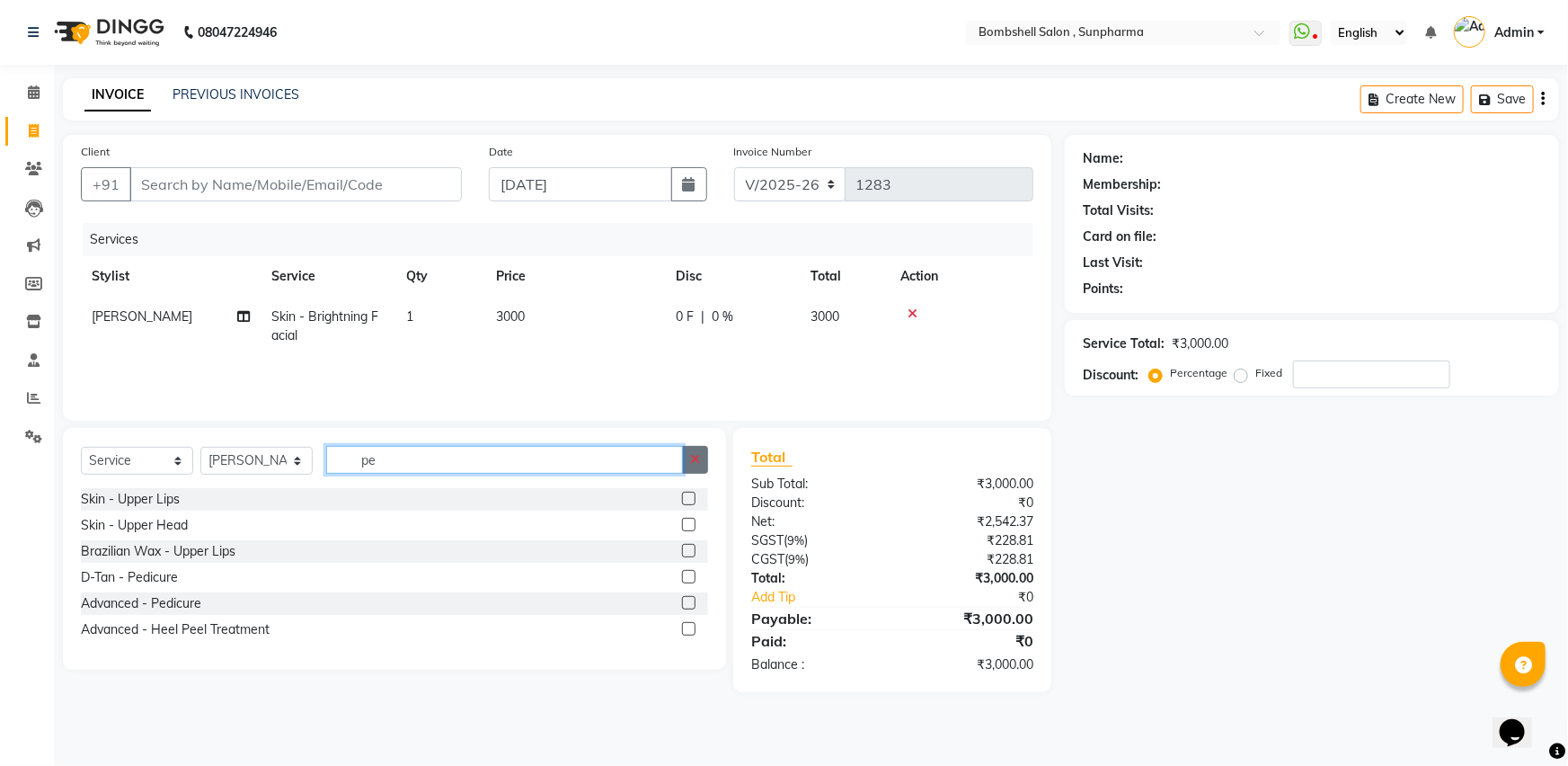
type input "pe"
click at [692, 460] on icon "button" at bounding box center [694, 458] width 10 height 12
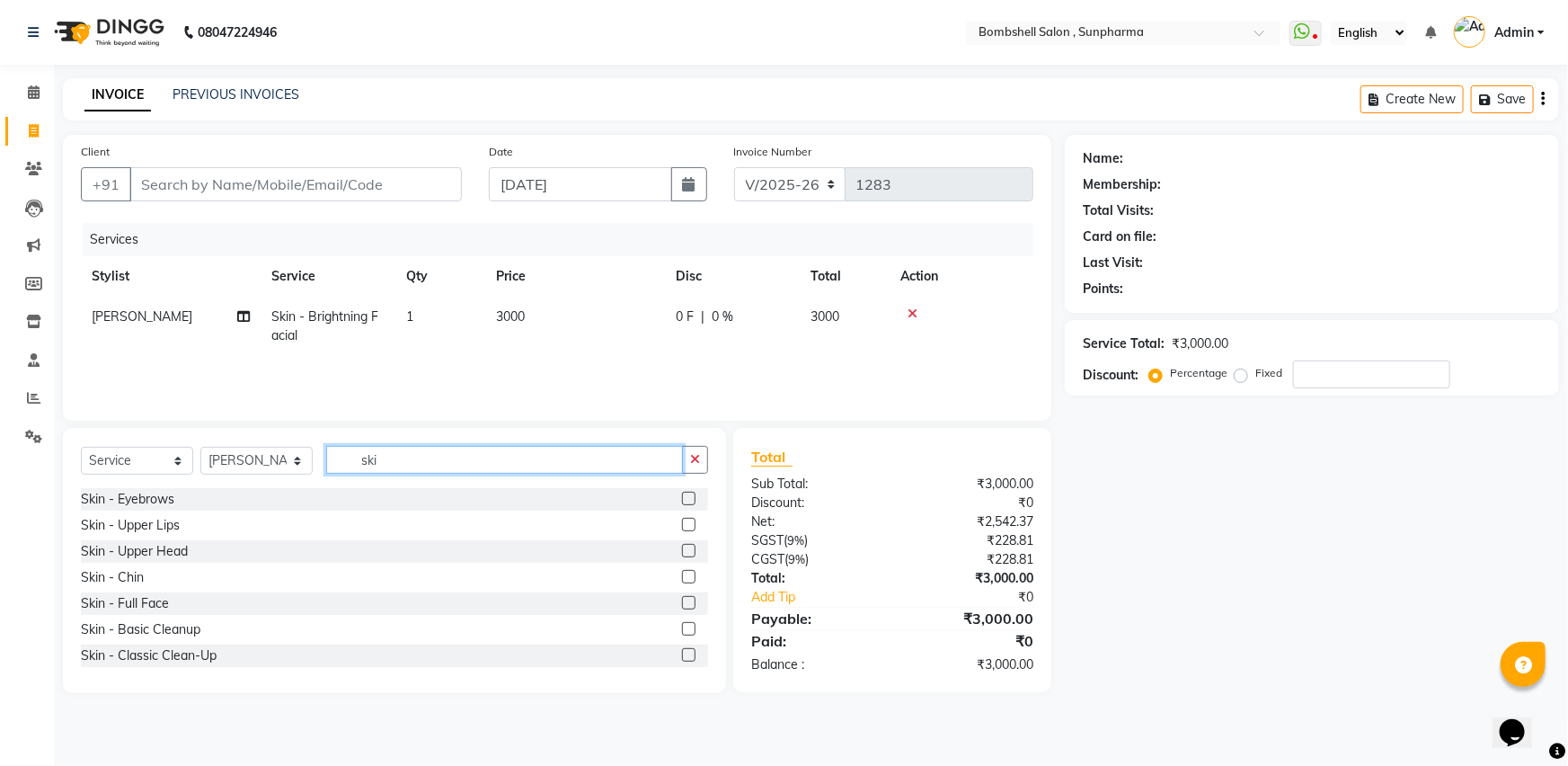
type input "ski"
click at [682, 572] on label at bounding box center [689, 577] width 13 height 13
click at [682, 572] on input "checkbox" at bounding box center [688, 578] width 11 height 11
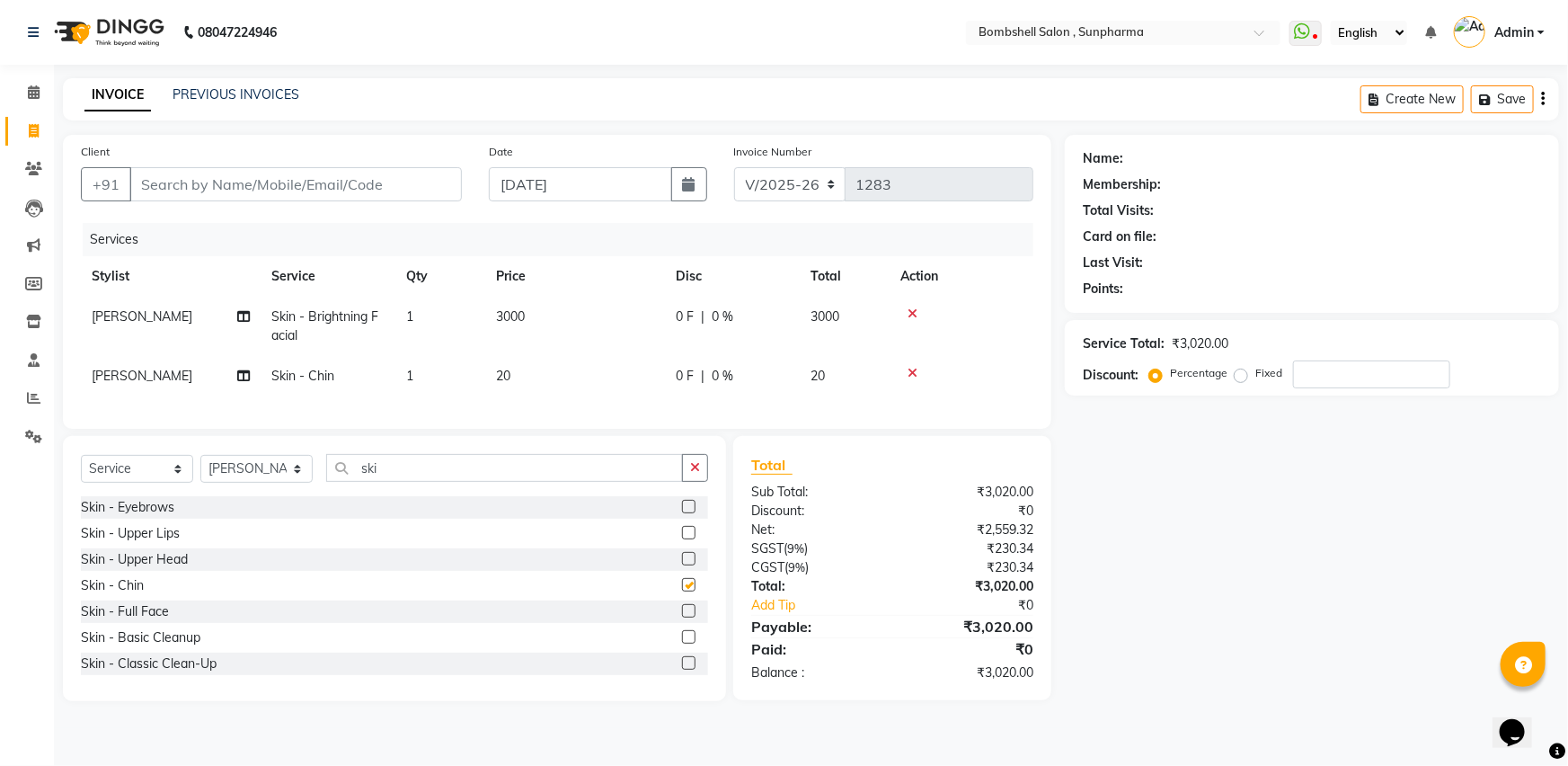
checkbox input "false"
click at [422, 171] on input "Client" at bounding box center [295, 184] width 333 height 34
type input "a"
type input "0"
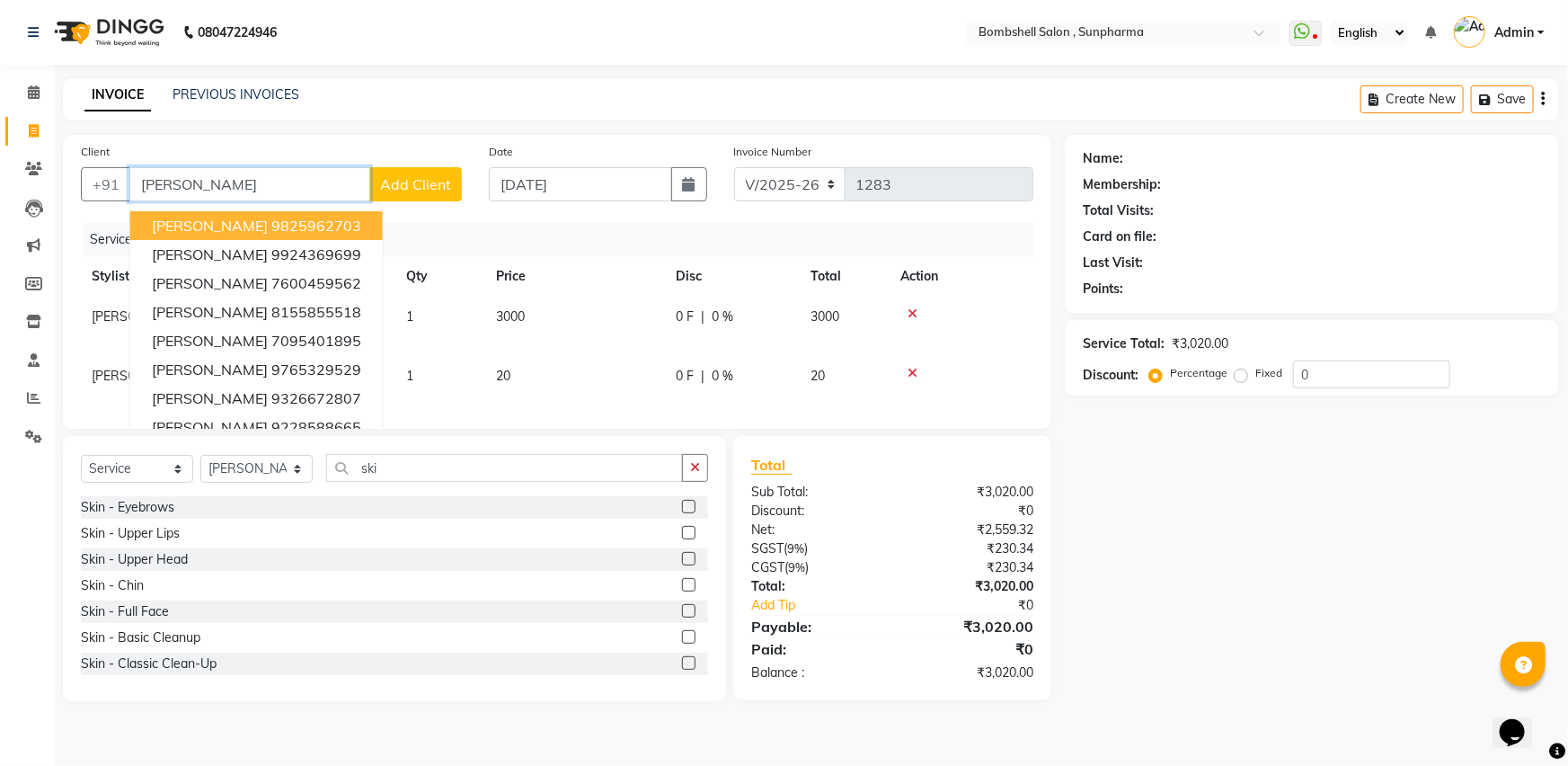
type input "anish"
click at [513, 368] on td "20" at bounding box center [575, 376] width 180 height 40
select select "86696"
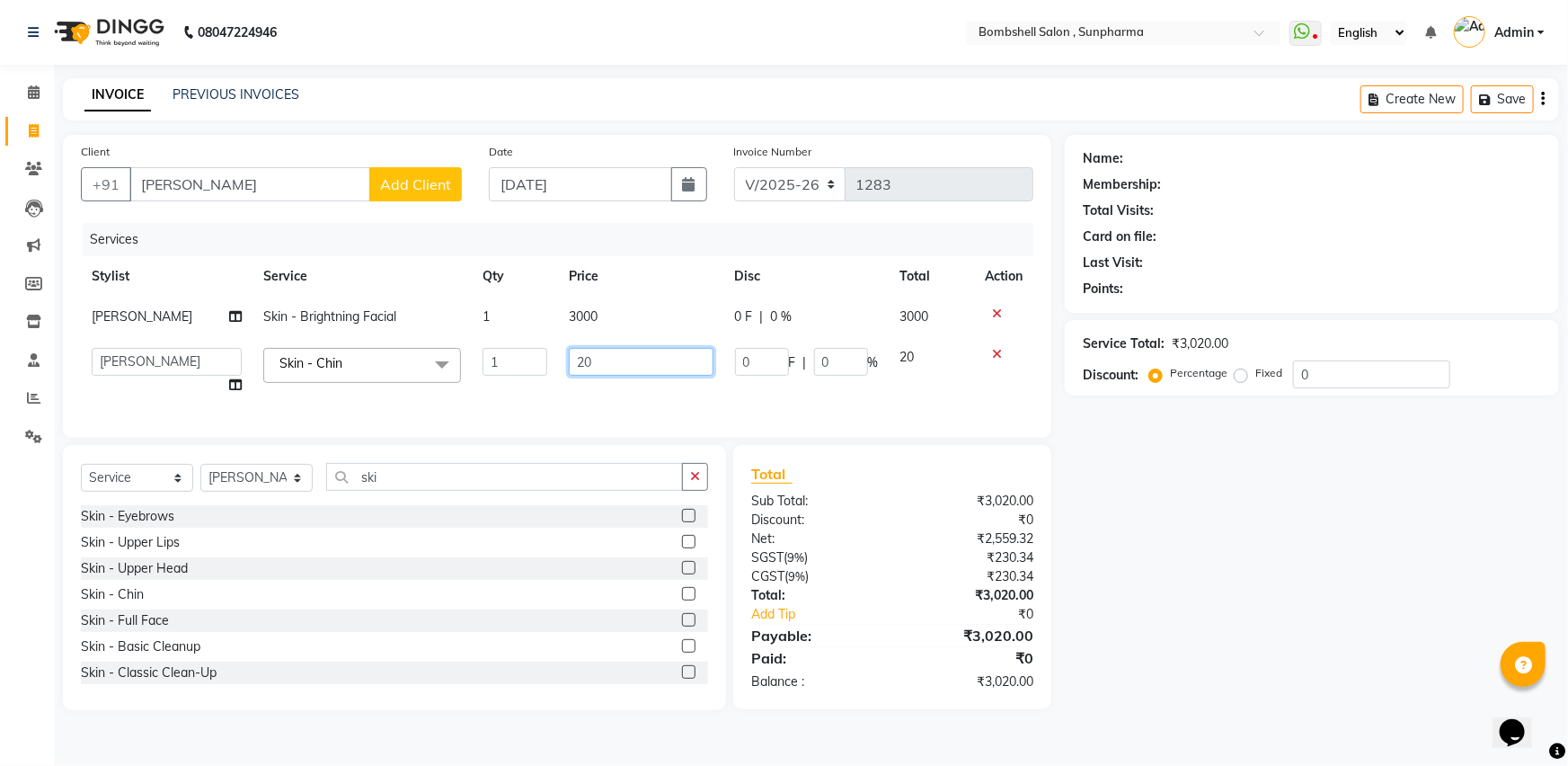
click at [601, 358] on input "20" at bounding box center [640, 362] width 143 height 28
type input "2"
type input "30"
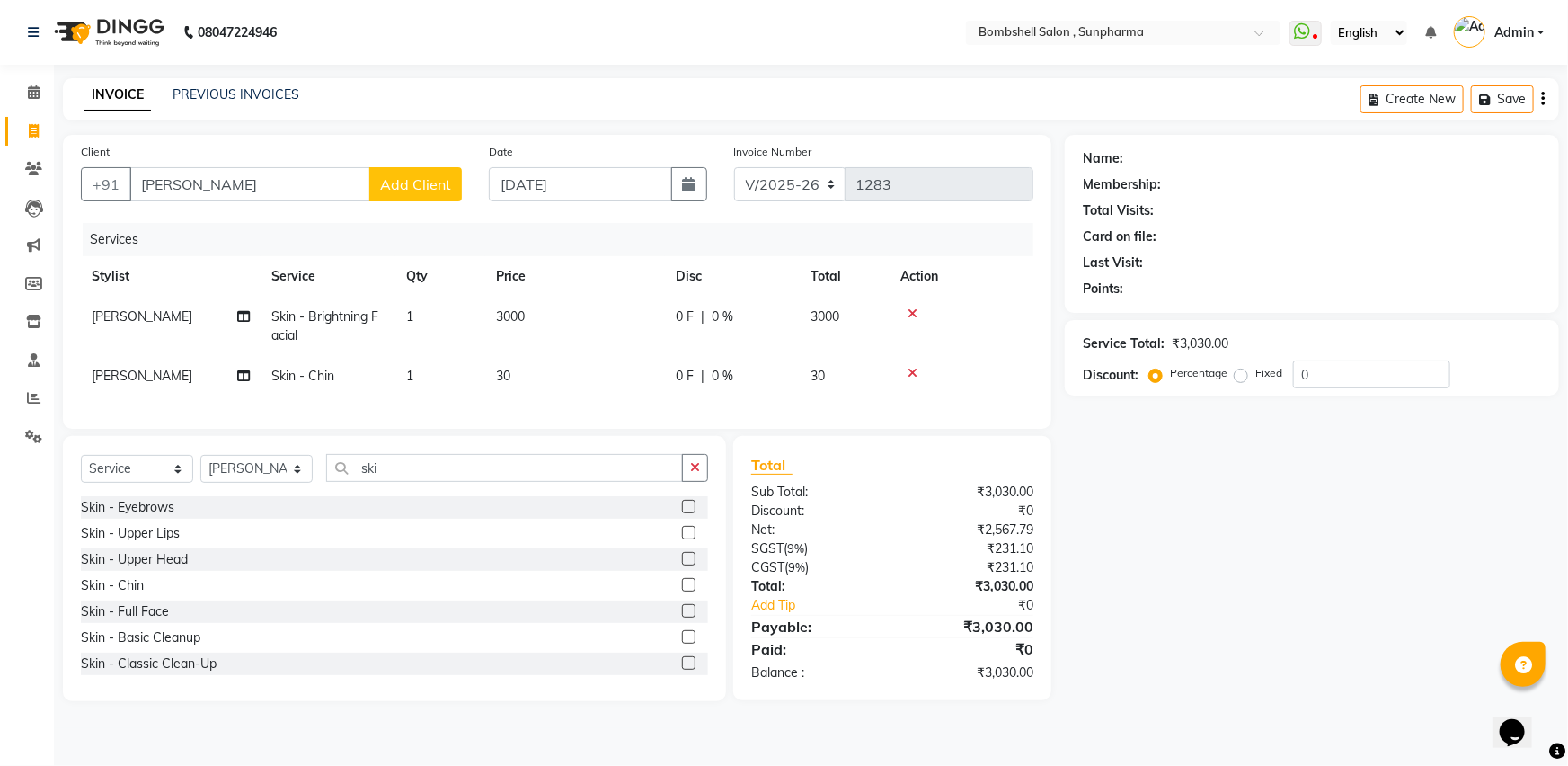
click at [1223, 587] on div "Name: Membership: Total Visits: Card on file: Last Visit: Points: Service Total…" at bounding box center [1319, 418] width 508 height 566
click at [913, 376] on icon at bounding box center [912, 372] width 10 height 12
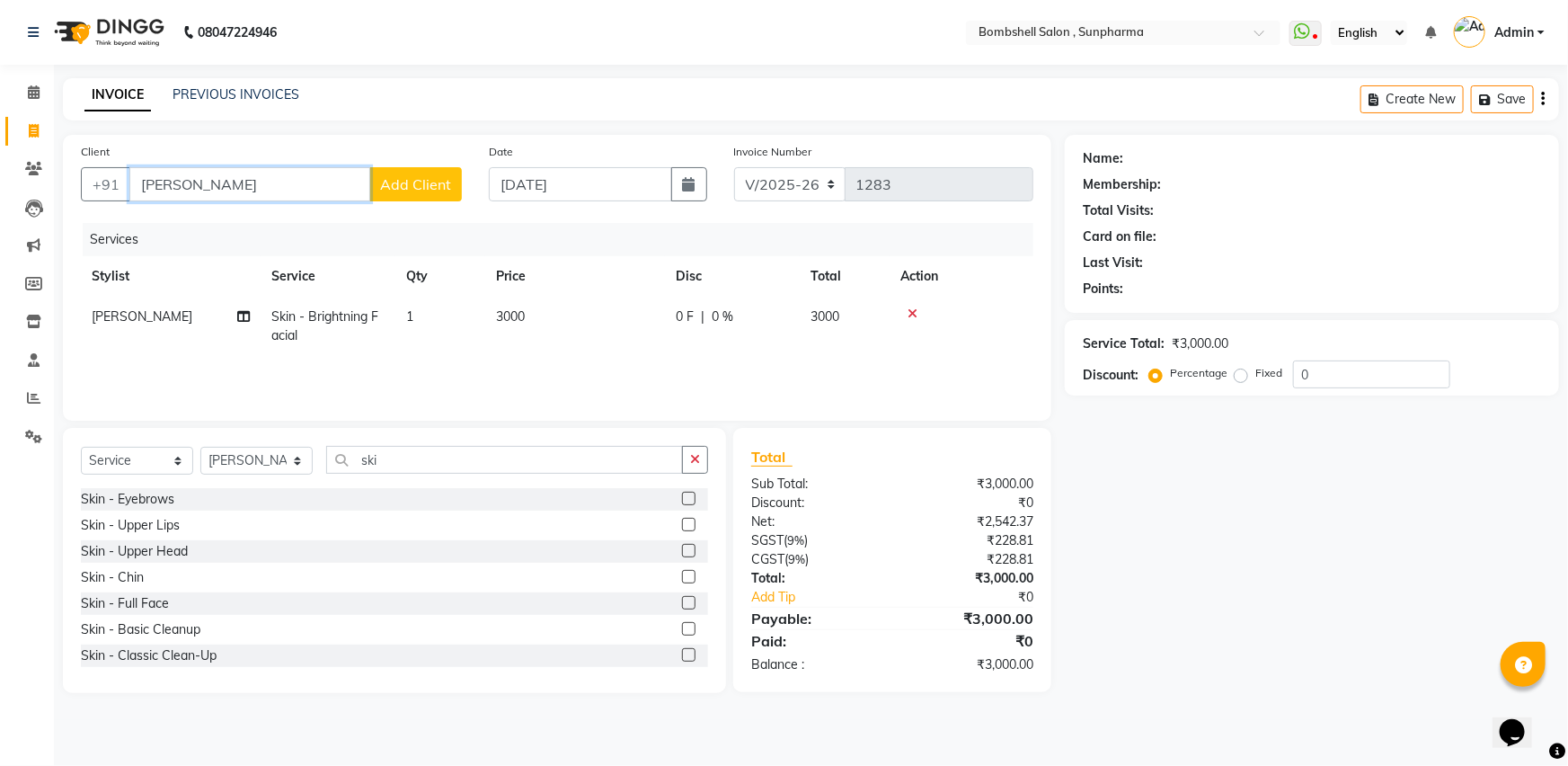
click at [267, 197] on input "anish" at bounding box center [249, 184] width 241 height 34
type input "a"
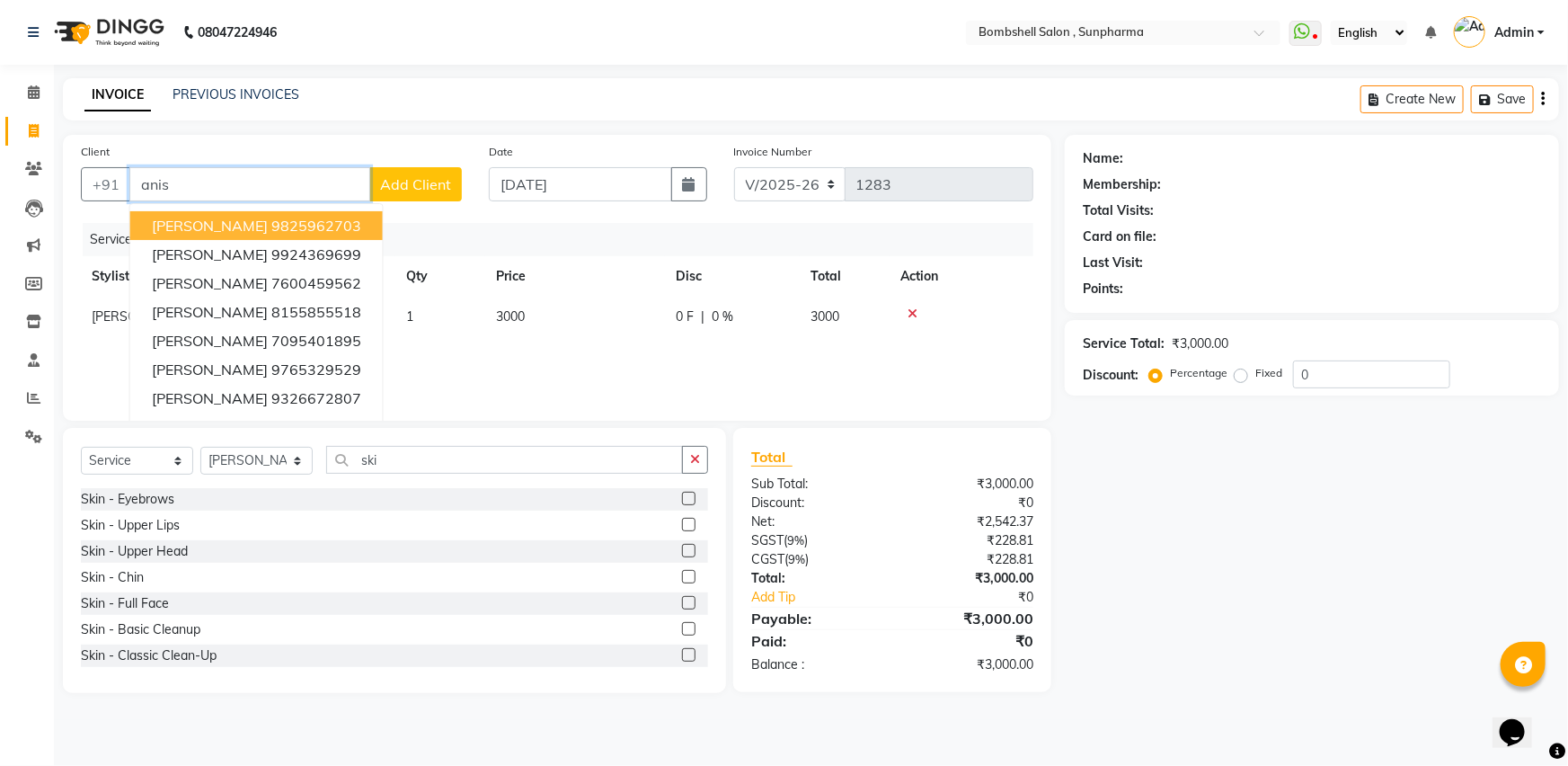
click at [272, 225] on ngb-highlight "9825962703" at bounding box center [317, 225] width 90 height 18
type input "9825962703"
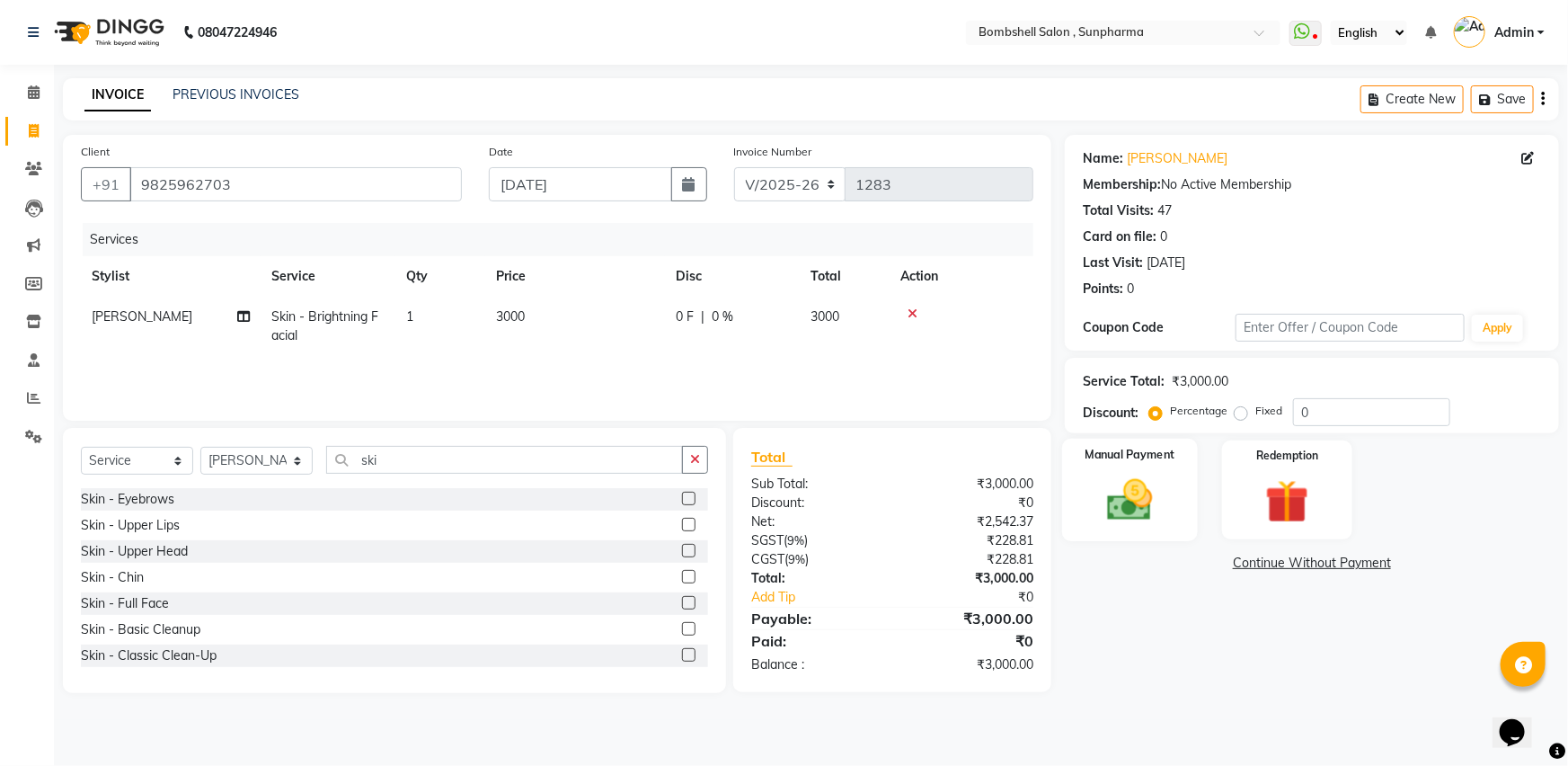
click at [1121, 488] on img at bounding box center [1130, 500] width 74 height 53
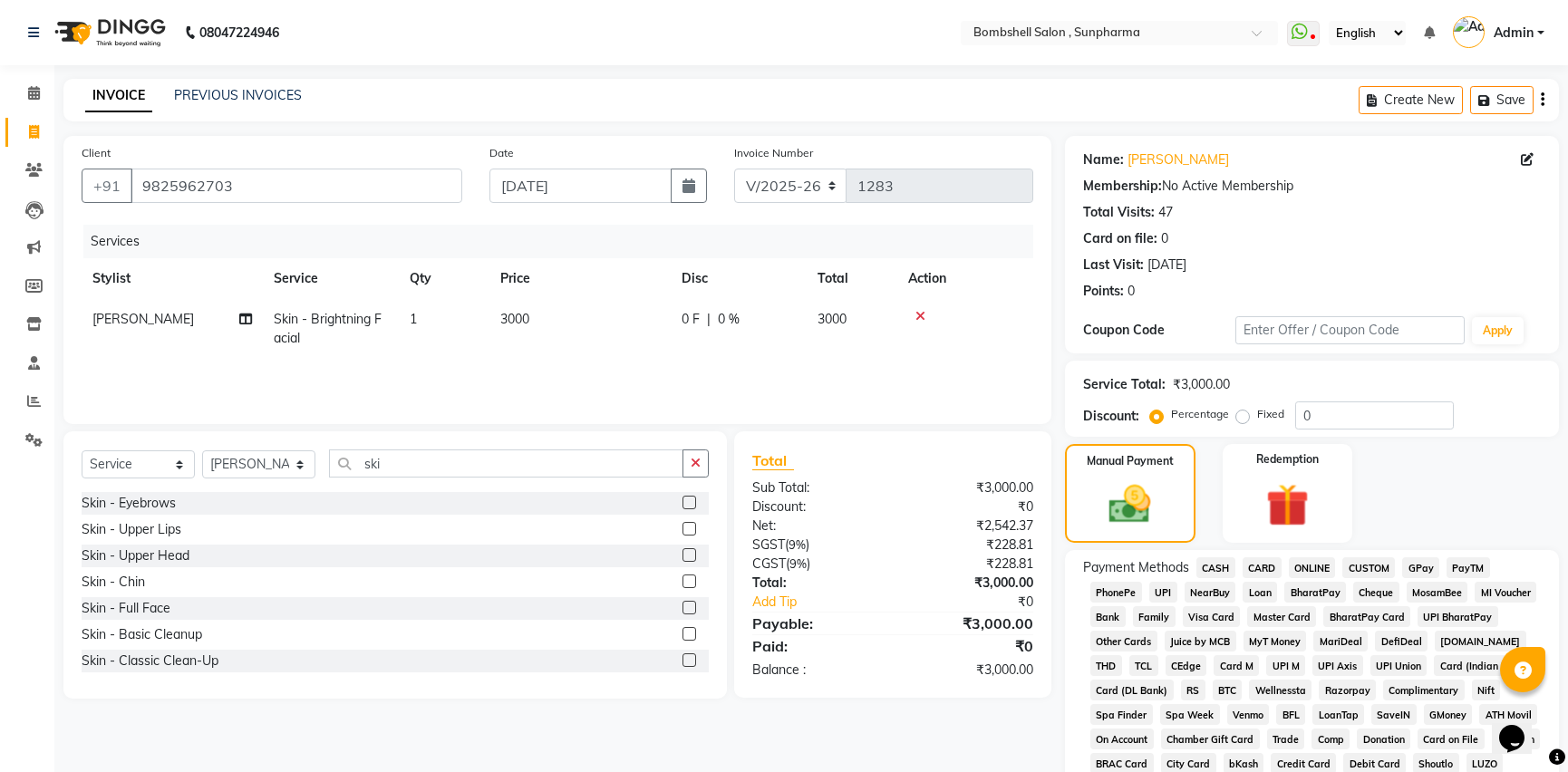
click at [1215, 568] on span "CASH" at bounding box center [1215, 568] width 39 height 21
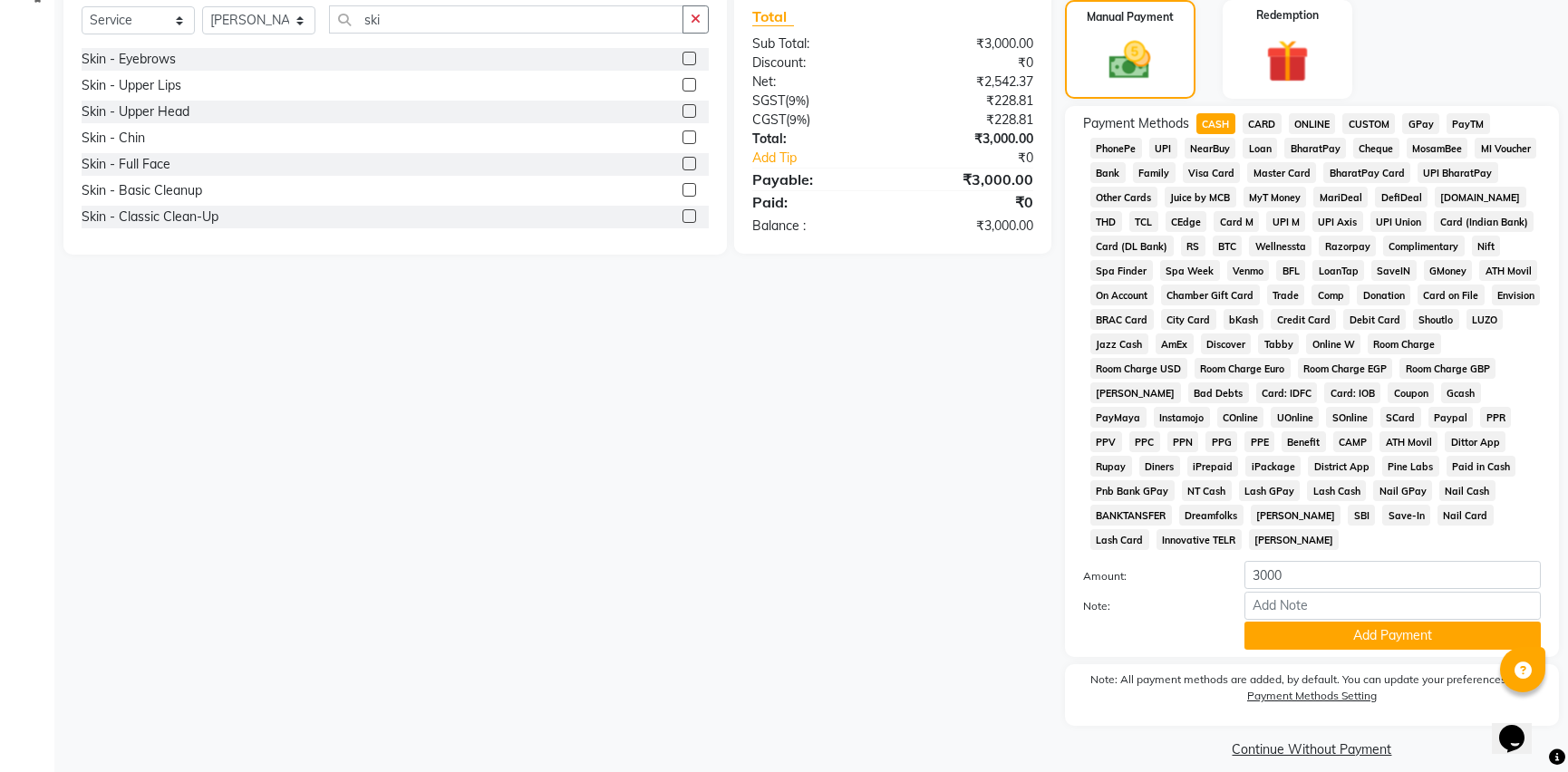
scroll to position [462, 0]
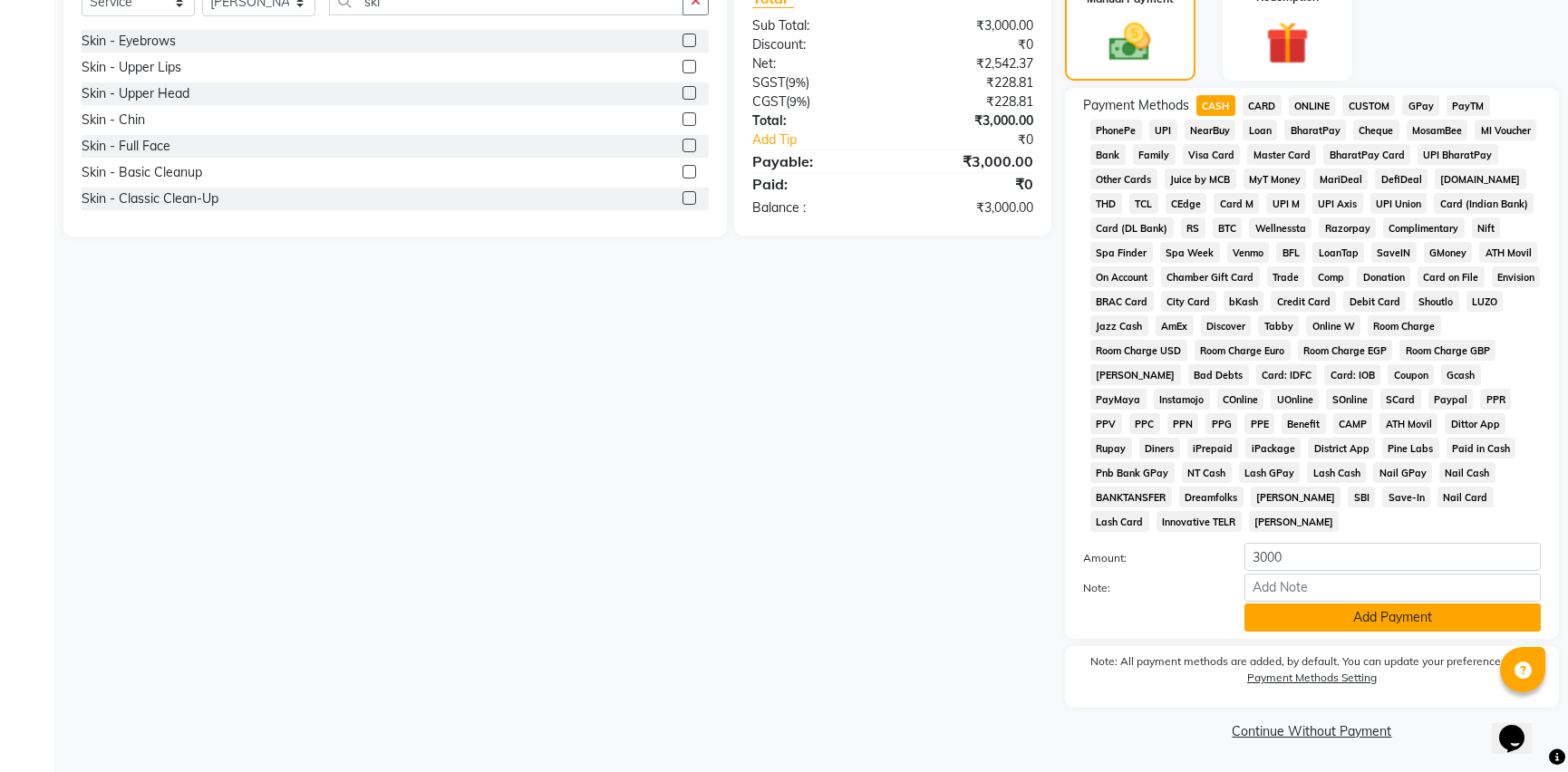
click at [1260, 607] on button "Add Payment" at bounding box center [1393, 618] width 297 height 28
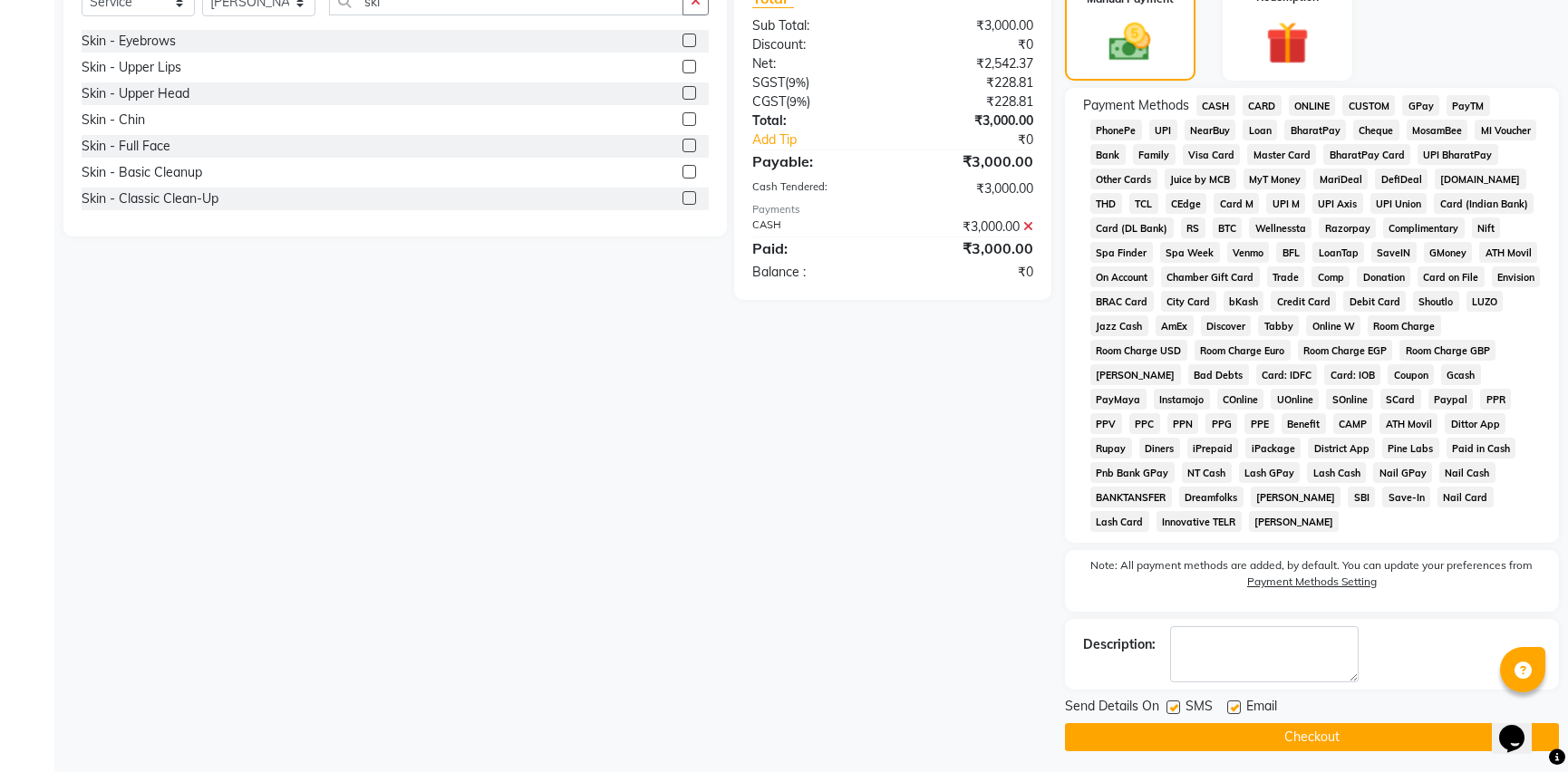
click at [1177, 734] on button "Checkout" at bounding box center [1312, 737] width 494 height 28
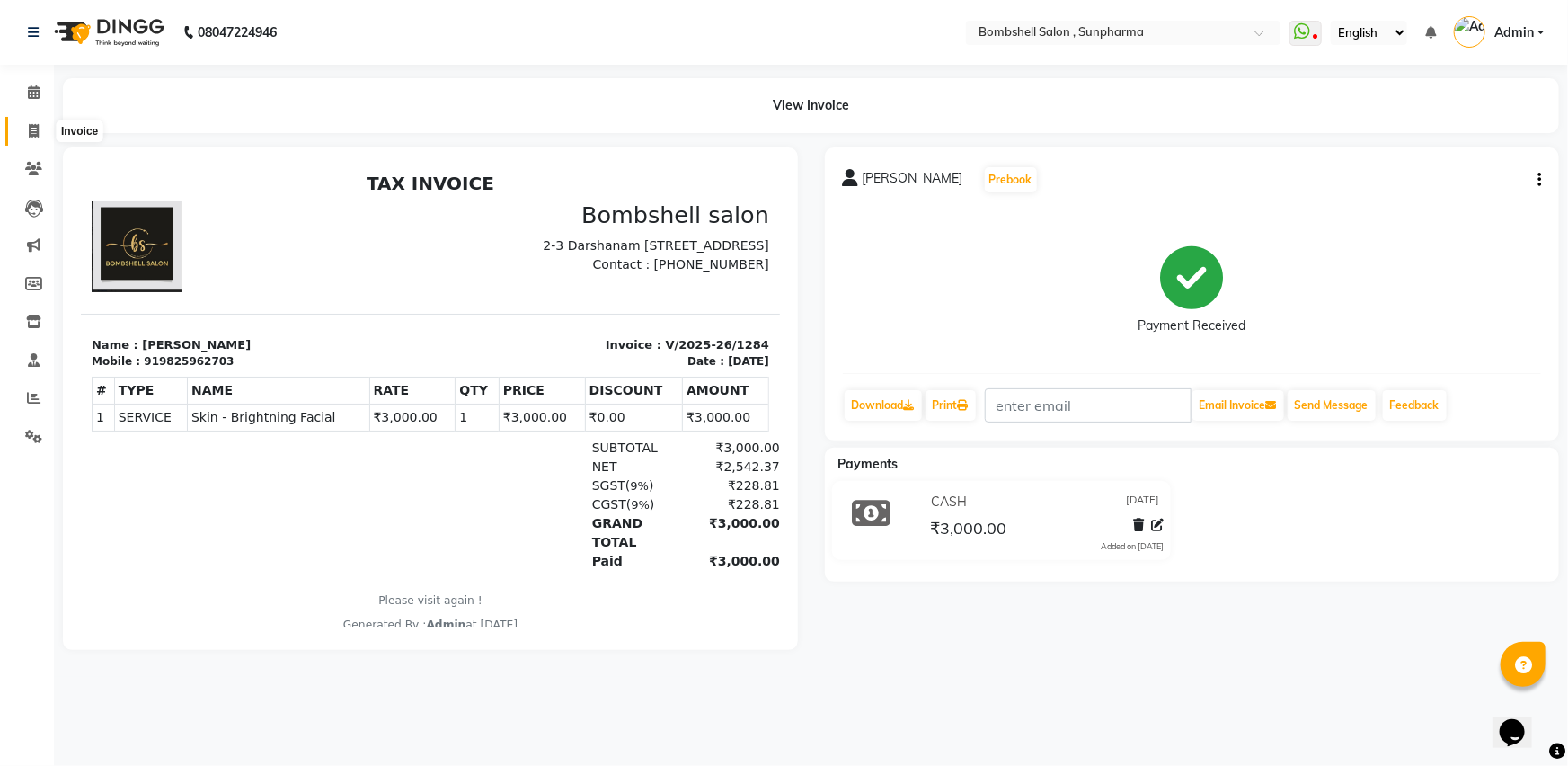
click at [37, 128] on icon at bounding box center [34, 130] width 10 height 13
select select "service"
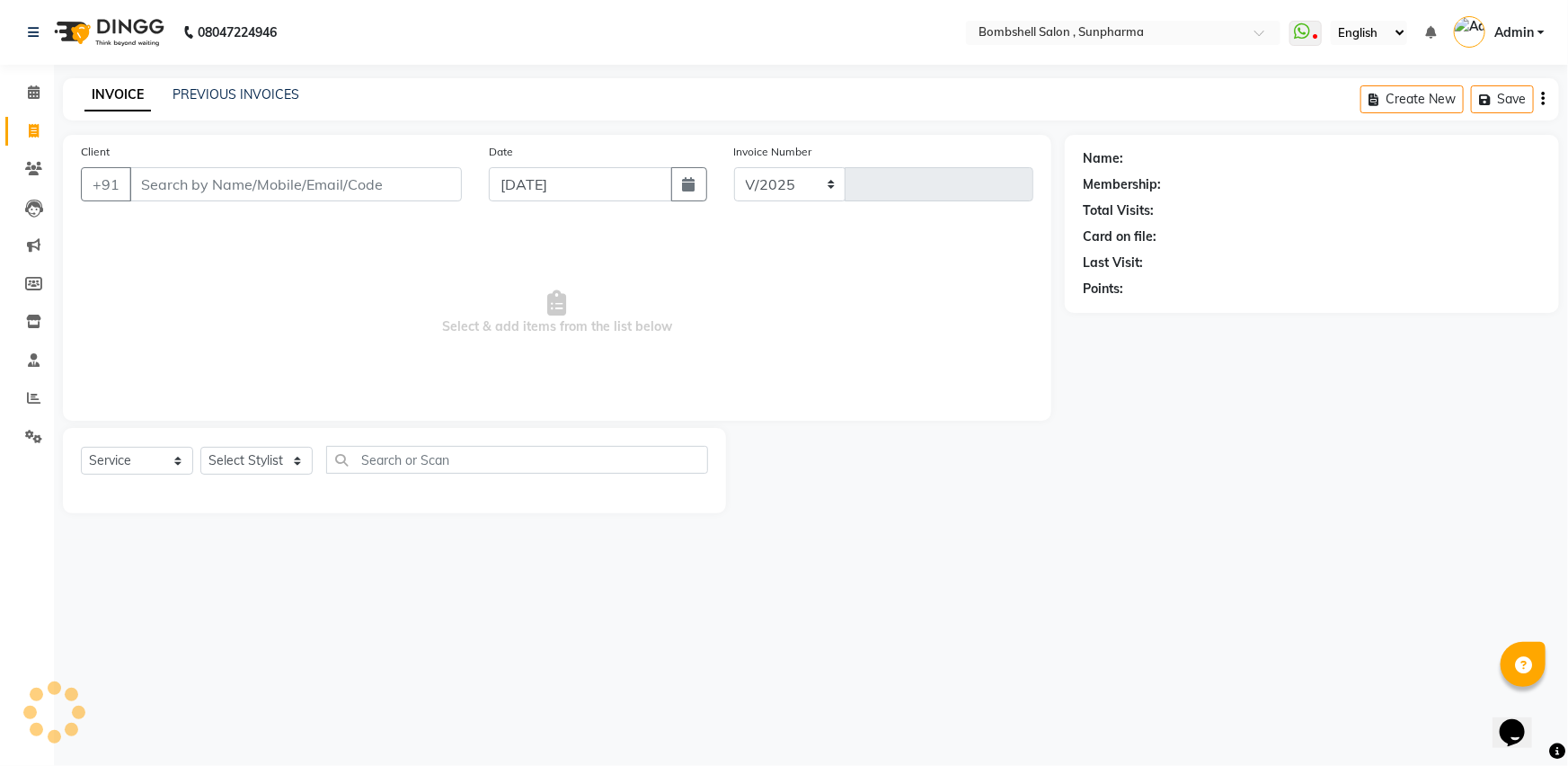
select select "4965"
type input "1285"
click at [255, 463] on select "Select Stylist" at bounding box center [257, 461] width 112 height 28
click at [270, 458] on select "Select Stylist [PERSON_NAME] Ananta [PERSON_NAME] [PERSON_NAME] dhanlaxmi poona…" at bounding box center [257, 461] width 112 height 28
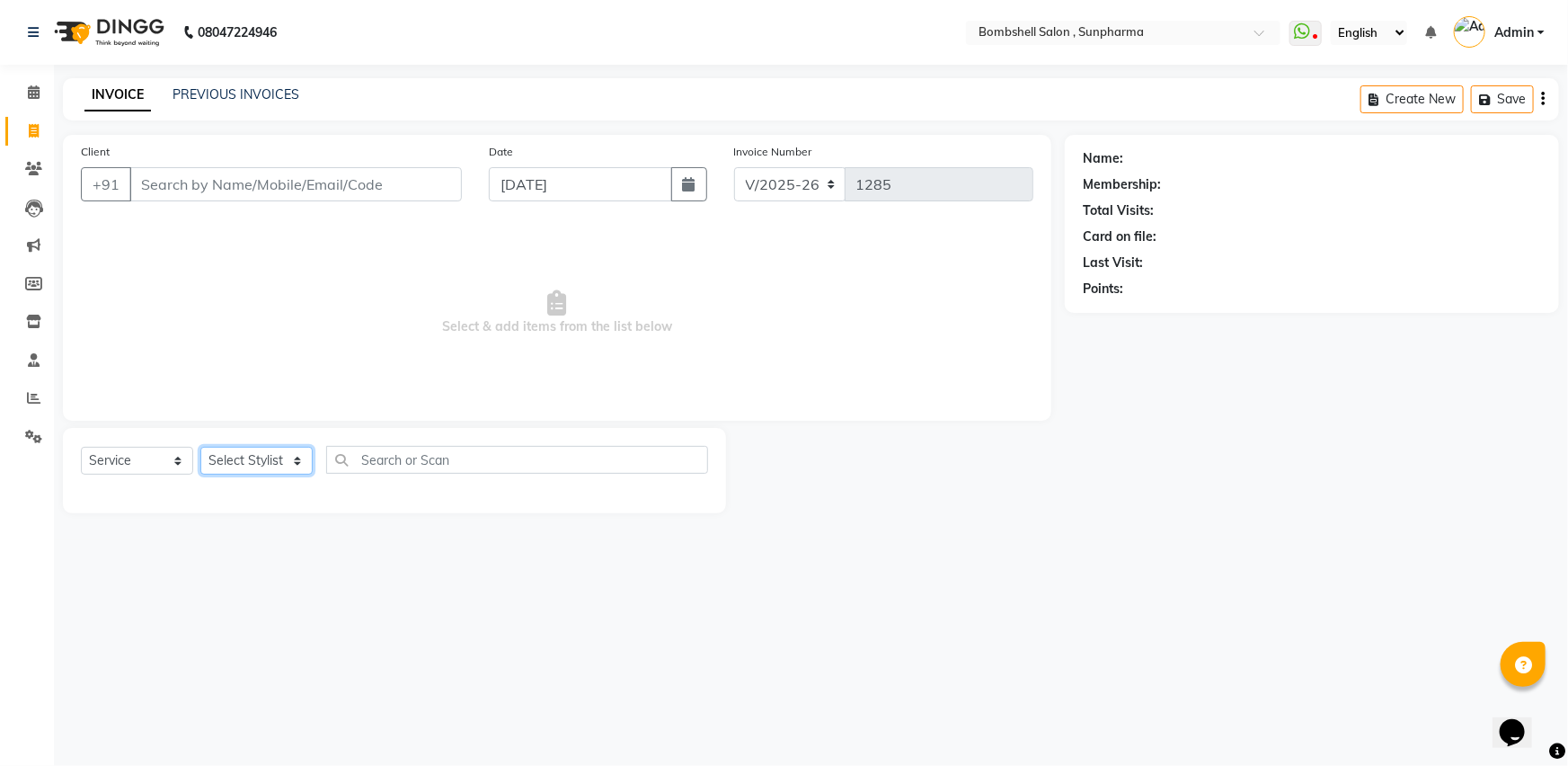
select select "74825"
click at [201, 447] on select "Select Stylist [PERSON_NAME] Ananta [PERSON_NAME] [PERSON_NAME] dhanlaxmi poona…" at bounding box center [257, 461] width 112 height 28
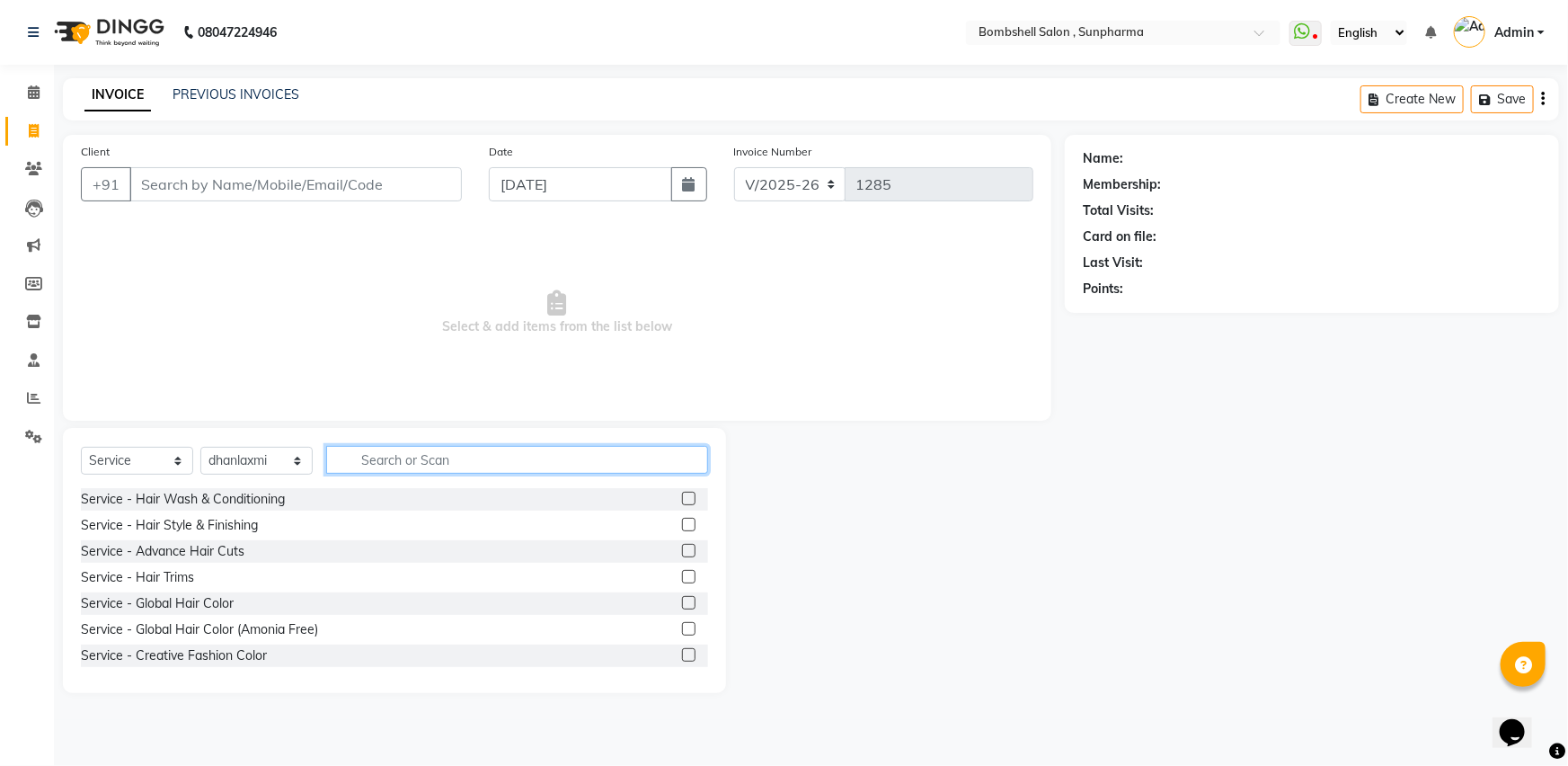
click at [420, 466] on input "text" at bounding box center [517, 460] width 382 height 28
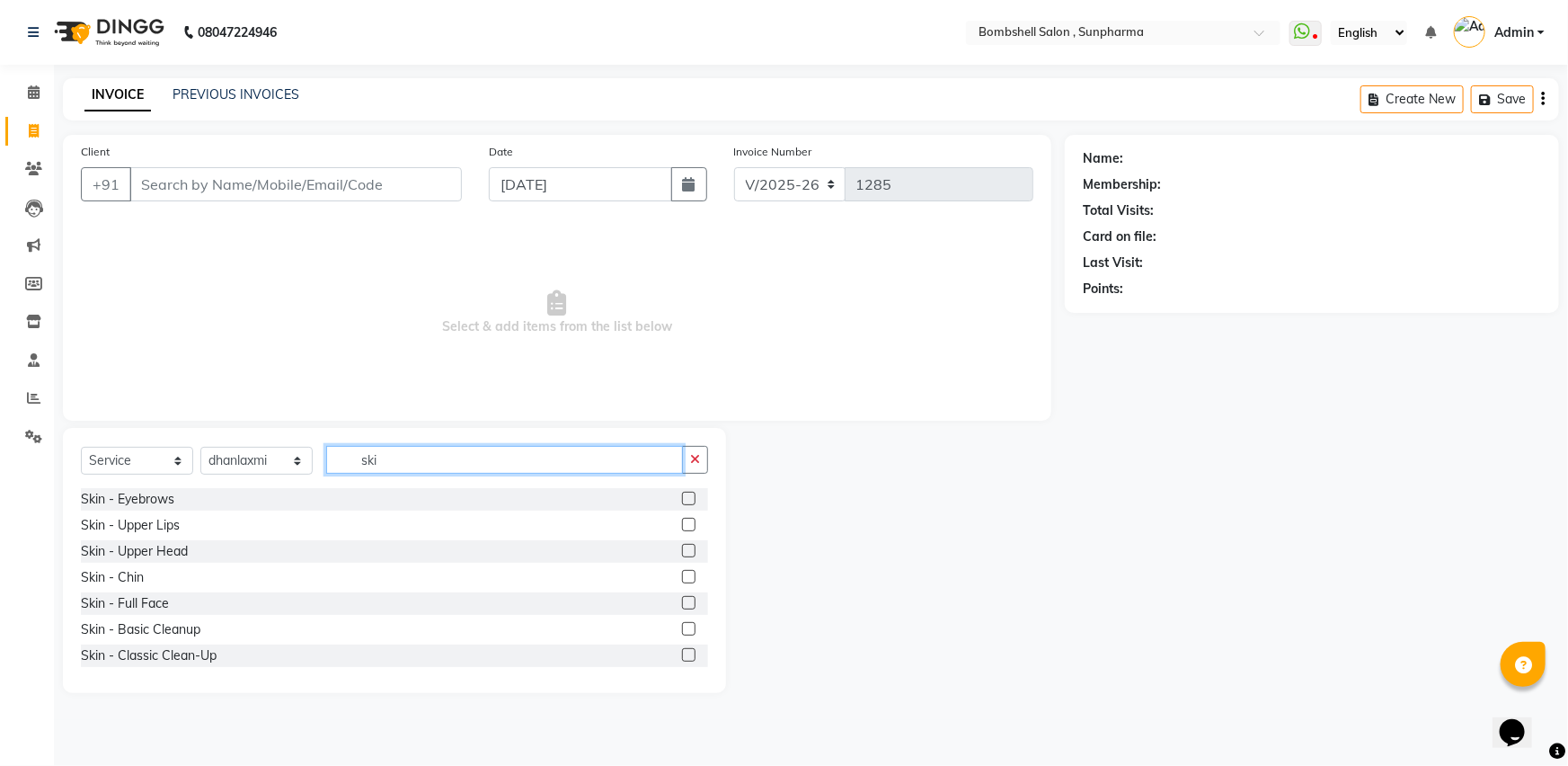
type input "ski"
click at [682, 497] on label at bounding box center [689, 499] width 13 height 13
click at [682, 497] on input "checkbox" at bounding box center [688, 499] width 11 height 11
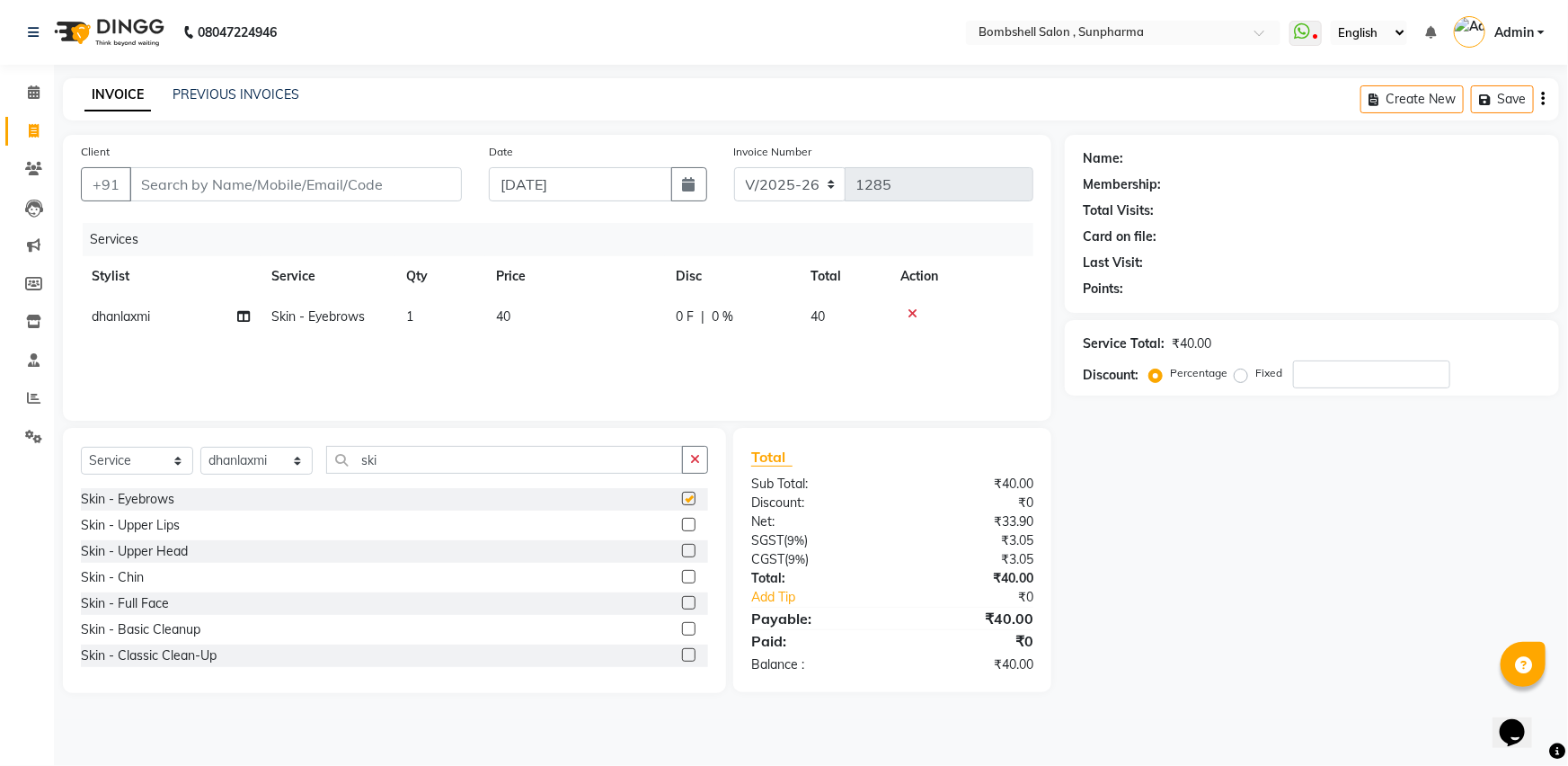
checkbox input "false"
click at [682, 553] on label at bounding box center [689, 550] width 13 height 13
click at [682, 553] on input "checkbox" at bounding box center [688, 551] width 11 height 11
checkbox input "false"
click at [682, 583] on label at bounding box center [689, 577] width 13 height 13
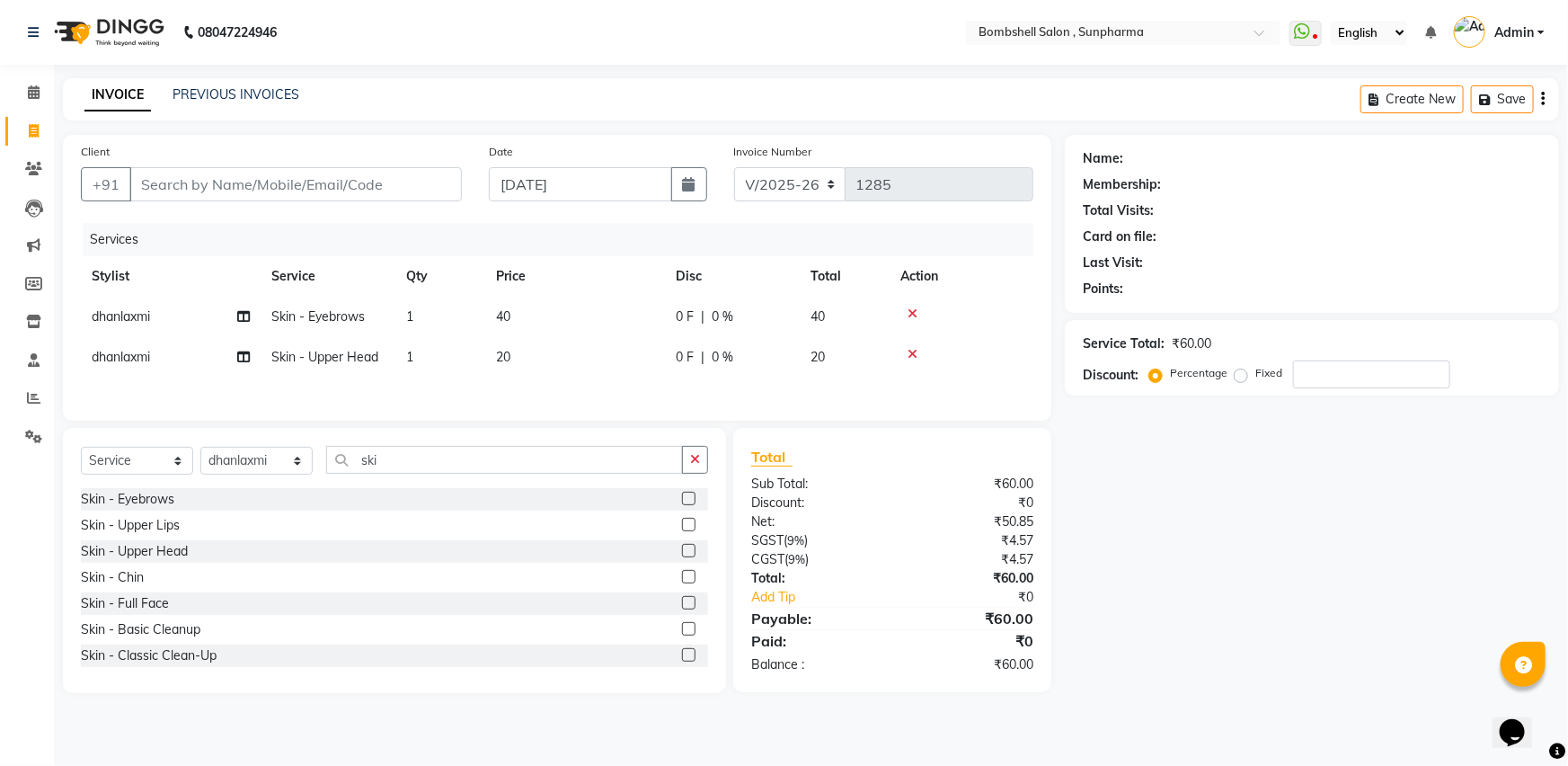
click at [682, 583] on input "checkbox" at bounding box center [688, 578] width 11 height 11
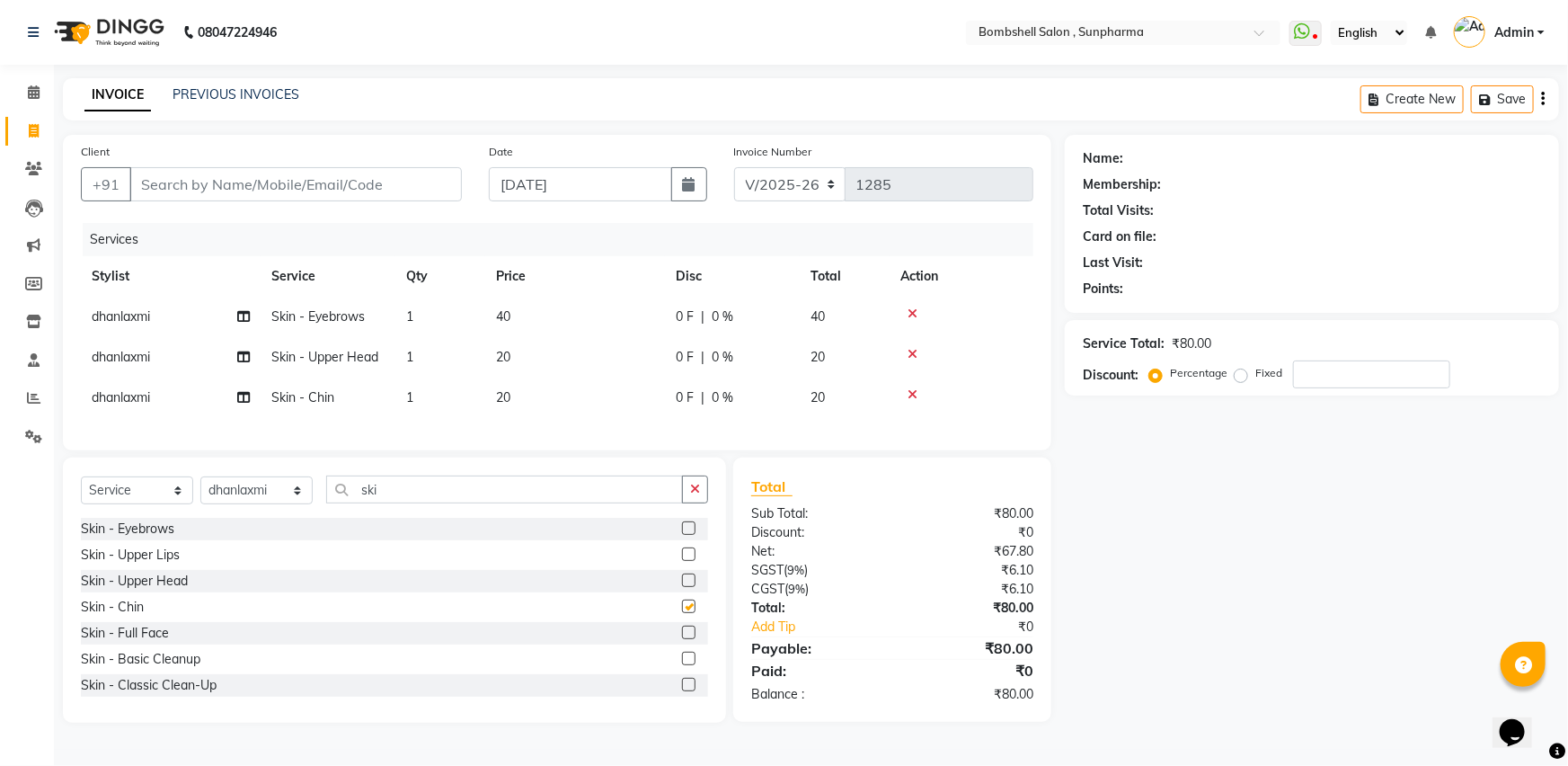
checkbox input "false"
click at [532, 316] on td "40" at bounding box center [575, 316] width 180 height 40
select select "74825"
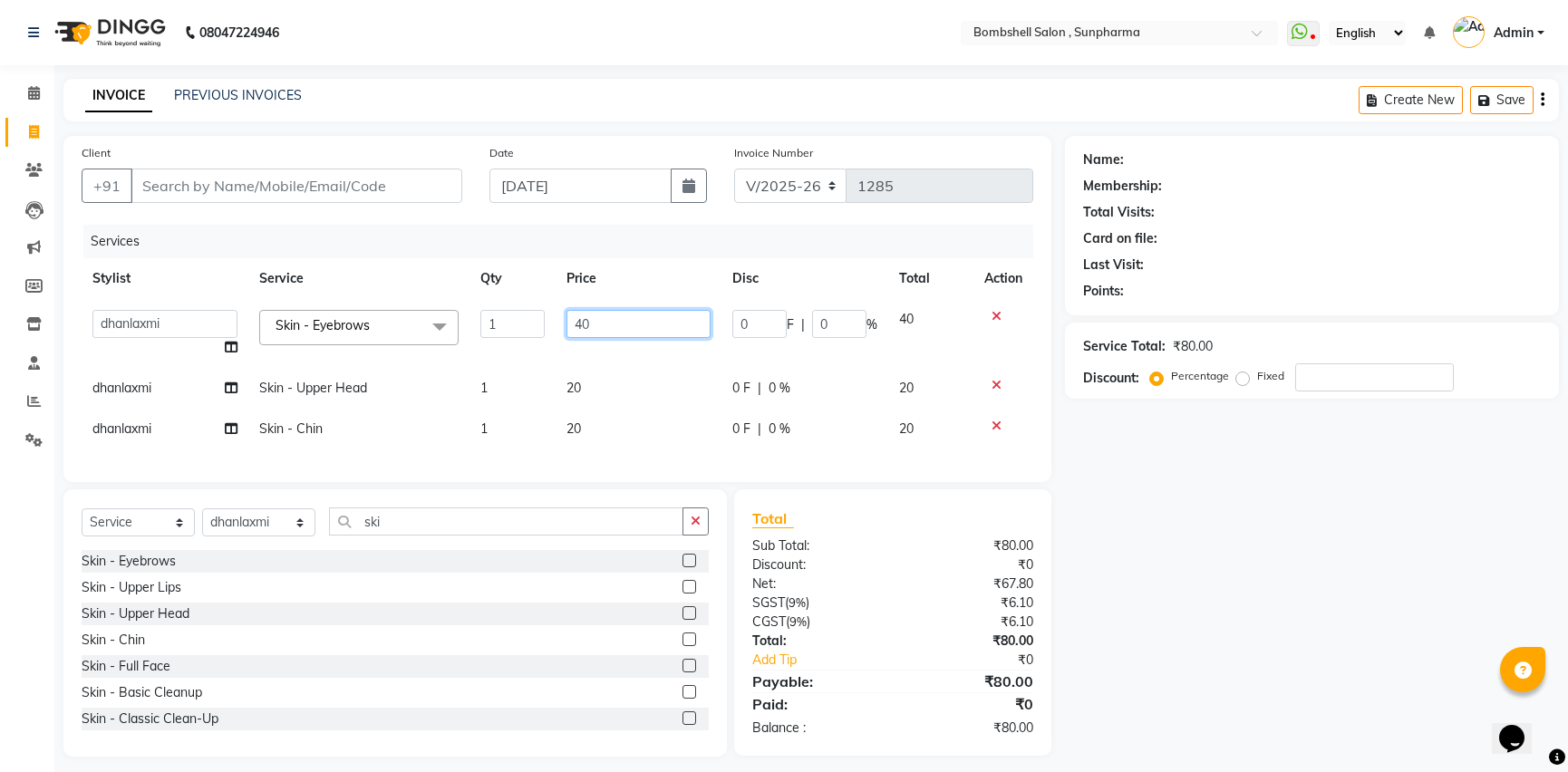
click at [600, 315] on input "40" at bounding box center [638, 324] width 144 height 28
type input "4"
type input "50"
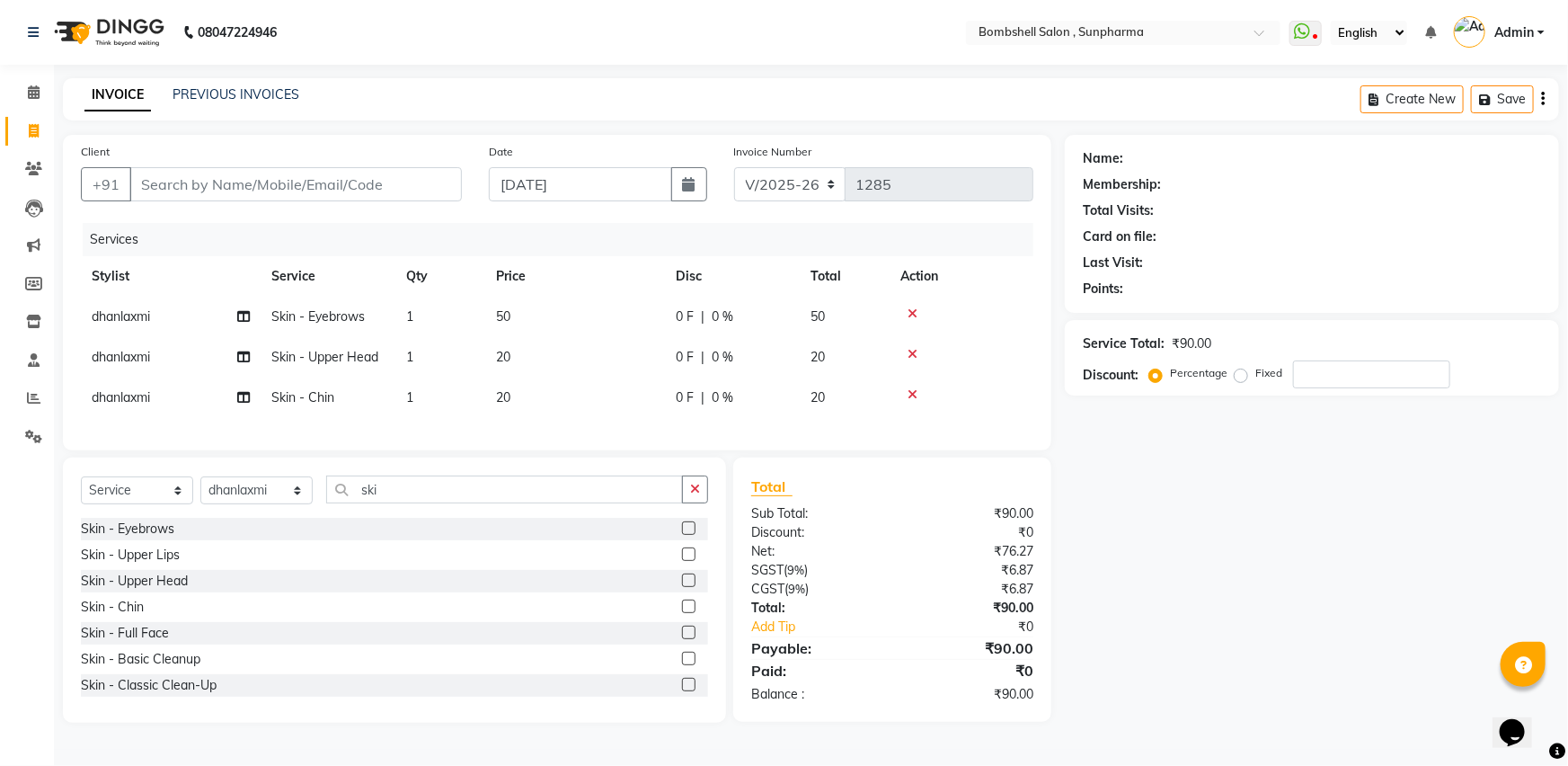
click at [573, 397] on tbody "dhanlaxmi Skin - Eyebrows 1 50 0 F | 0 % 50 dhanlaxmi Skin - Upper Head 1 20 0 …" at bounding box center [557, 356] width 952 height 121
click at [529, 367] on td "20" at bounding box center [575, 357] width 180 height 40
select select "74825"
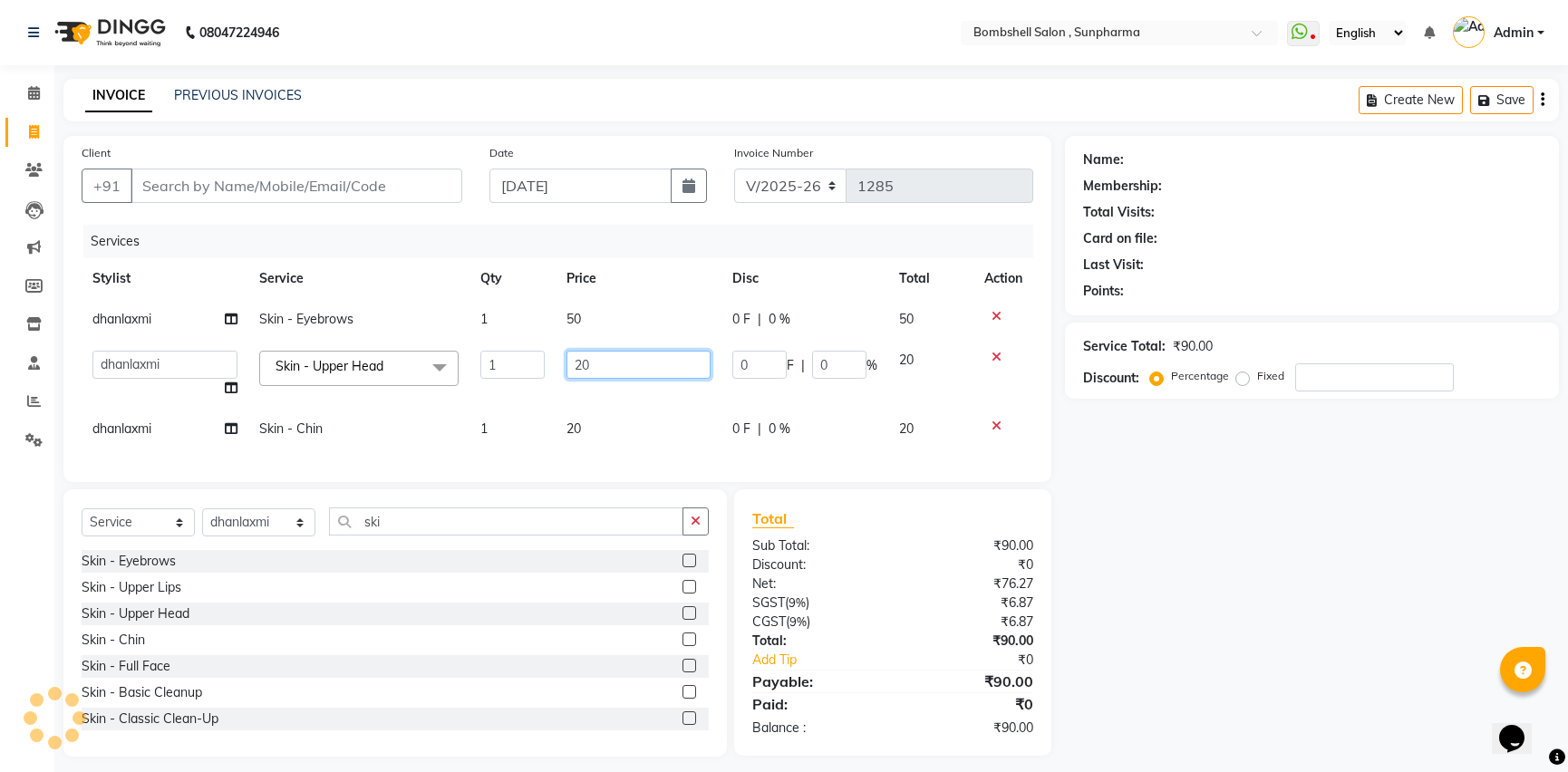
click at [624, 359] on input "20" at bounding box center [638, 365] width 144 height 28
type input "2"
type input "30"
click at [607, 420] on td "20" at bounding box center [645, 428] width 169 height 41
select select "74825"
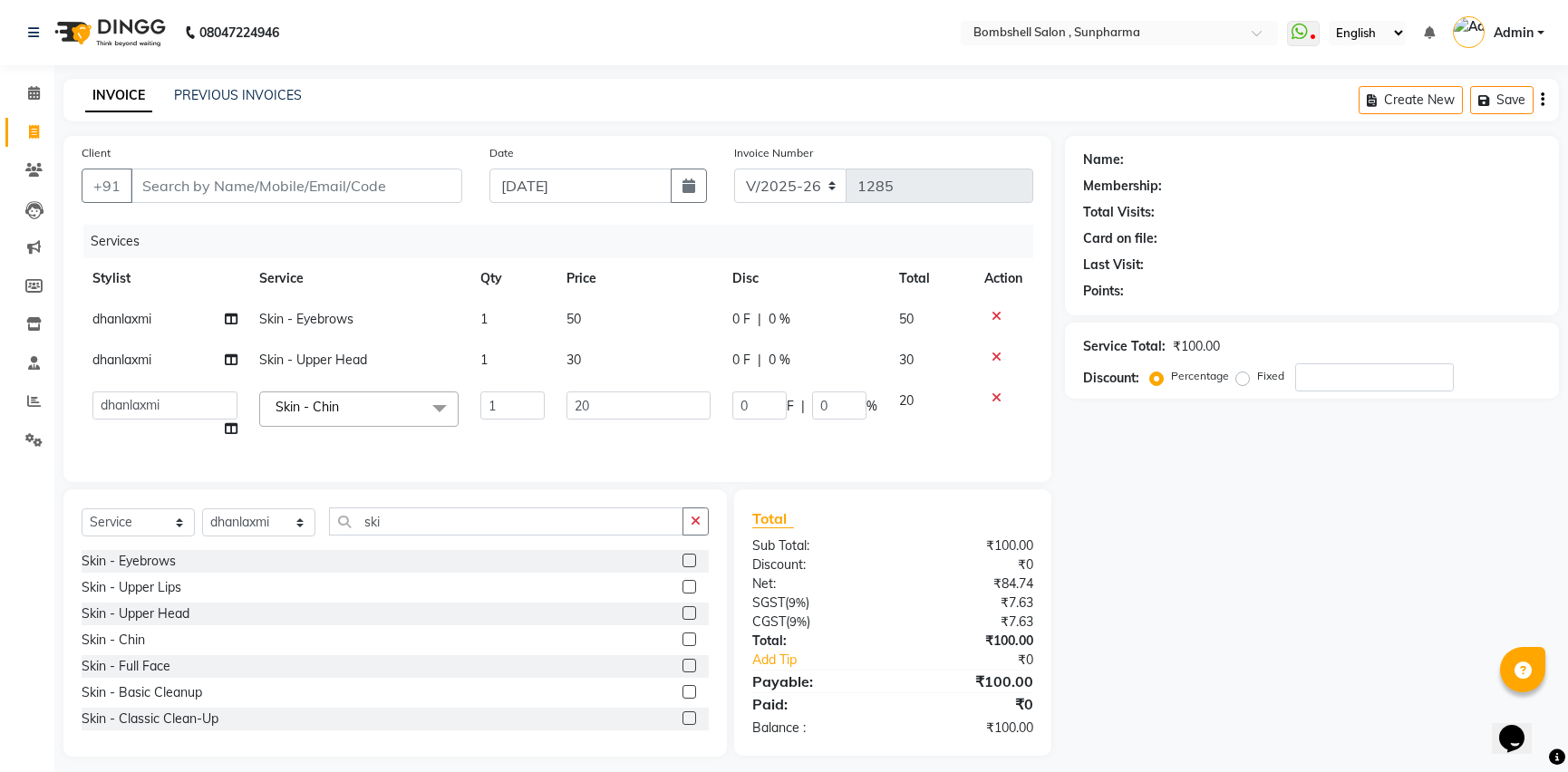
drag, startPoint x: 652, startPoint y: 363, endPoint x: 623, endPoint y: 408, distance: 53.5
click at [632, 398] on tbody "dhanlaxmi Skin - Eyebrows 1 50 0 F | 0 % 50 dhanlaxmi Skin - Upper Head 1 30 0 …" at bounding box center [557, 373] width 952 height 150
click at [623, 408] on input "20" at bounding box center [638, 405] width 144 height 28
type input "2"
type input "30"
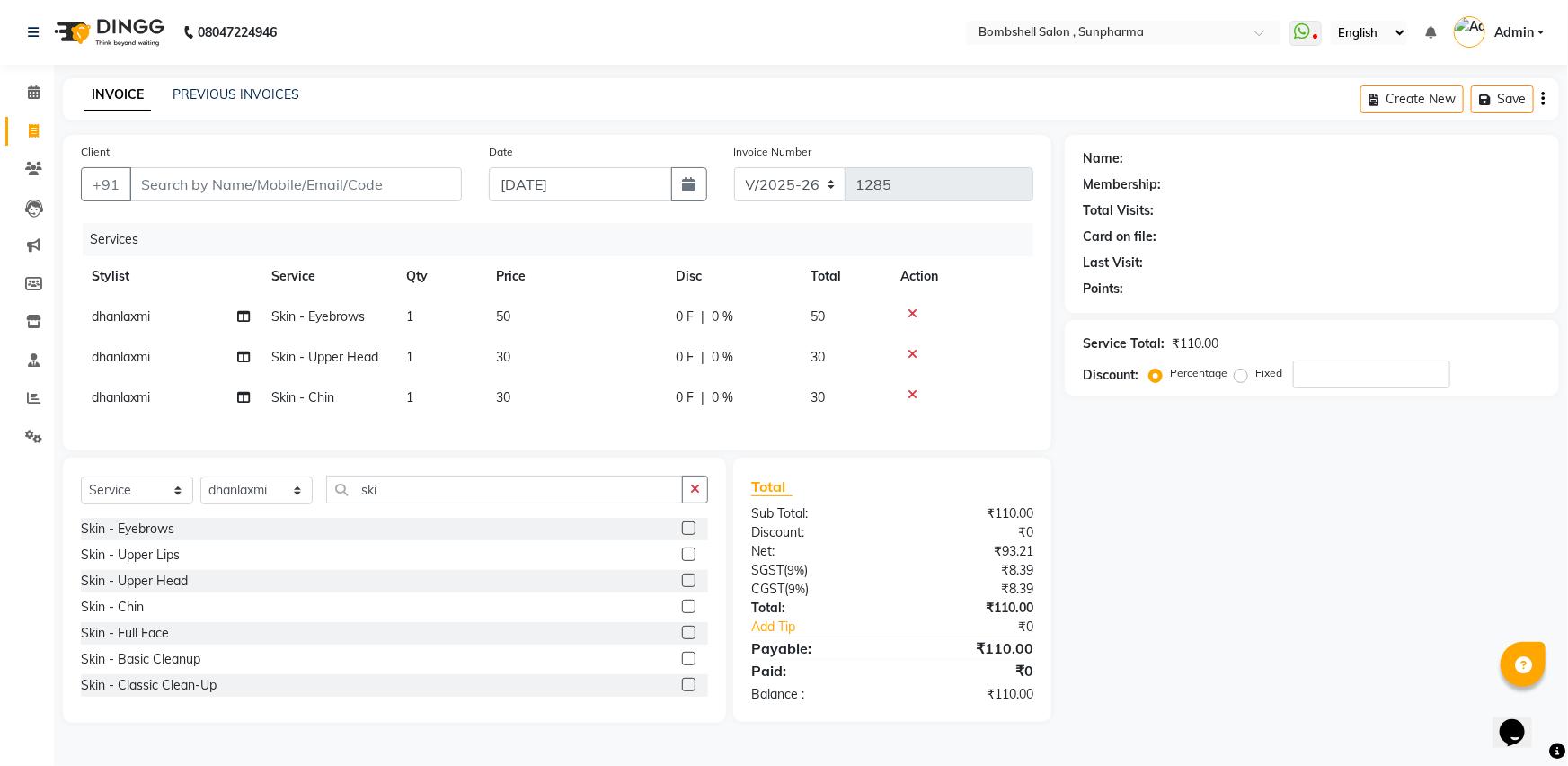
click at [1068, 476] on div "Name: Membership: Total Visits: Card on file: Last Visit: Points: Service Total…" at bounding box center [1319, 428] width 508 height 588
click at [916, 395] on icon at bounding box center [912, 394] width 10 height 12
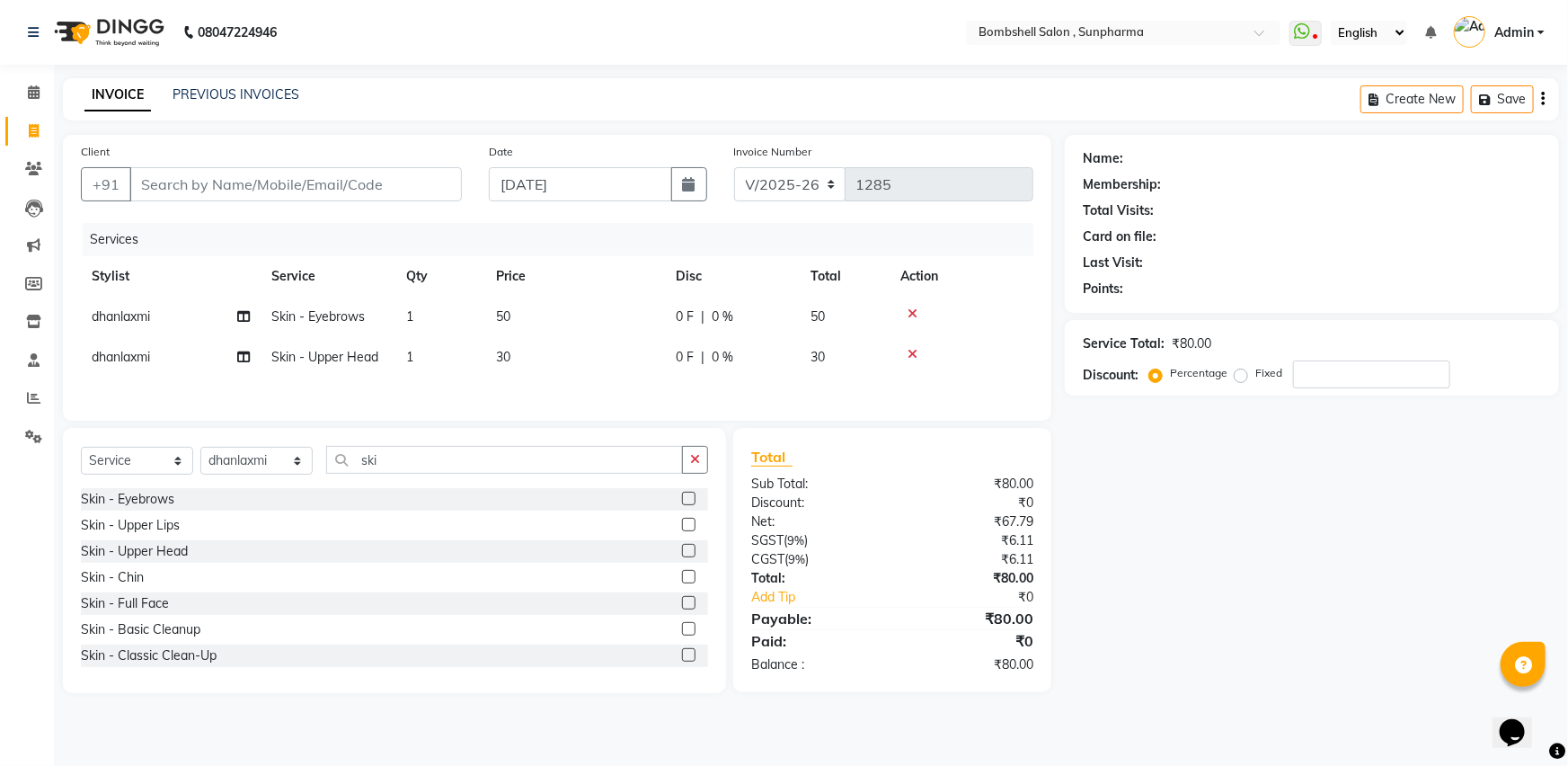
click at [913, 352] on icon at bounding box center [912, 353] width 10 height 12
click at [274, 194] on input "Client" at bounding box center [295, 184] width 333 height 34
type input "d"
type input "0"
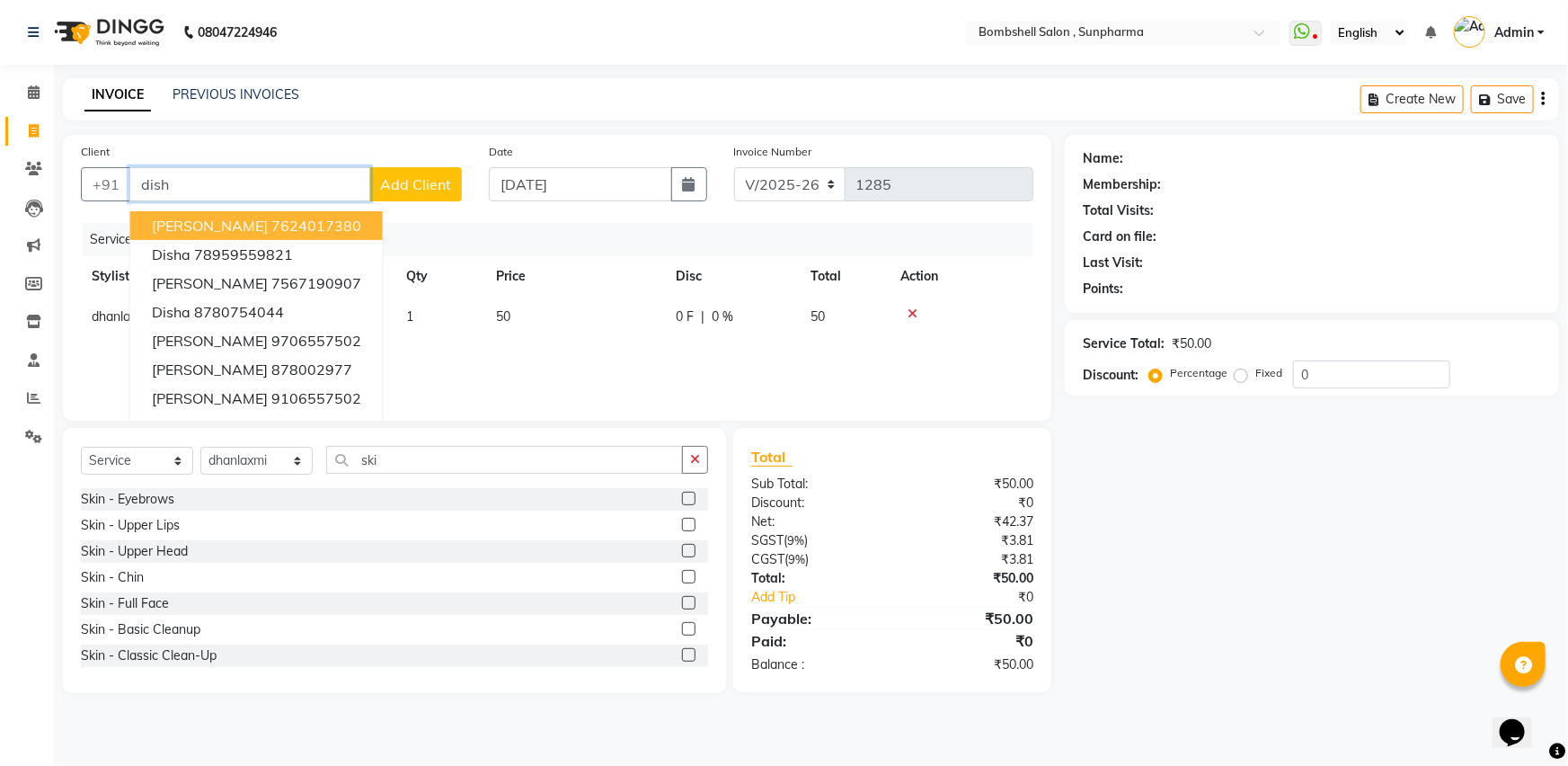
click at [199, 221] on span "disha patel" at bounding box center [210, 225] width 116 height 18
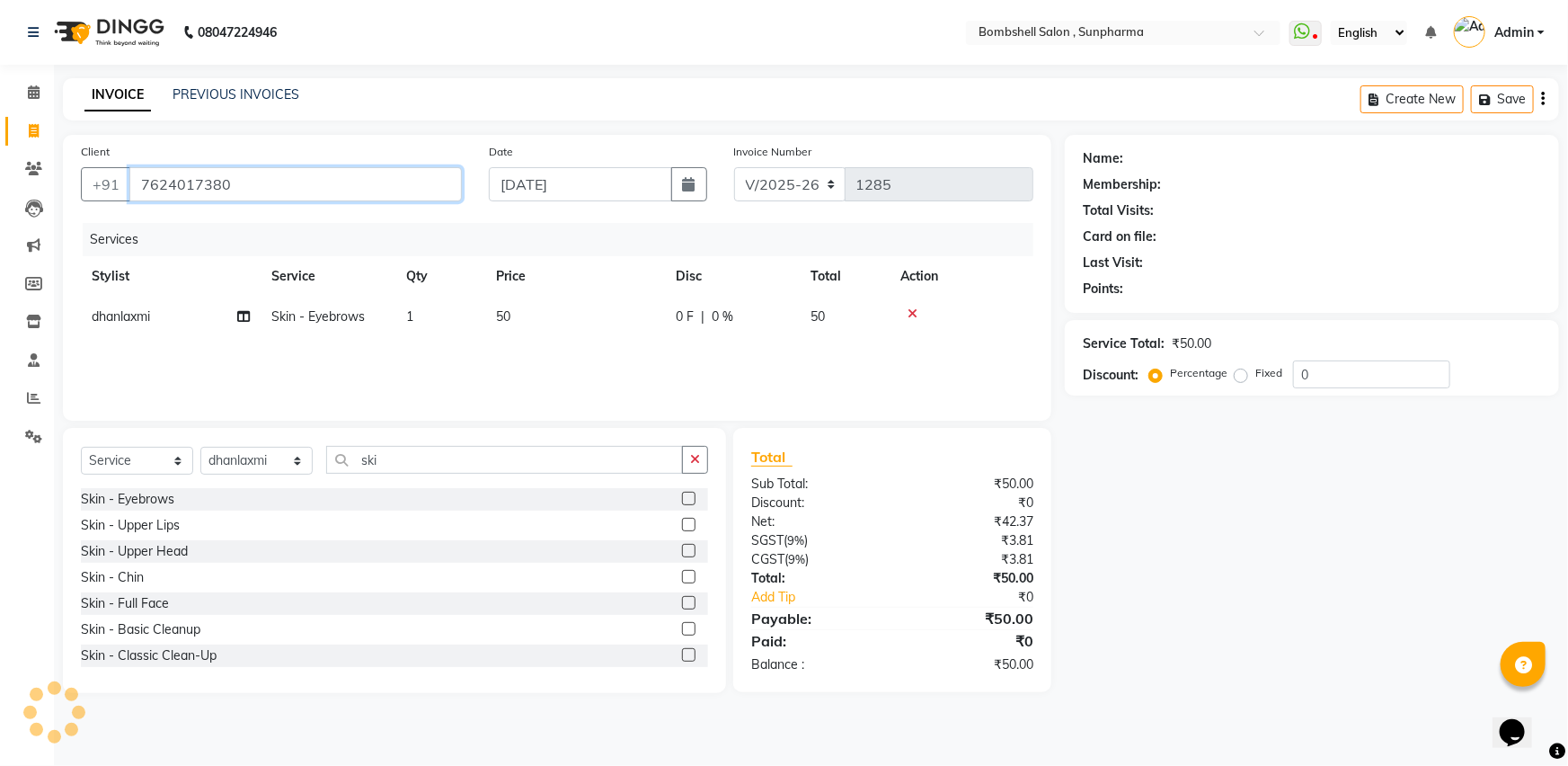
type input "7624017380"
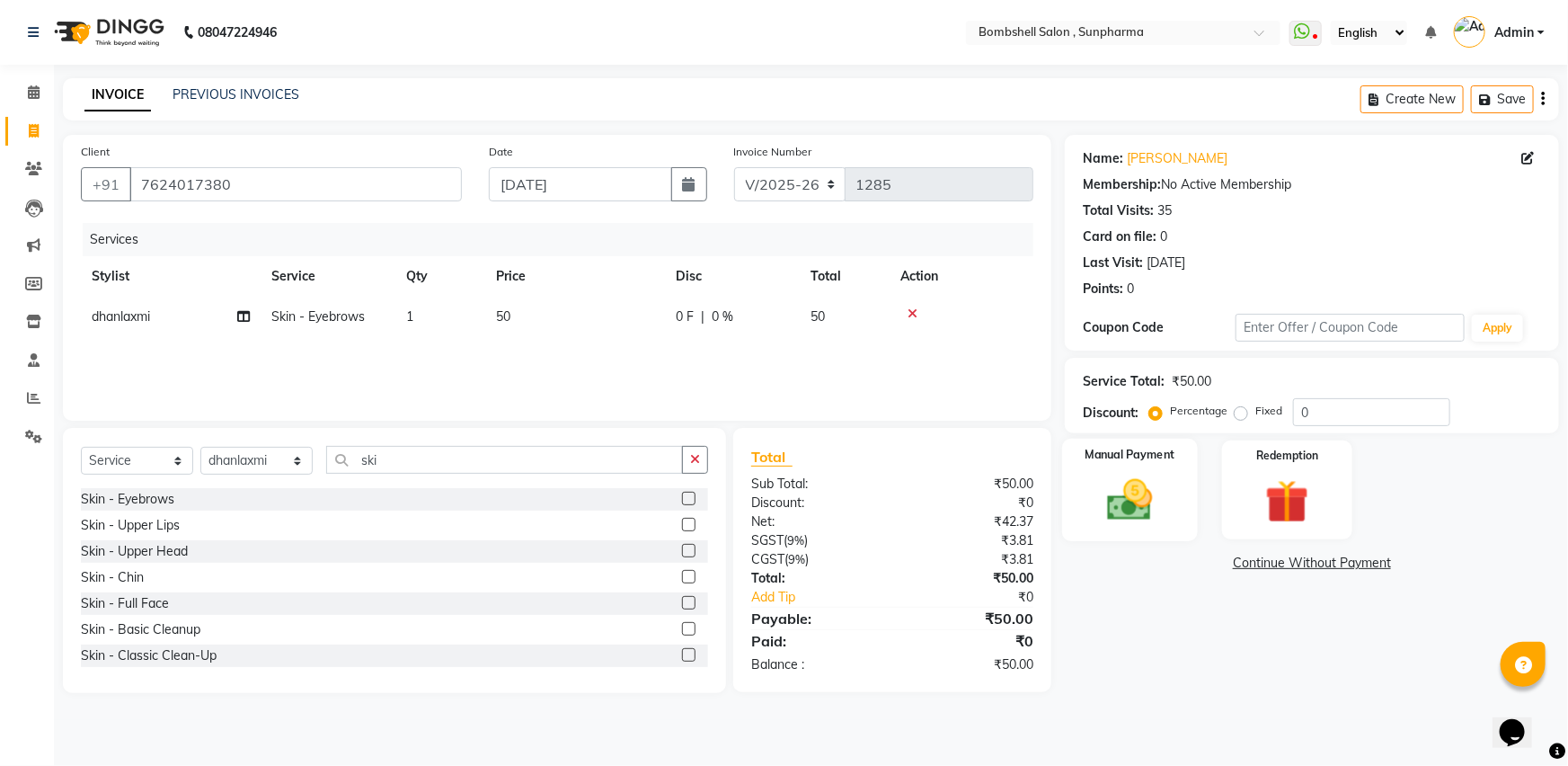
click at [1155, 523] on img at bounding box center [1130, 500] width 74 height 53
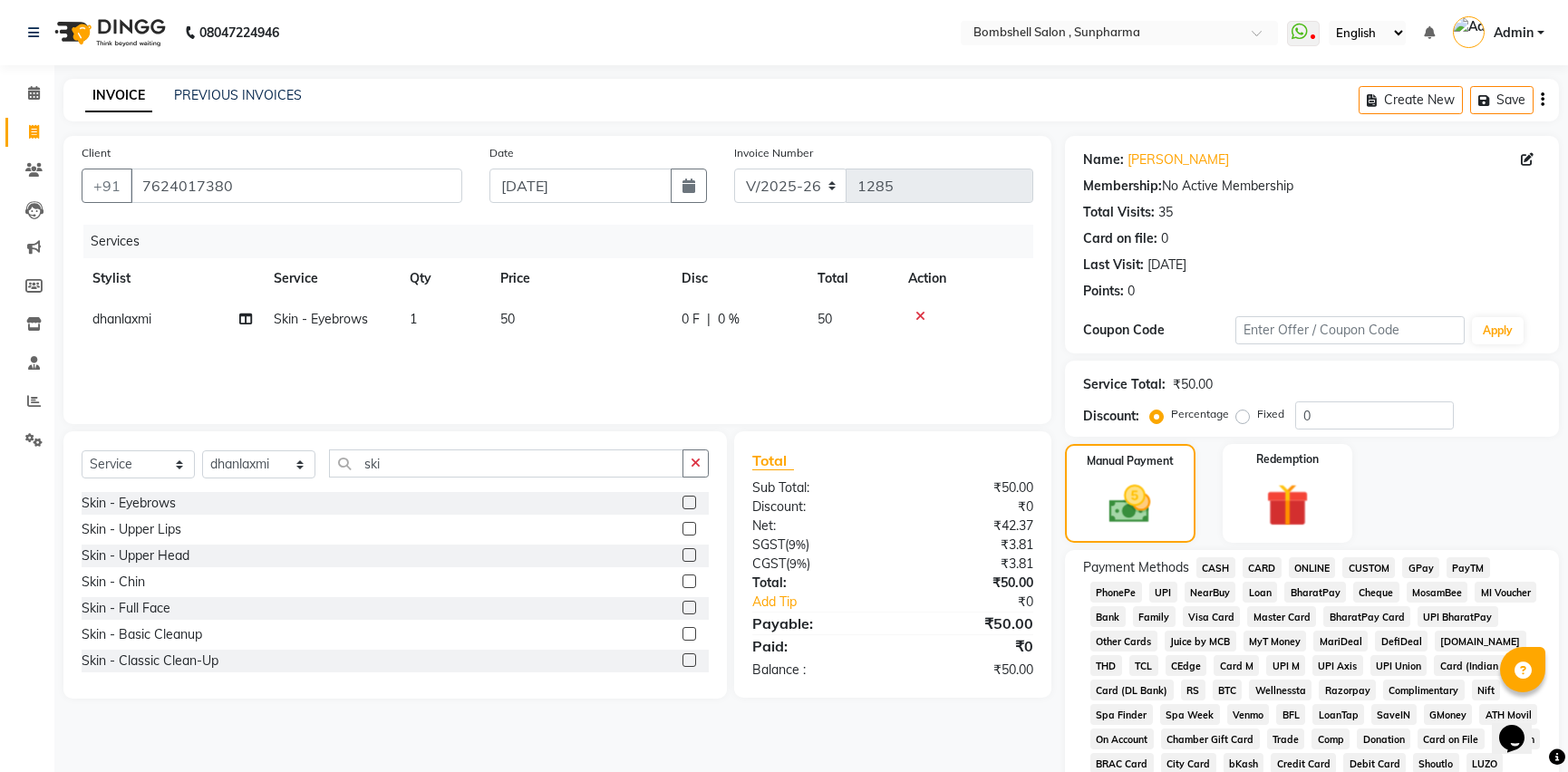
click at [1417, 573] on span "GPay" at bounding box center [1420, 568] width 37 height 21
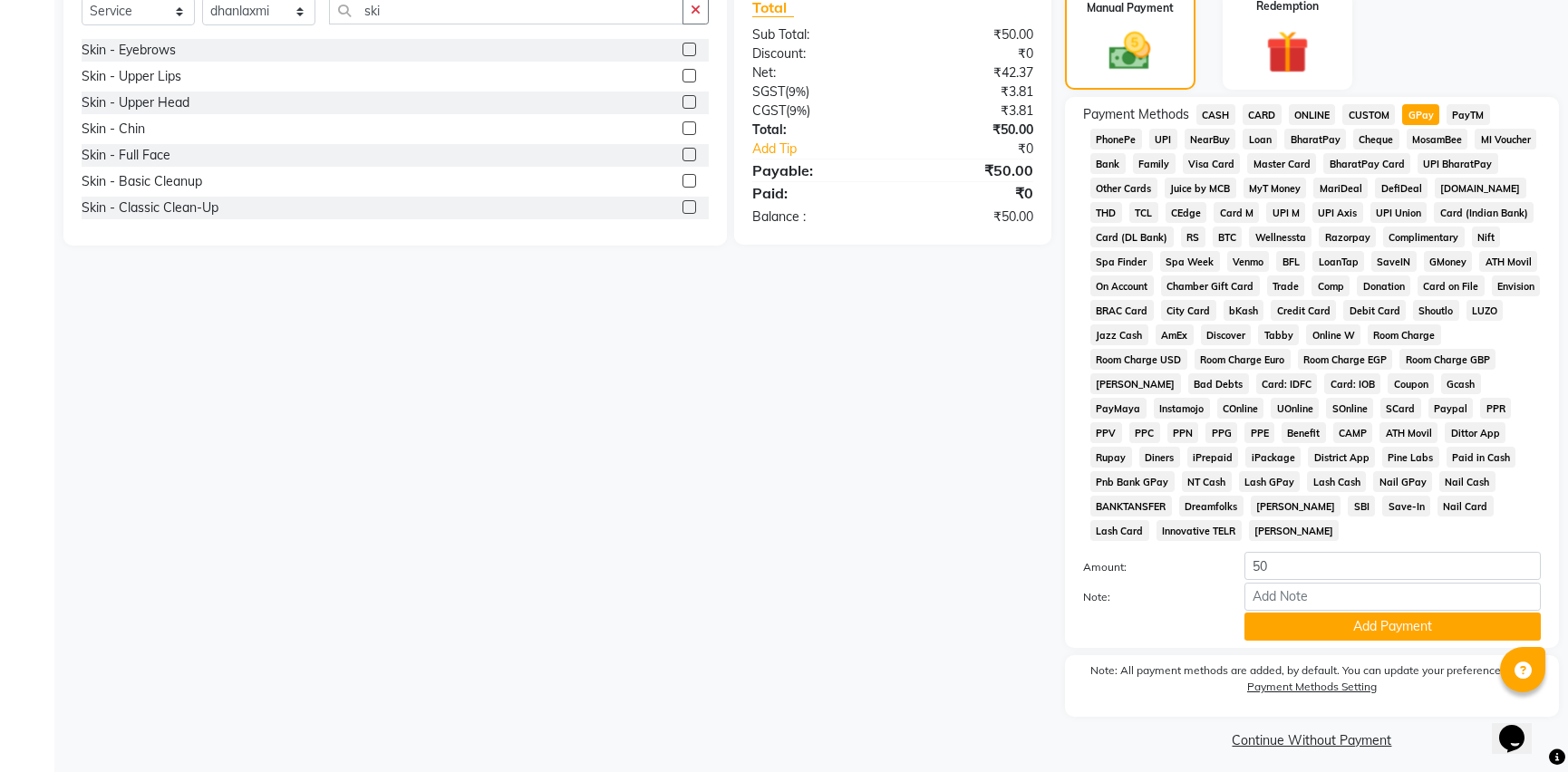
scroll to position [462, 0]
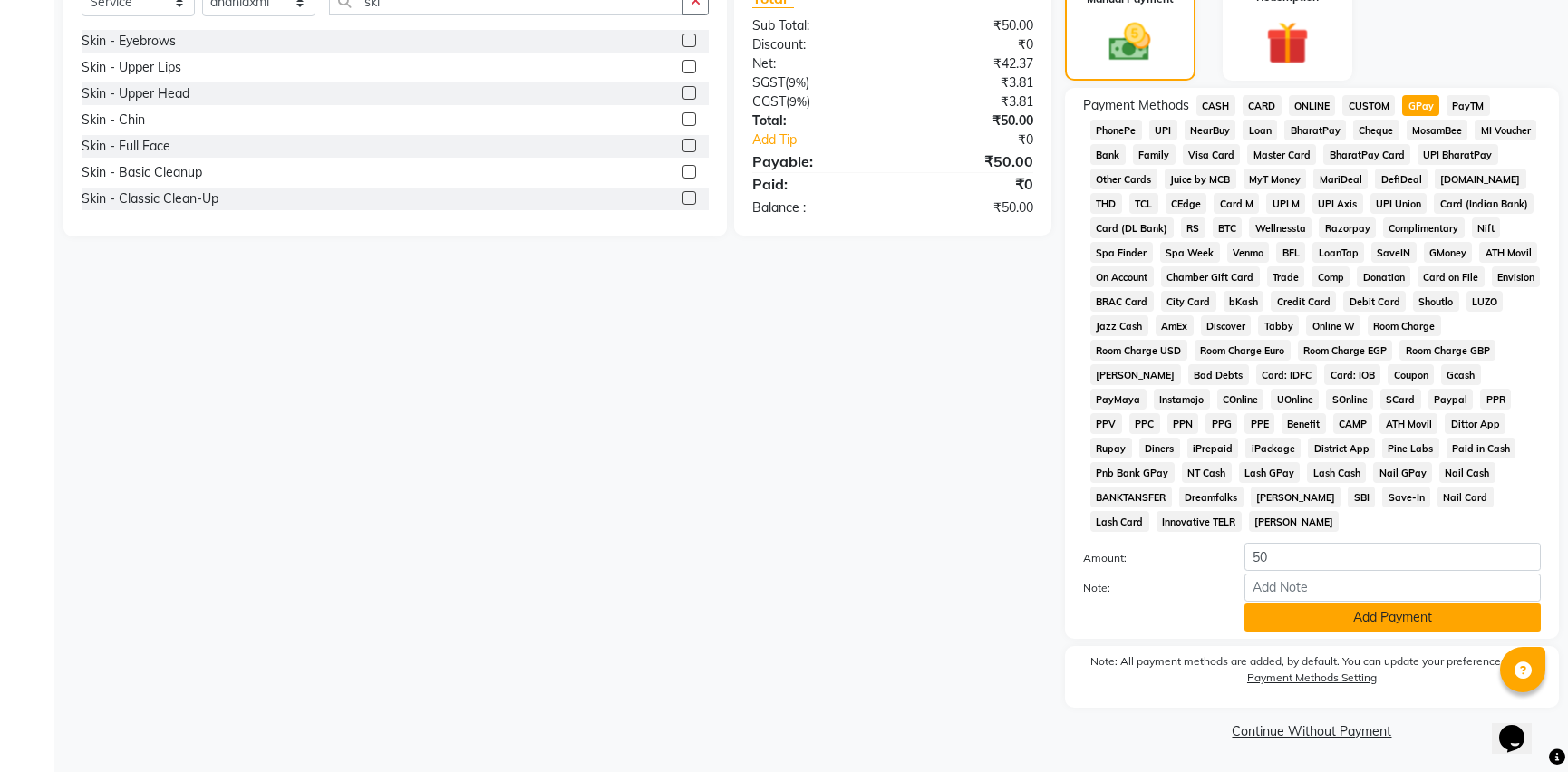
click at [1291, 623] on button "Add Payment" at bounding box center [1393, 618] width 297 height 28
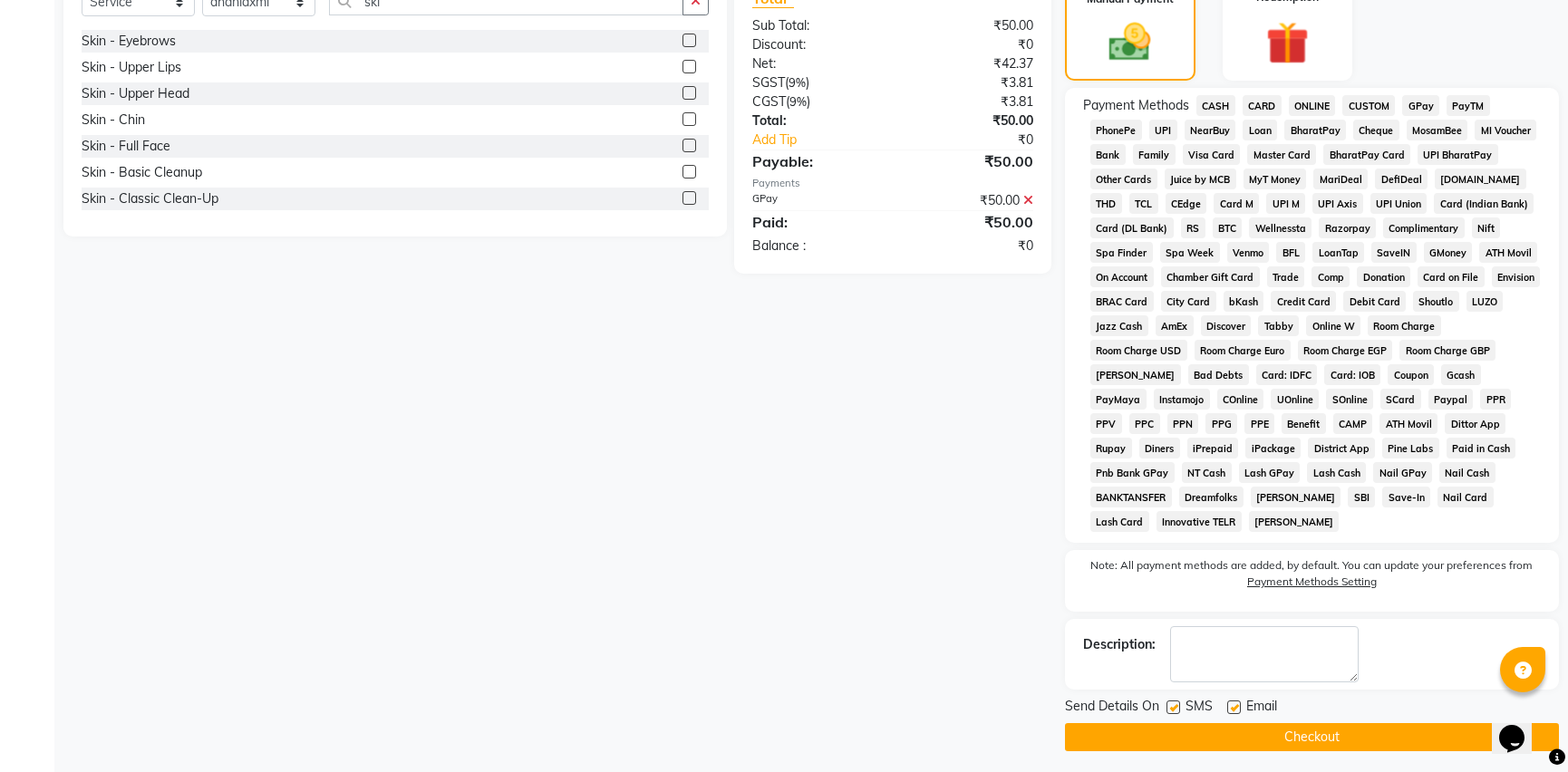
click at [1218, 733] on button "Checkout" at bounding box center [1312, 737] width 494 height 28
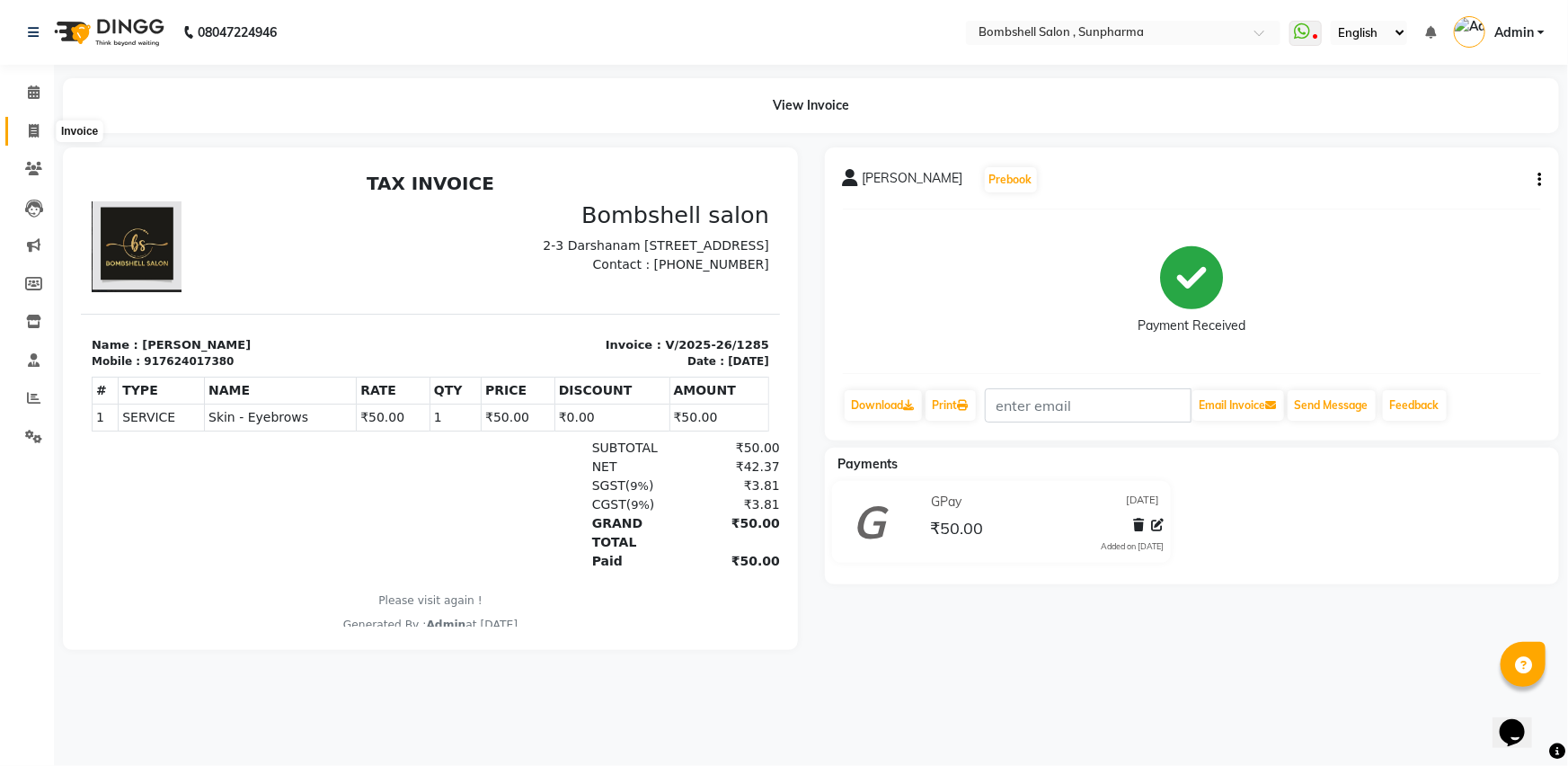
click at [23, 132] on span at bounding box center [34, 131] width 32 height 21
select select "4965"
select select "service"
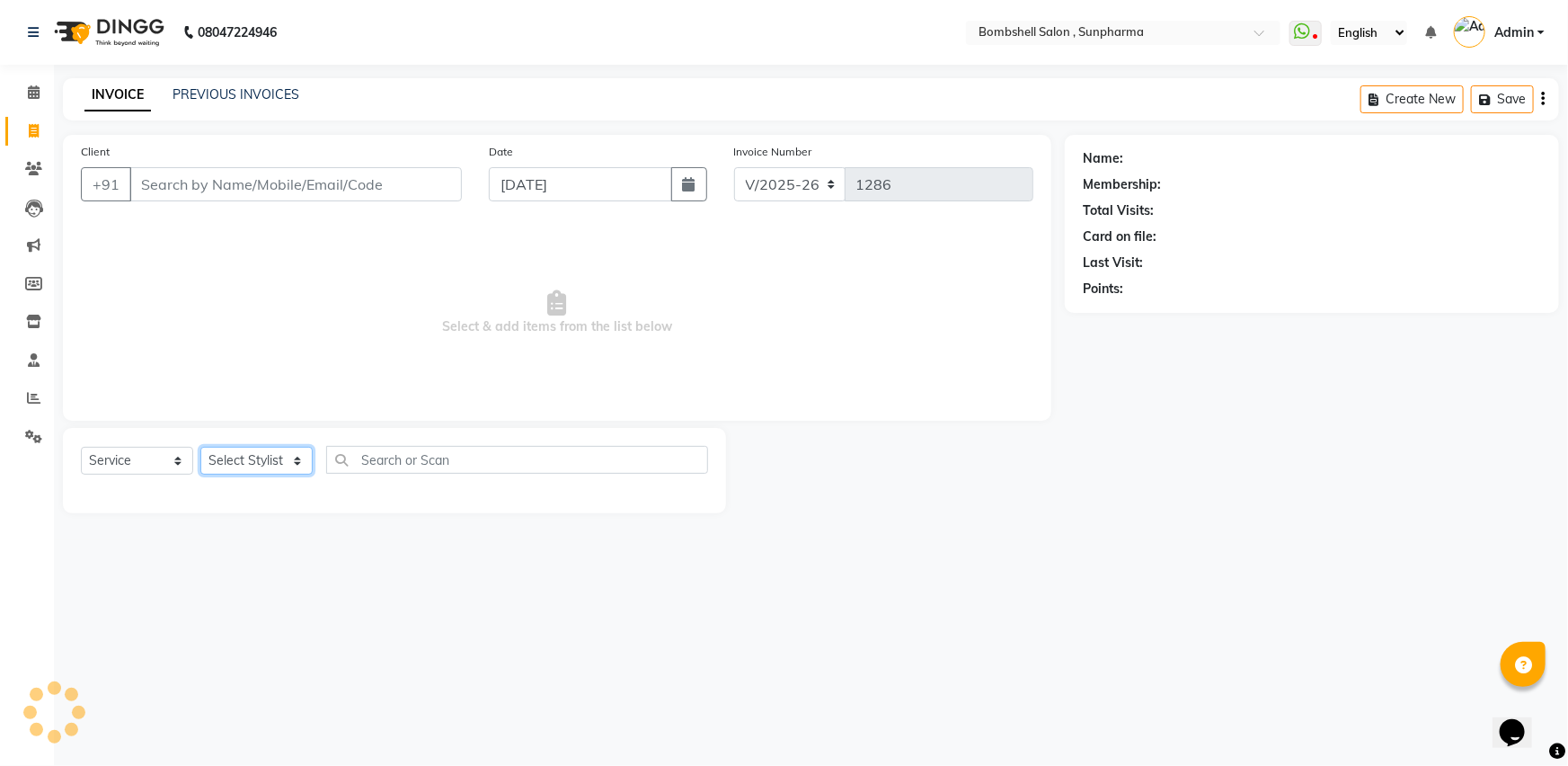
click at [234, 460] on select "Select Stylist [PERSON_NAME] Ananta [PERSON_NAME] [PERSON_NAME] dhanlaxmi poona…" at bounding box center [257, 461] width 112 height 28
select select "87946"
click at [201, 447] on select "Select Stylist [PERSON_NAME] Ananta [PERSON_NAME] [PERSON_NAME] dhanlaxmi poona…" at bounding box center [257, 461] width 112 height 28
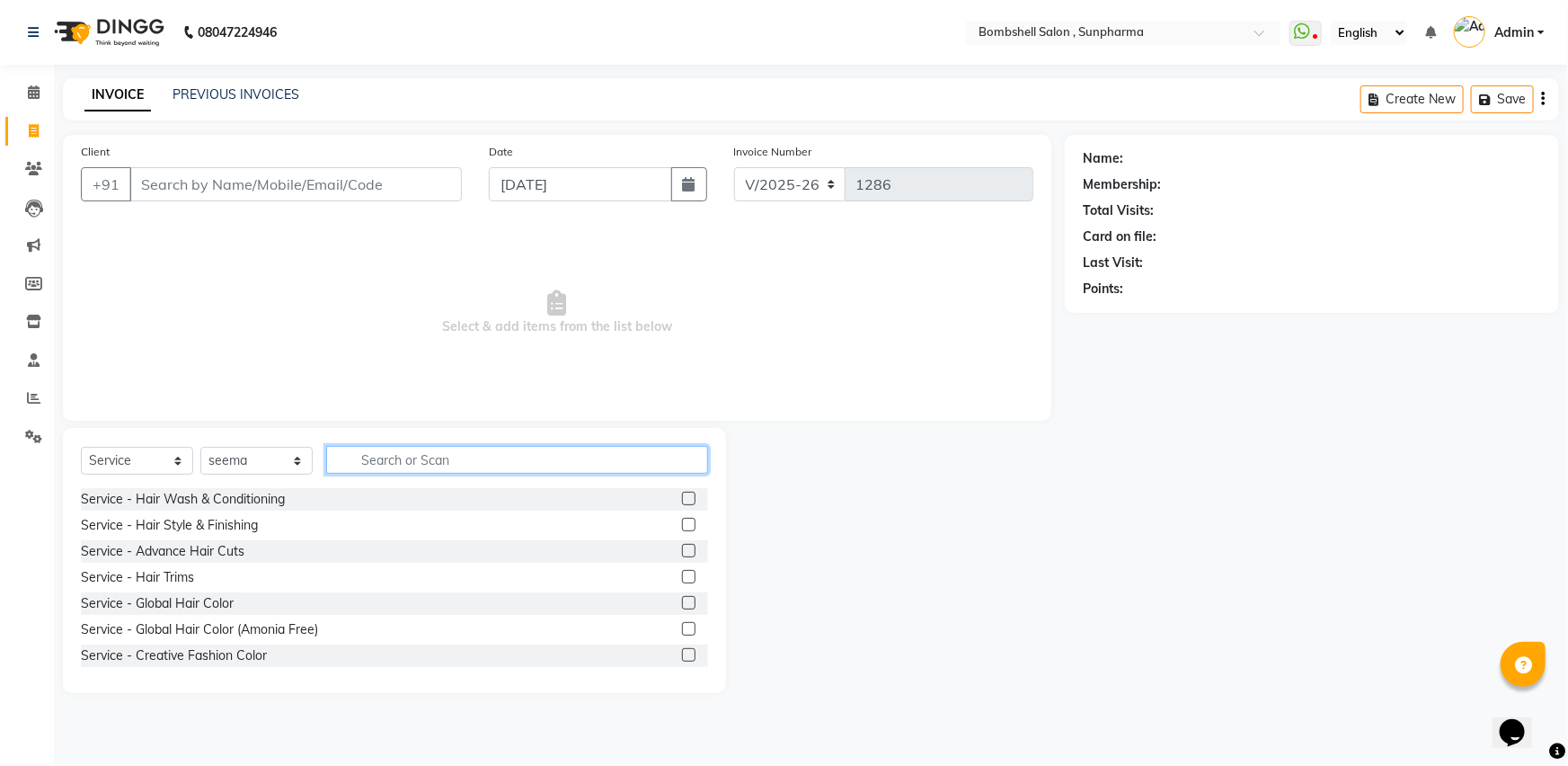
click at [396, 449] on input "text" at bounding box center [517, 460] width 382 height 28
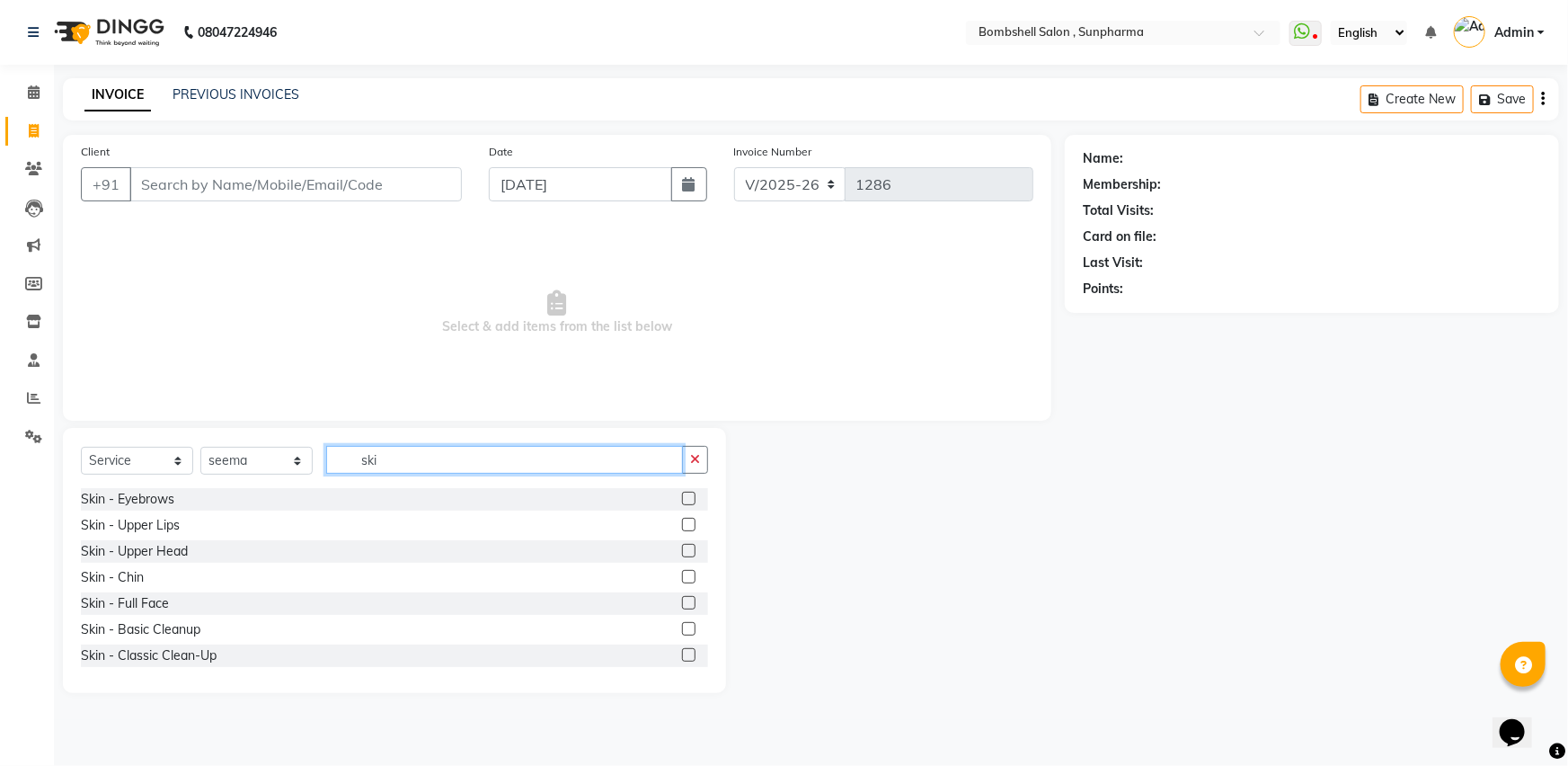
type input "ski"
click at [682, 494] on label at bounding box center [689, 499] width 13 height 13
click at [682, 494] on input "checkbox" at bounding box center [688, 499] width 11 height 11
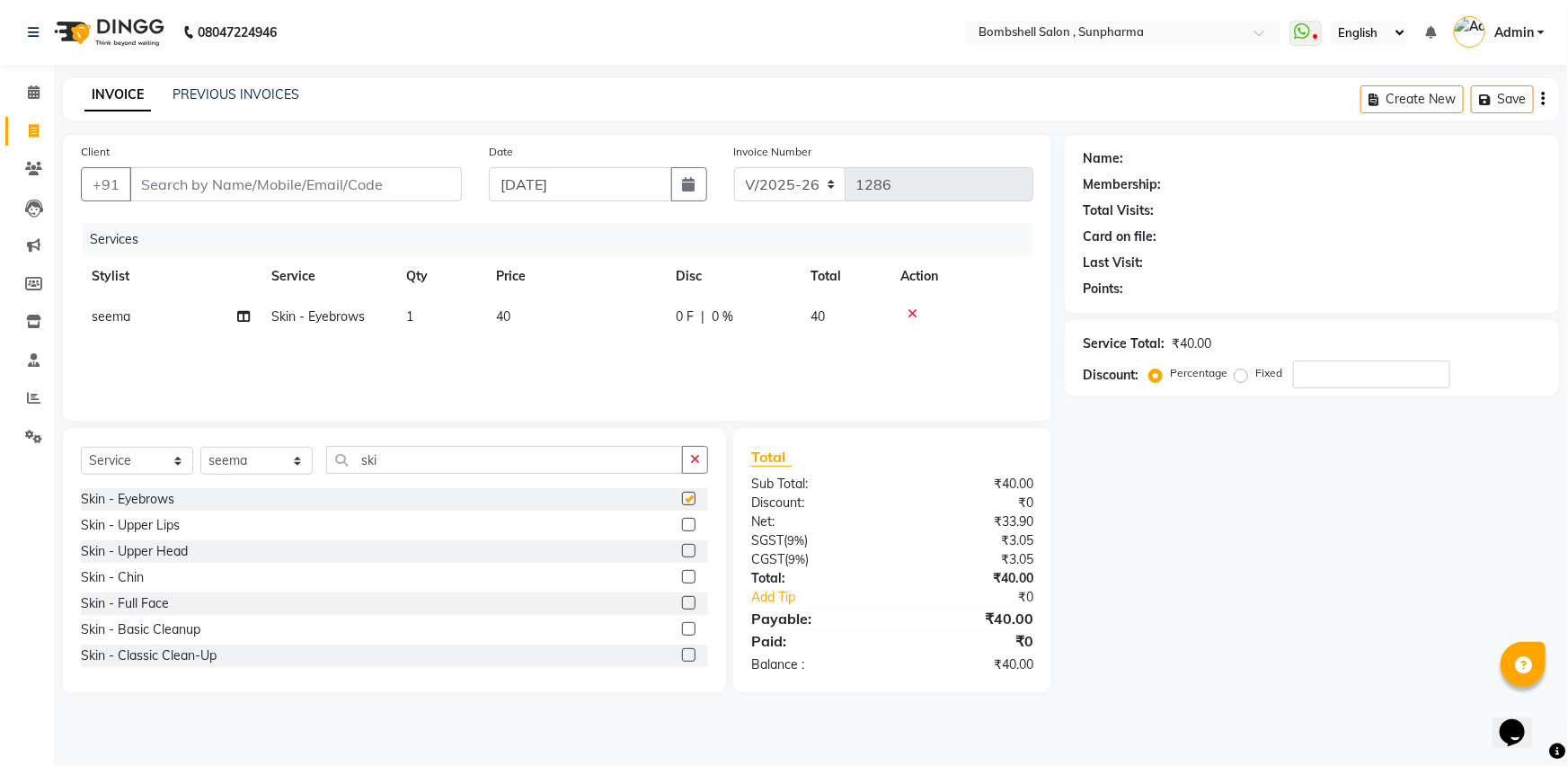
checkbox input "false"
click at [512, 305] on td "40" at bounding box center [575, 316] width 180 height 40
select select "87946"
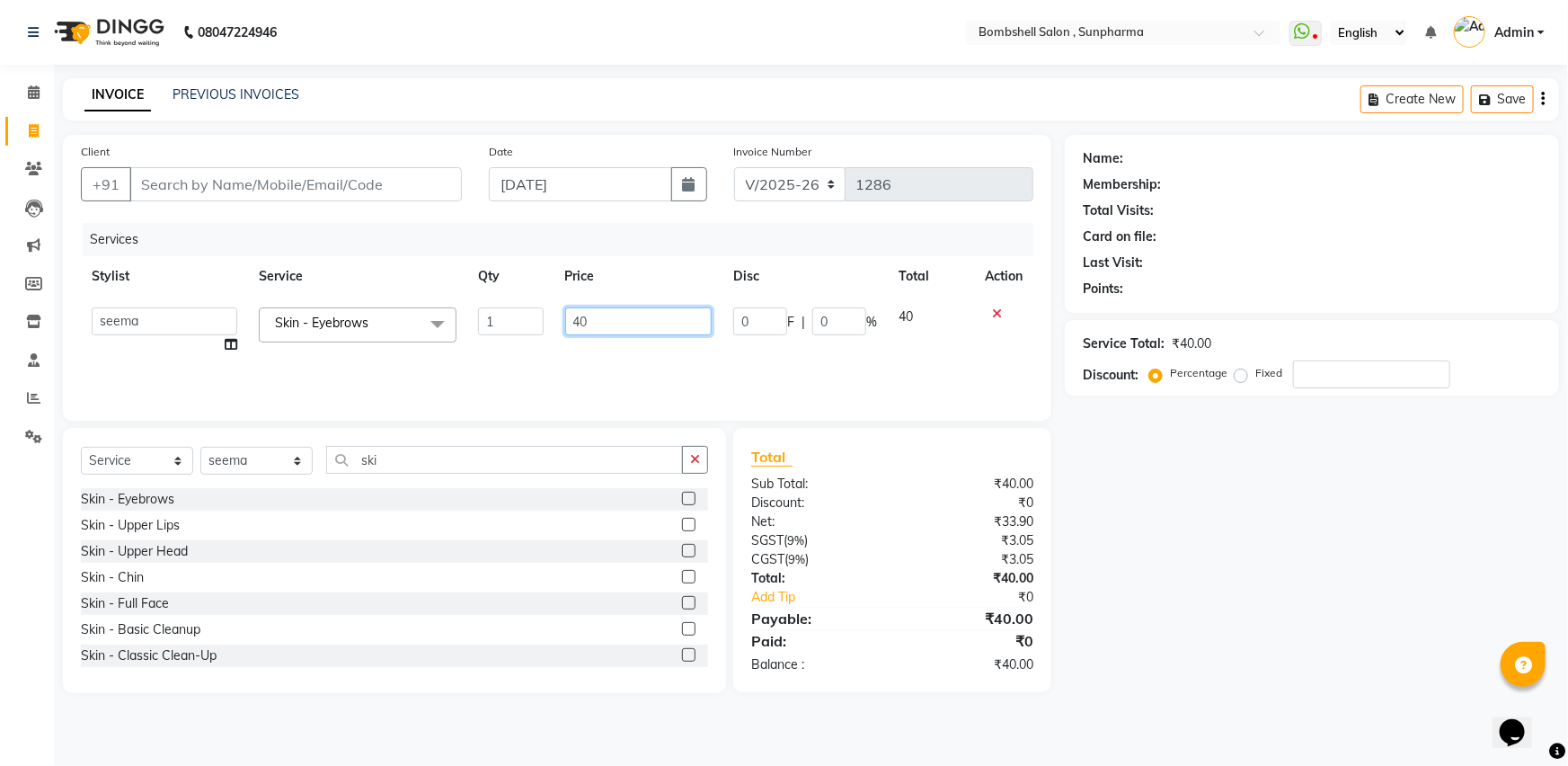
click at [635, 335] on input "40" at bounding box center [638, 322] width 147 height 28
type input "4"
type input "50"
click at [1172, 534] on div "Name: Membership: Total Visits: Card on file: Last Visit: Points: Service Total…" at bounding box center [1319, 413] width 508 height 558
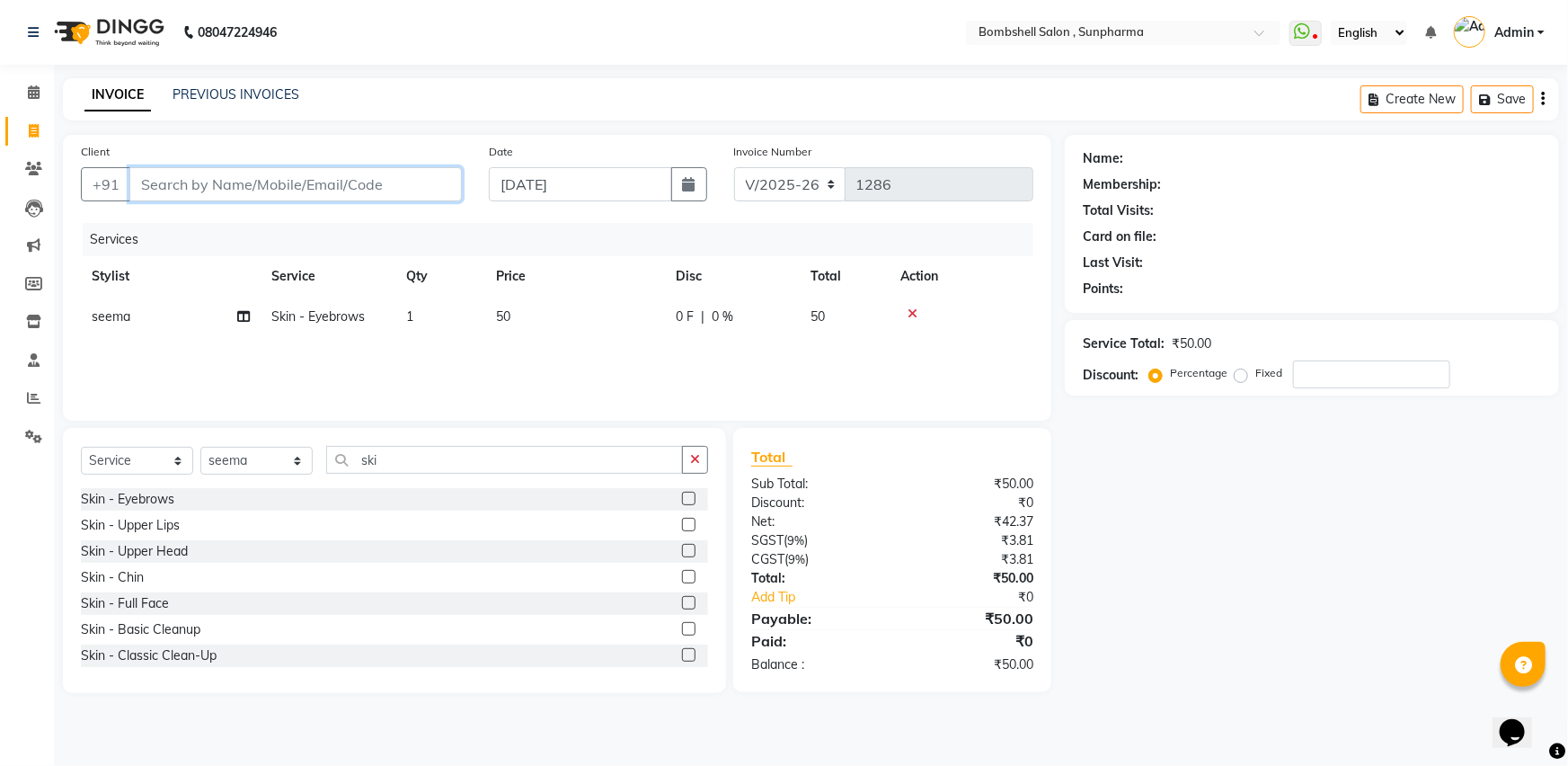
click at [315, 182] on input "Client" at bounding box center [295, 184] width 333 height 34
type input "8"
type input "0"
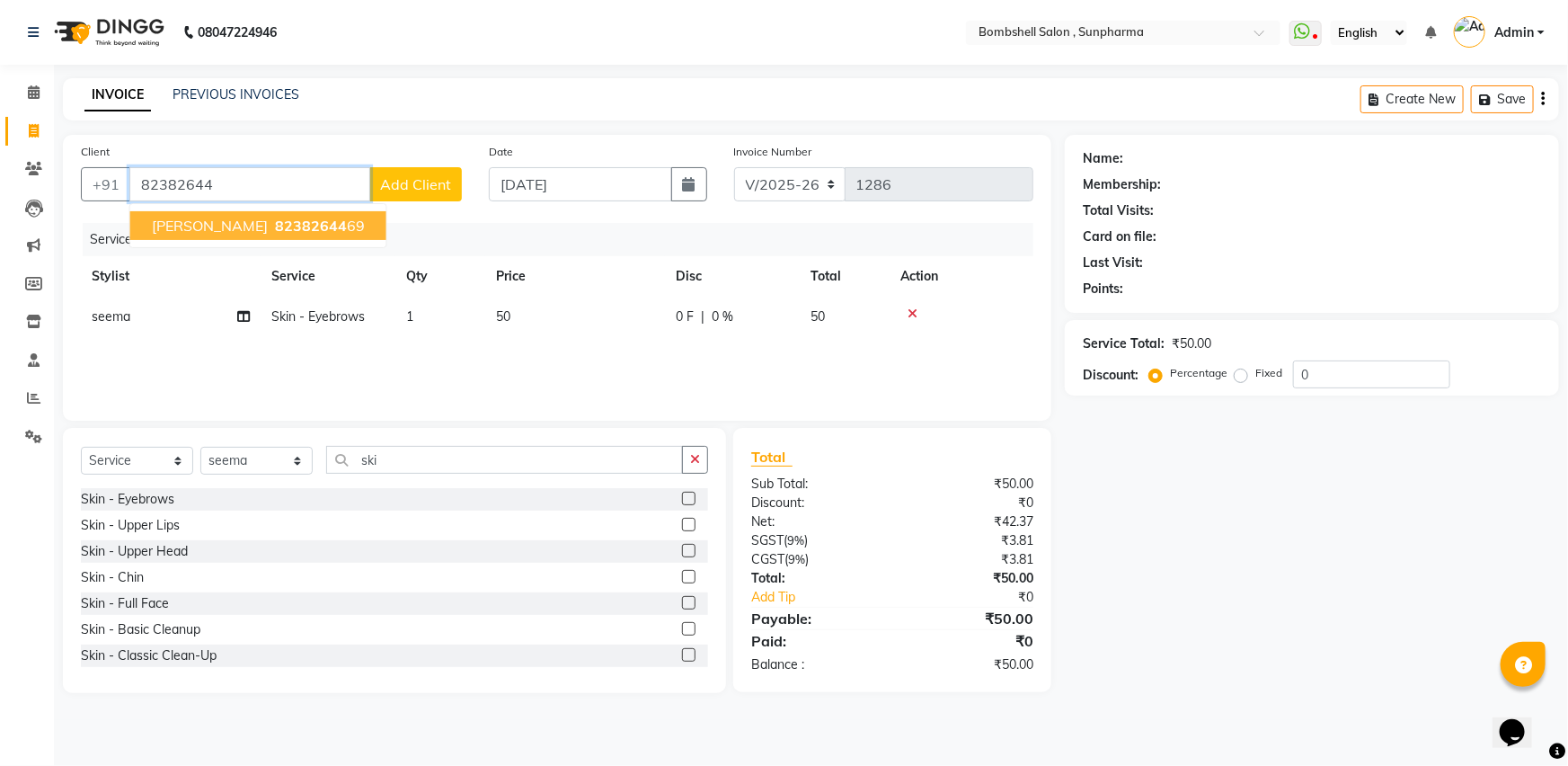
click at [284, 214] on button "shelja 82382644 69" at bounding box center [258, 225] width 256 height 29
type input "8238264469"
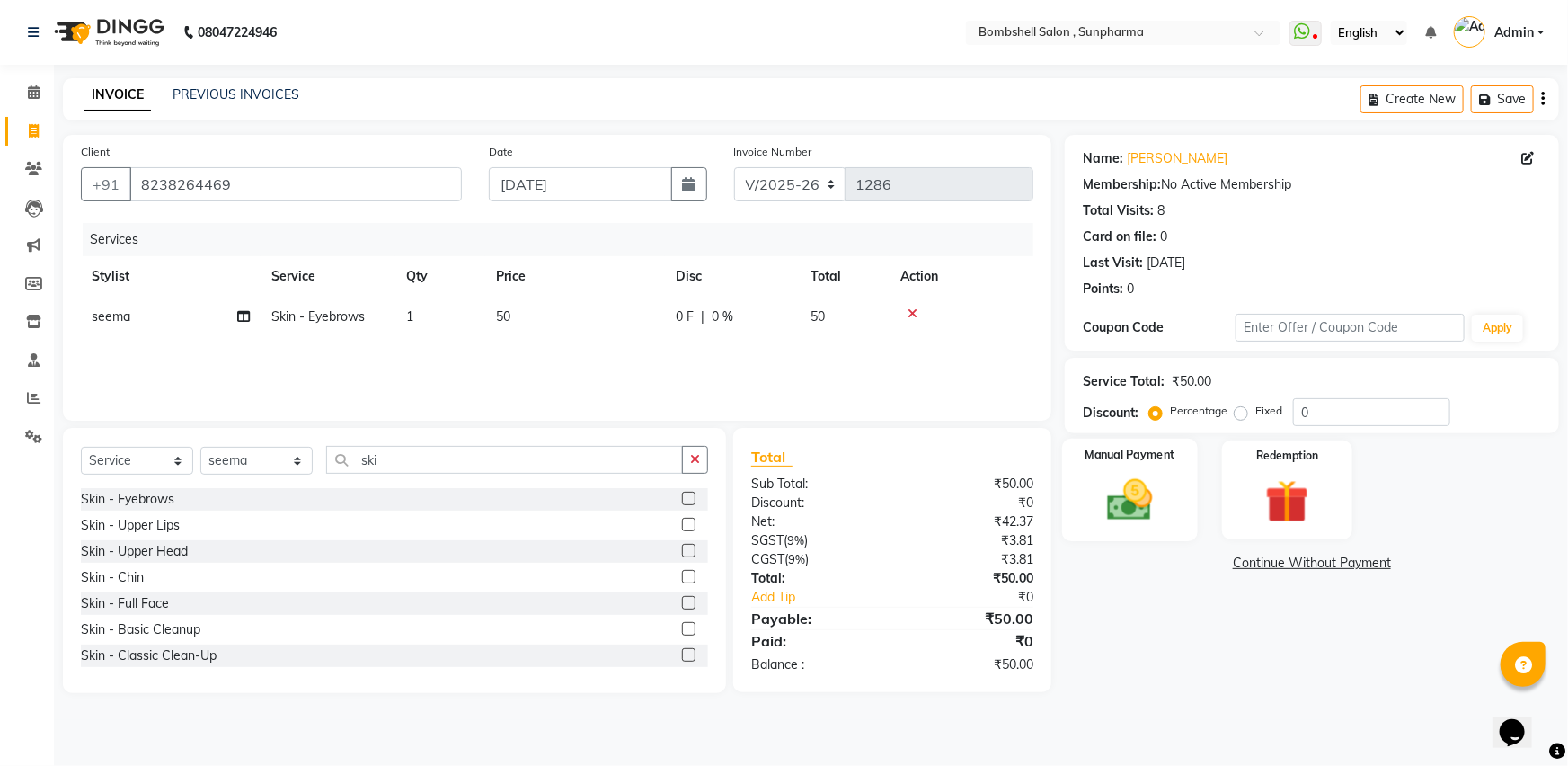
click at [1109, 496] on img at bounding box center [1130, 500] width 74 height 53
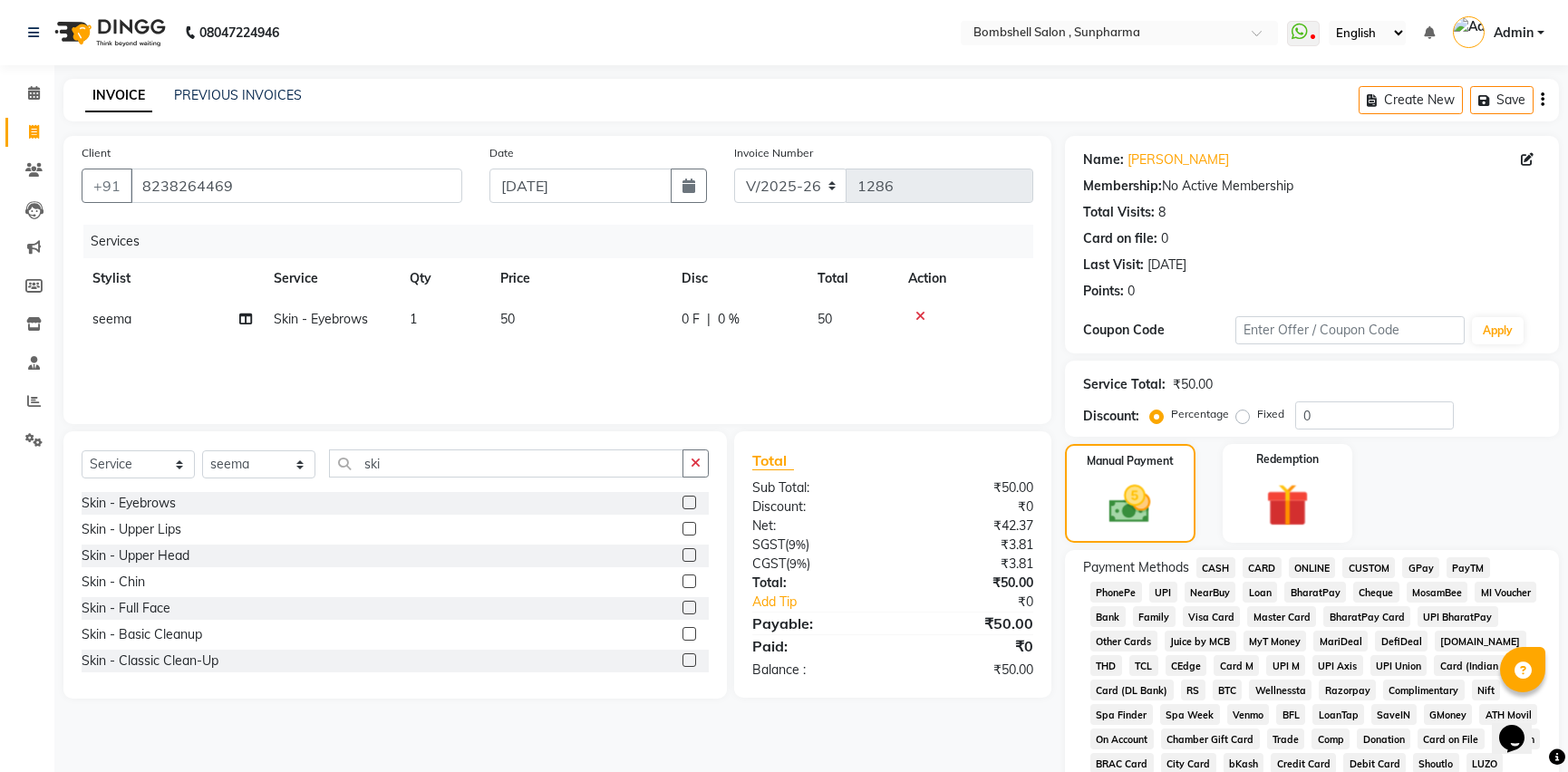
click at [1207, 562] on span "CASH" at bounding box center [1215, 568] width 39 height 21
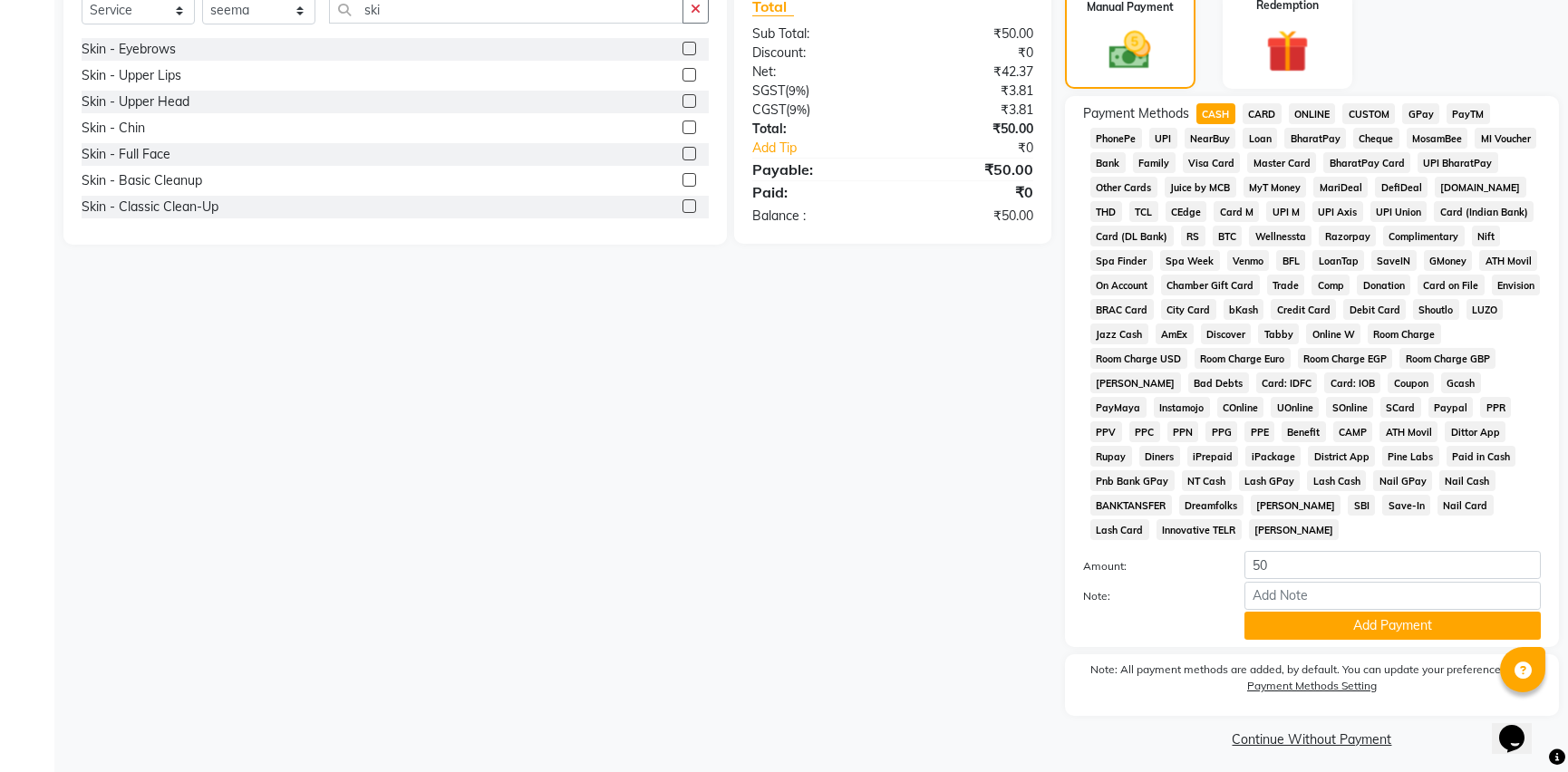
scroll to position [462, 0]
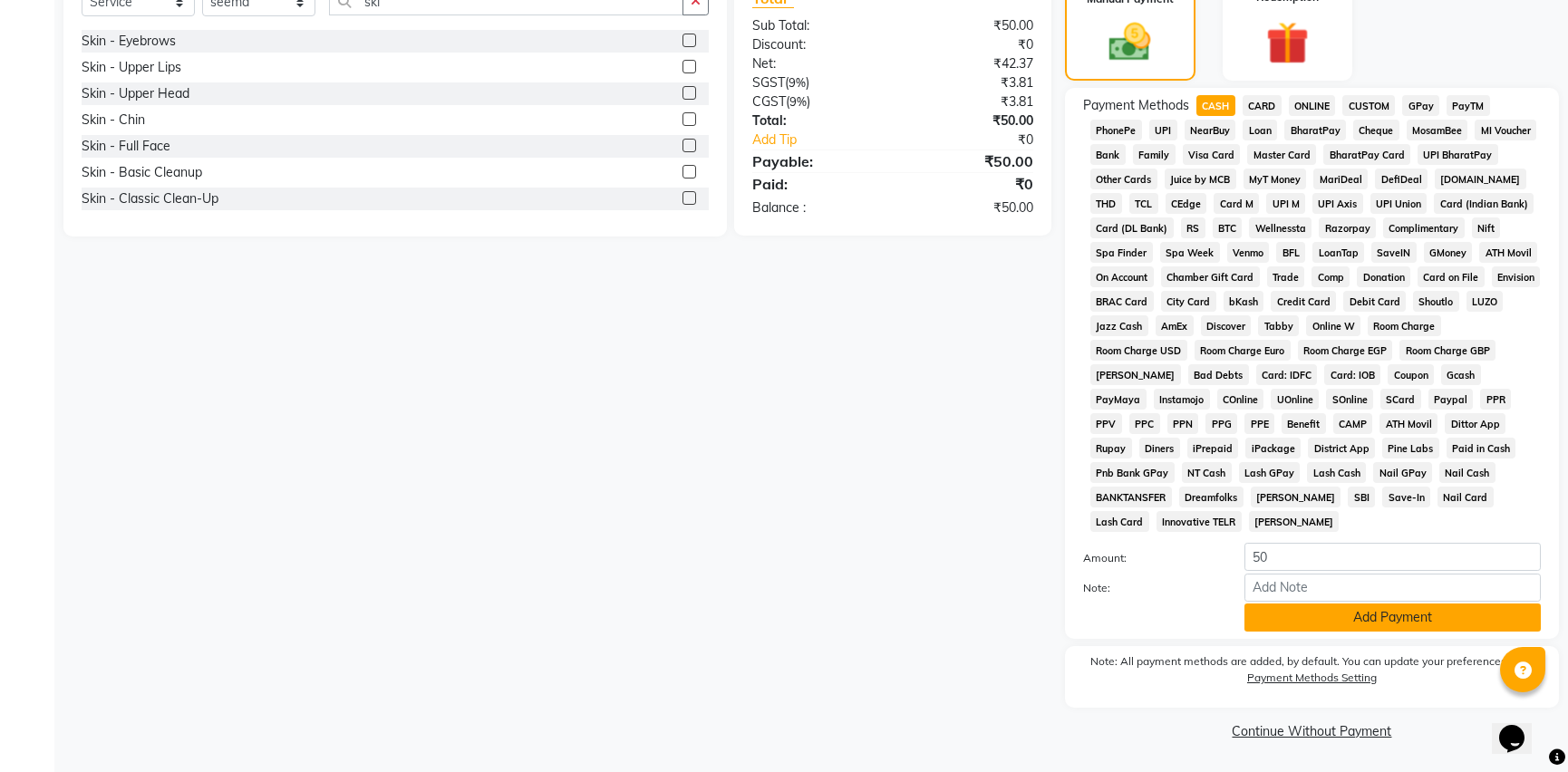
click at [1298, 610] on button "Add Payment" at bounding box center [1393, 618] width 297 height 28
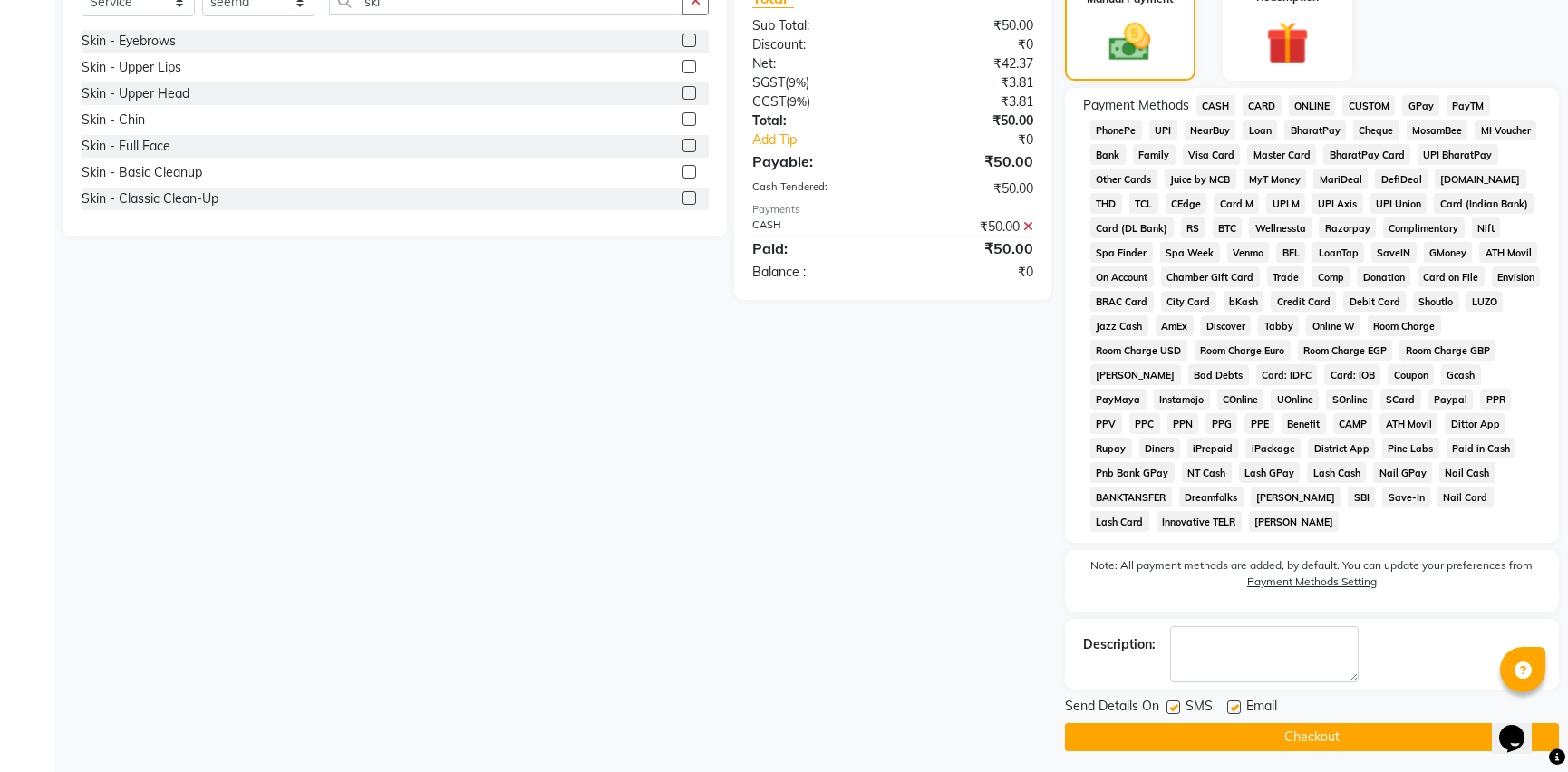
click at [1300, 734] on button "Checkout" at bounding box center [1312, 737] width 494 height 28
